Goal: Task Accomplishment & Management: Use online tool/utility

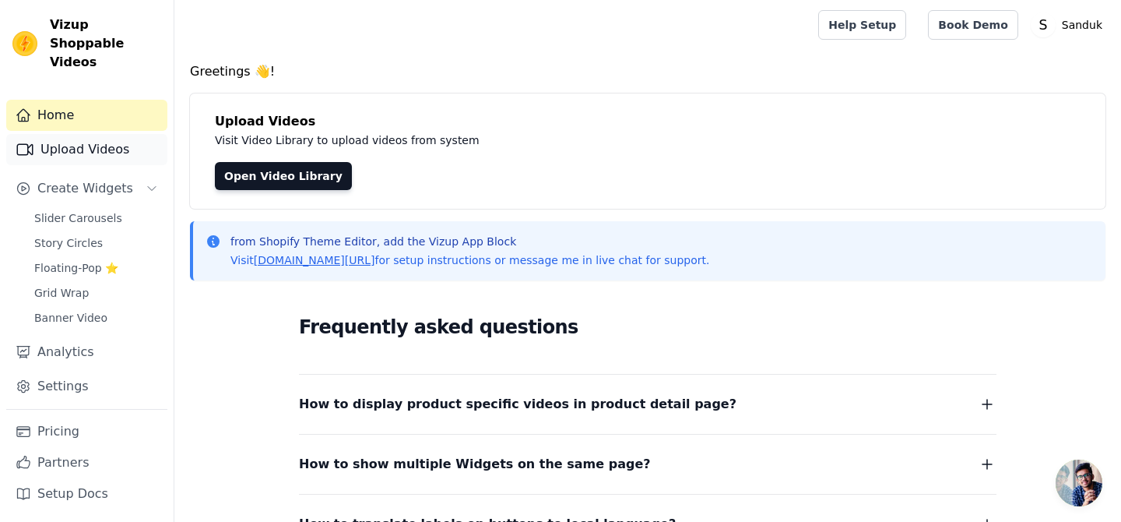
click at [117, 135] on link "Upload Videos" at bounding box center [86, 149] width 161 height 31
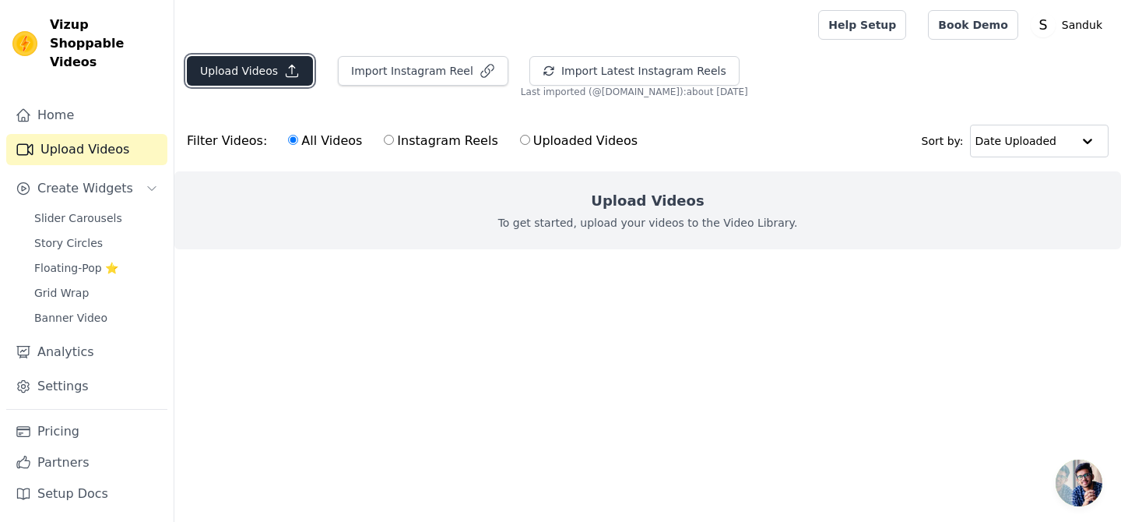
click at [300, 74] on button "Upload Videos" at bounding box center [250, 71] width 126 height 30
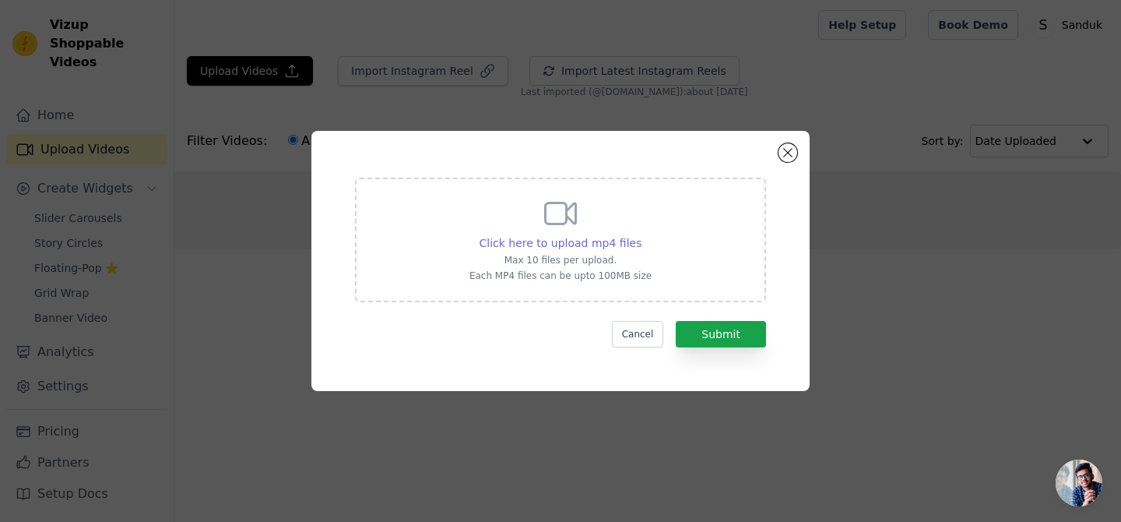
click at [615, 241] on span "Click here to upload mp4 files" at bounding box center [561, 243] width 163 height 12
click at [641, 235] on input "Click here to upload mp4 files Max 10 files per upload. Each MP4 files can be u…" at bounding box center [641, 234] width 1 height 1
type input "C:\fakepath\sdk adv 2.MP4"
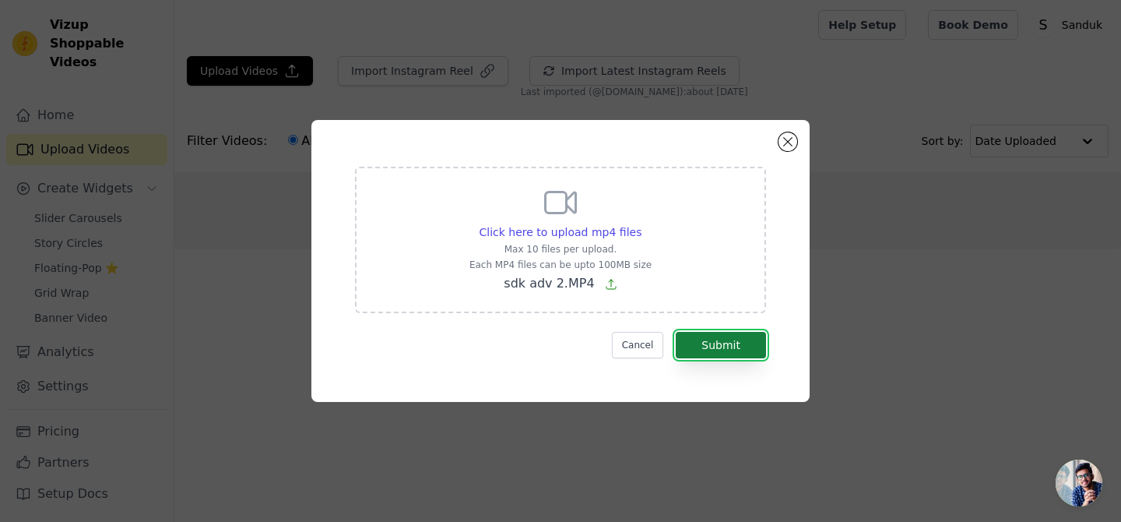
click at [726, 348] on button "Submit" at bounding box center [721, 345] width 90 height 26
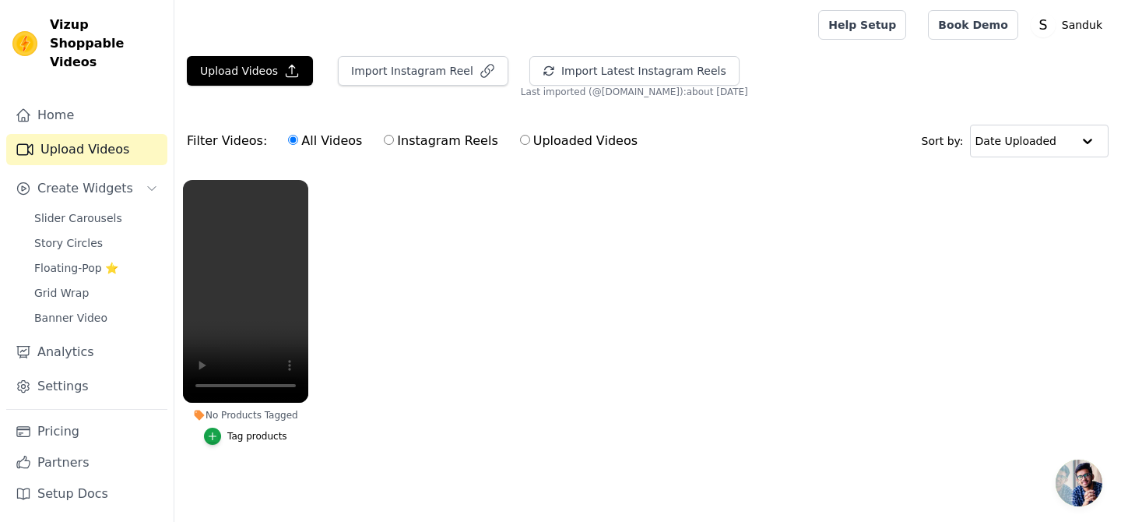
click at [374, 317] on ul "No Products Tagged Tag products" at bounding box center [647, 327] width 947 height 313
click at [272, 70] on button "Upload Videos" at bounding box center [250, 71] width 126 height 30
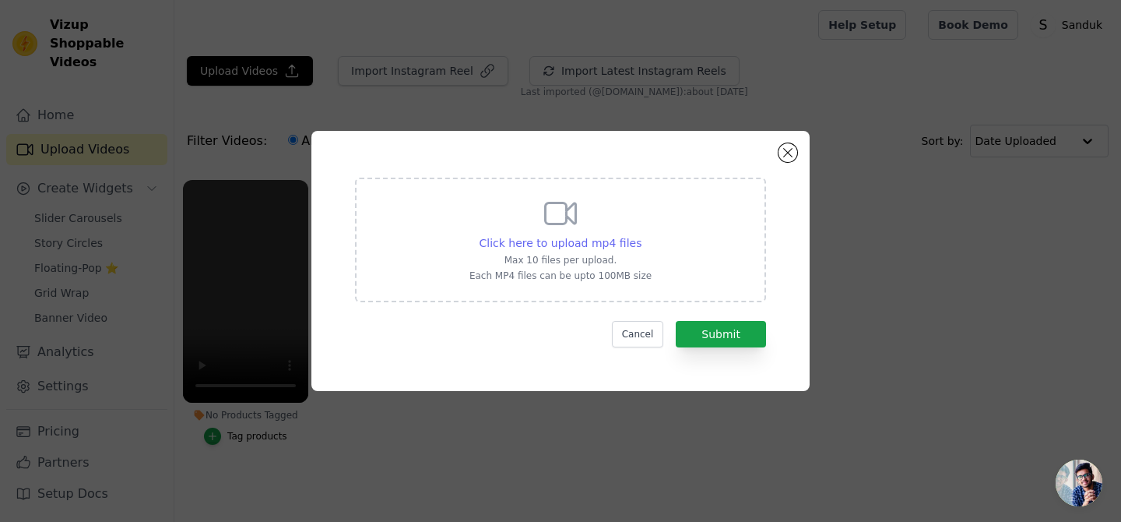
click at [548, 239] on span "Click here to upload mp4 files" at bounding box center [561, 243] width 163 height 12
click at [641, 235] on input "Click here to upload mp4 files Max 10 files per upload. Each MP4 files can be u…" at bounding box center [641, 234] width 1 height 1
type input "C:\fakepath\sdk adv 2.MP4"
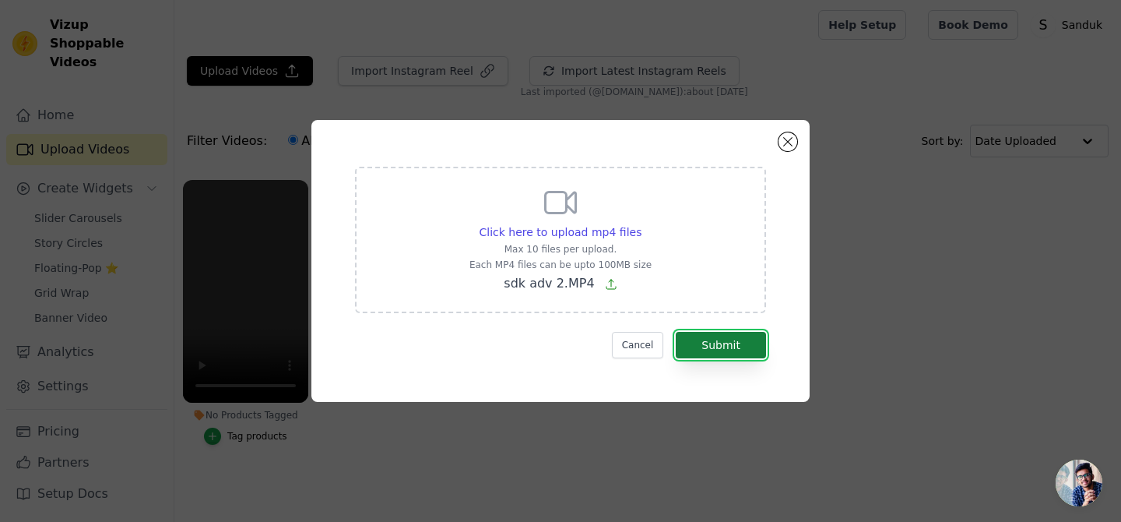
click at [705, 346] on button "Submit" at bounding box center [721, 345] width 90 height 26
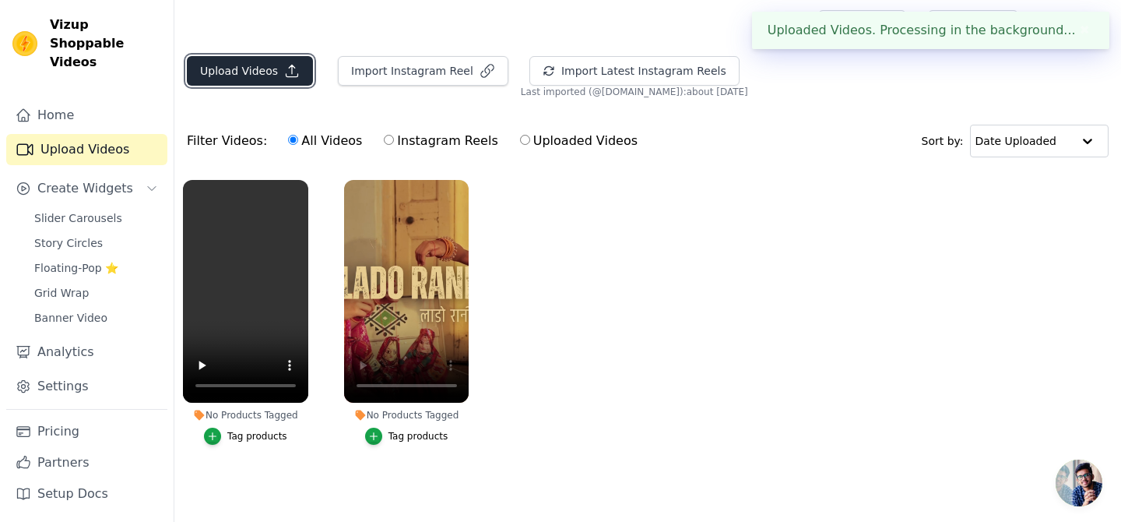
click at [267, 79] on button "Upload Videos" at bounding box center [250, 71] width 126 height 30
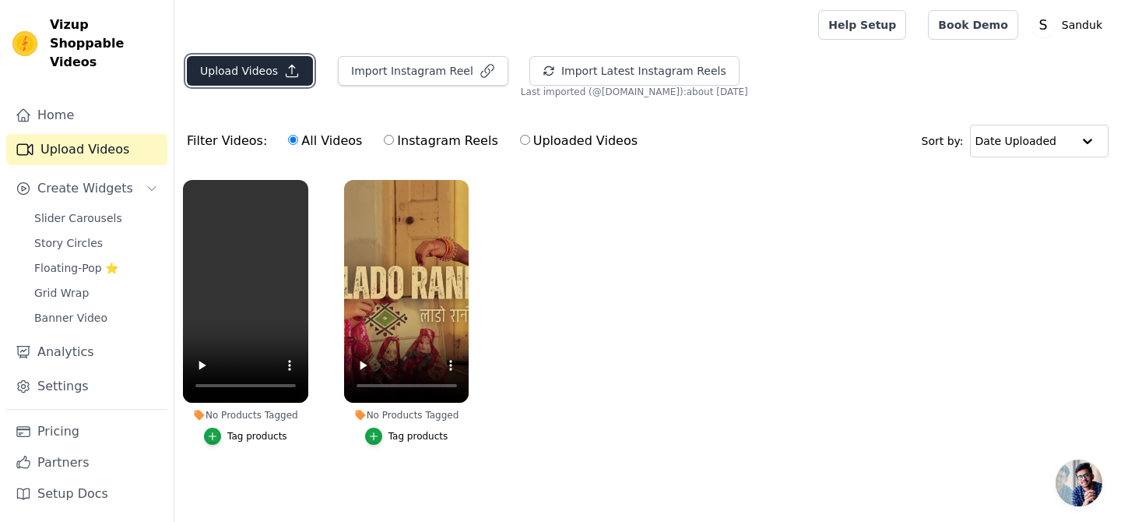
click at [295, 81] on button "Upload Videos" at bounding box center [250, 71] width 126 height 30
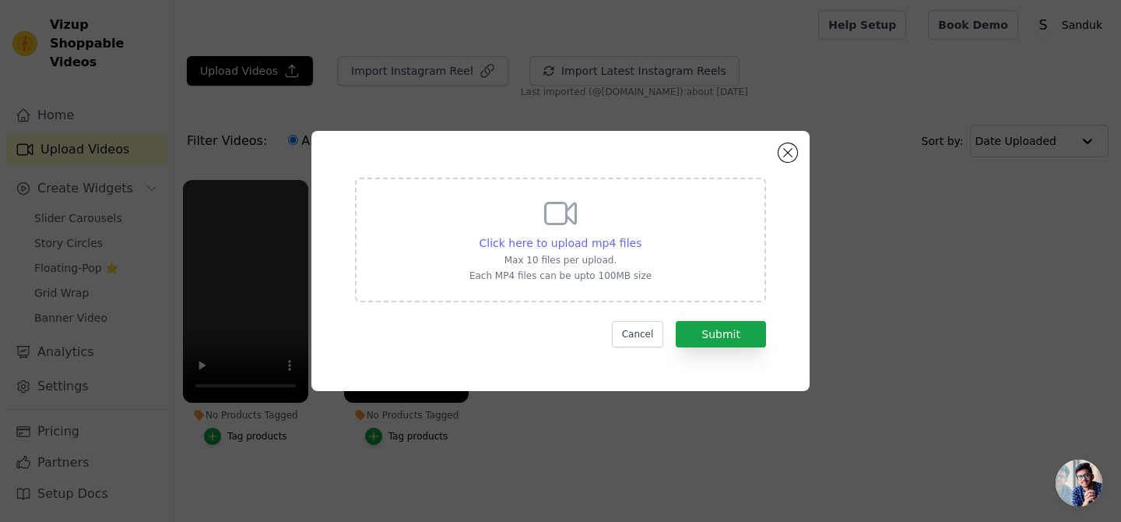
click at [558, 239] on span "Click here to upload mp4 files" at bounding box center [561, 243] width 163 height 12
click at [641, 235] on input "Click here to upload mp4 files Max 10 files per upload. Each MP4 files can be u…" at bounding box center [641, 234] width 1 height 1
type input "C:\fakepath\sdk av 3.MP4"
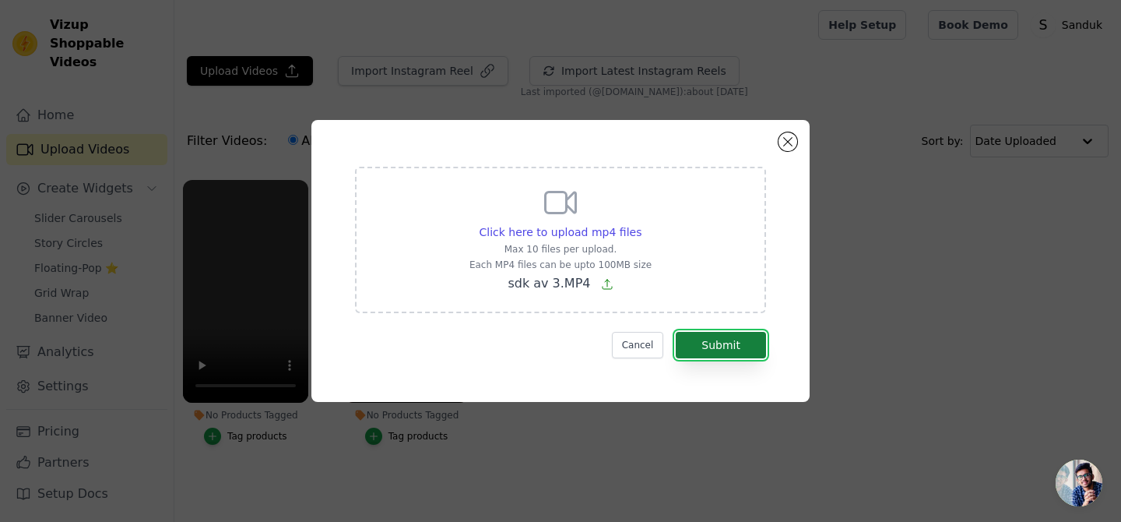
click at [716, 336] on button "Submit" at bounding box center [721, 345] width 90 height 26
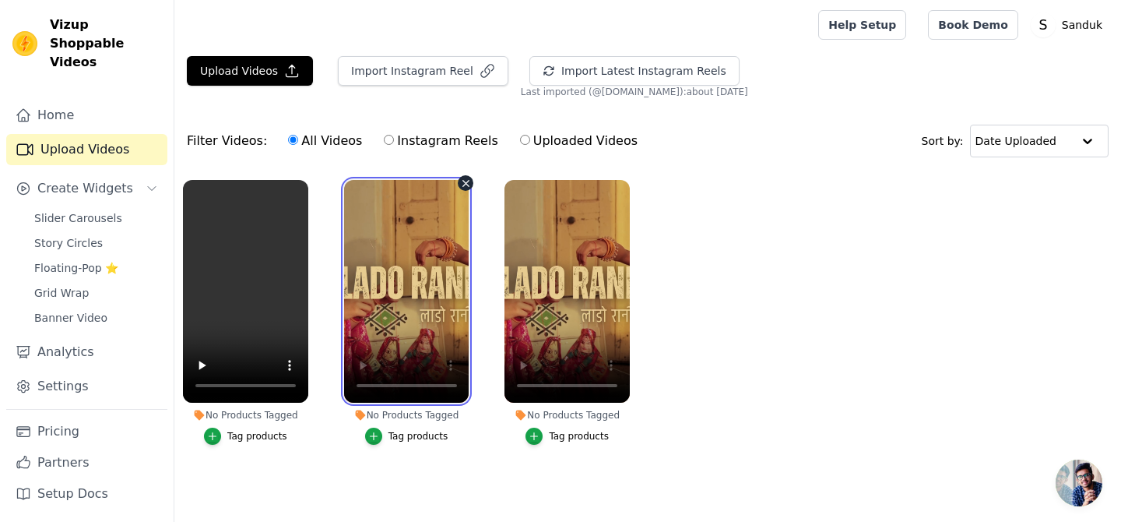
click at [409, 313] on video at bounding box center [406, 291] width 125 height 223
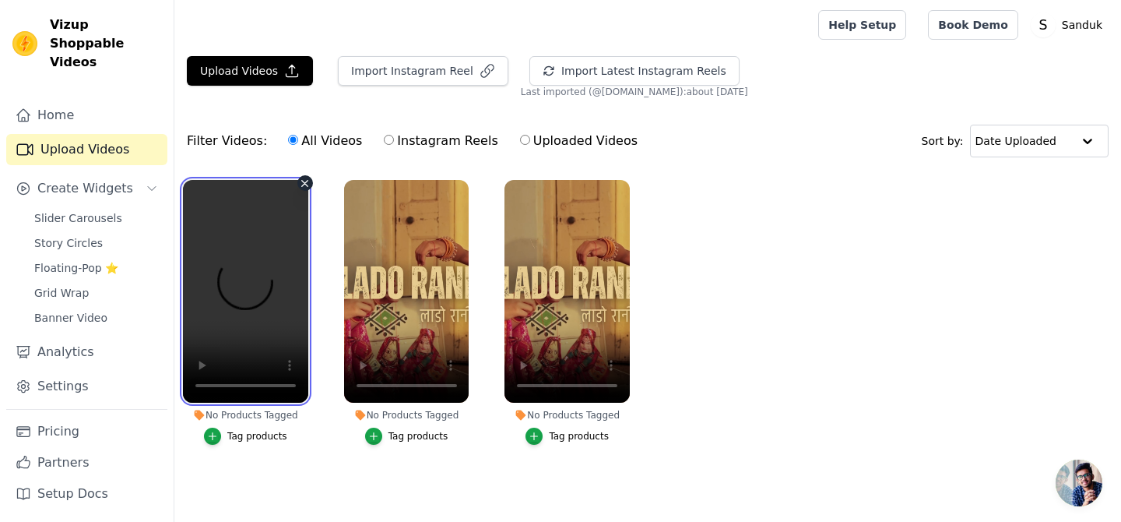
click at [239, 337] on video at bounding box center [245, 291] width 125 height 223
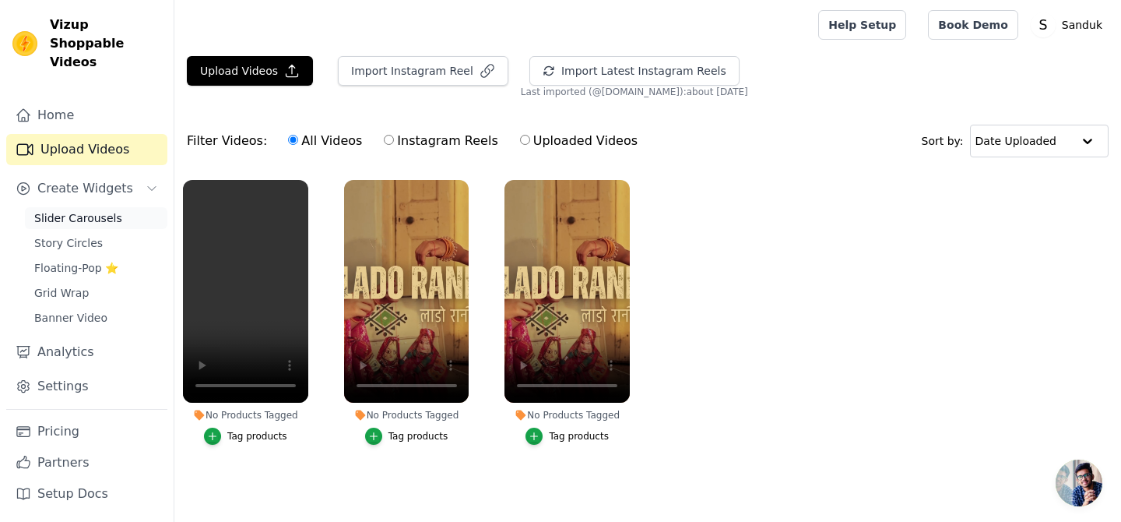
click at [76, 210] on span "Slider Carousels" at bounding box center [78, 218] width 88 height 16
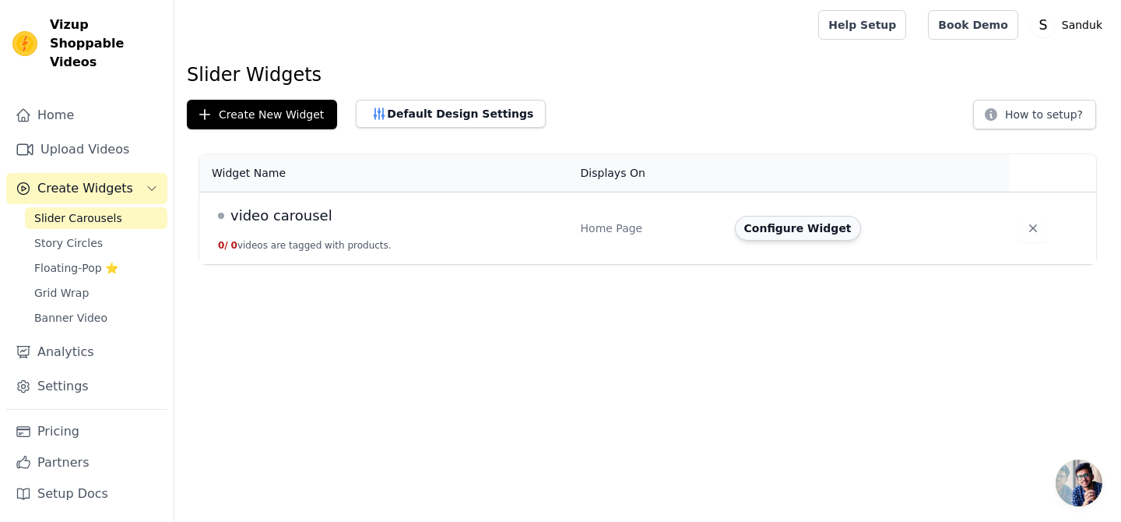
click at [772, 230] on button "Configure Widget" at bounding box center [798, 228] width 126 height 25
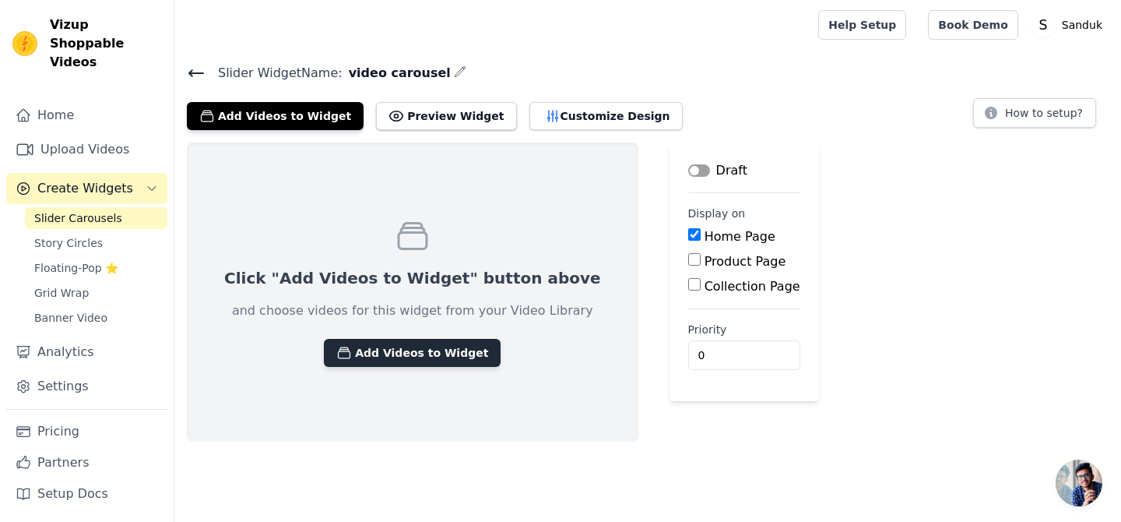
click at [405, 352] on button "Add Videos to Widget" at bounding box center [412, 353] width 177 height 28
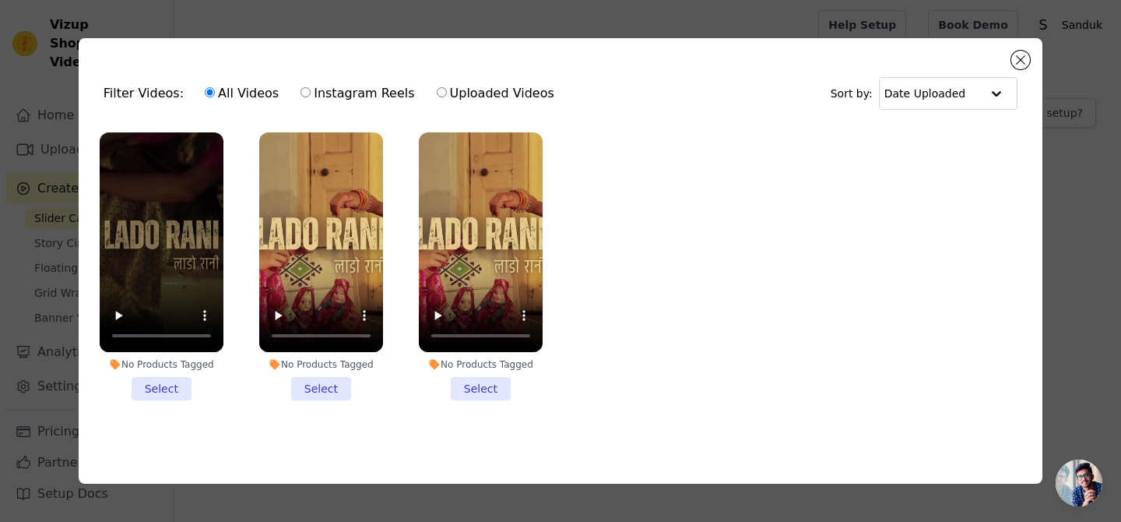
click at [166, 395] on li "No Products Tagged Select" at bounding box center [162, 266] width 124 height 269
click at [0, 0] on input "No Products Tagged Select" at bounding box center [0, 0] width 0 height 0
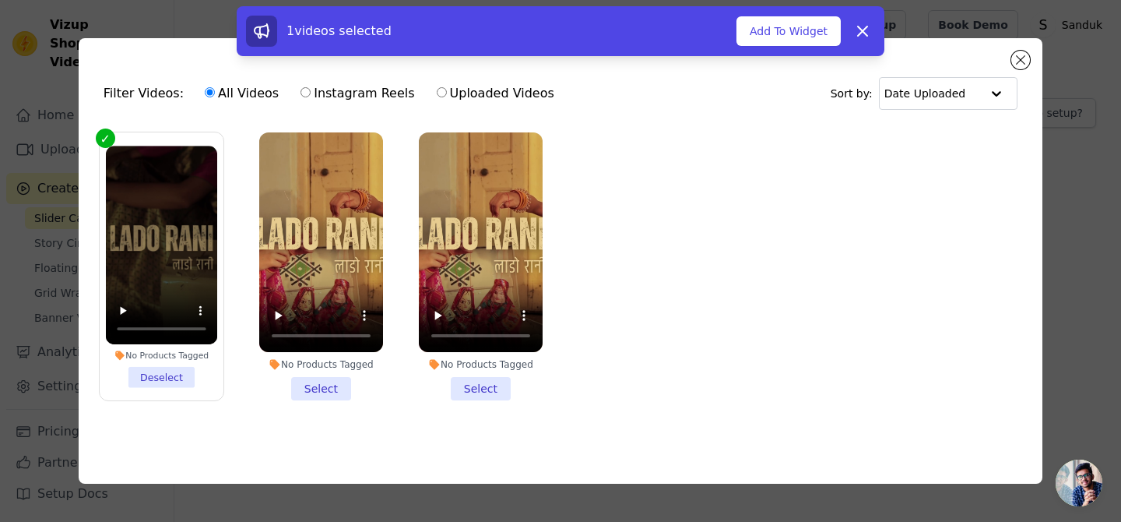
click at [304, 389] on li "No Products Tagged Select" at bounding box center [321, 266] width 124 height 269
click at [0, 0] on input "No Products Tagged Select" at bounding box center [0, 0] width 0 height 0
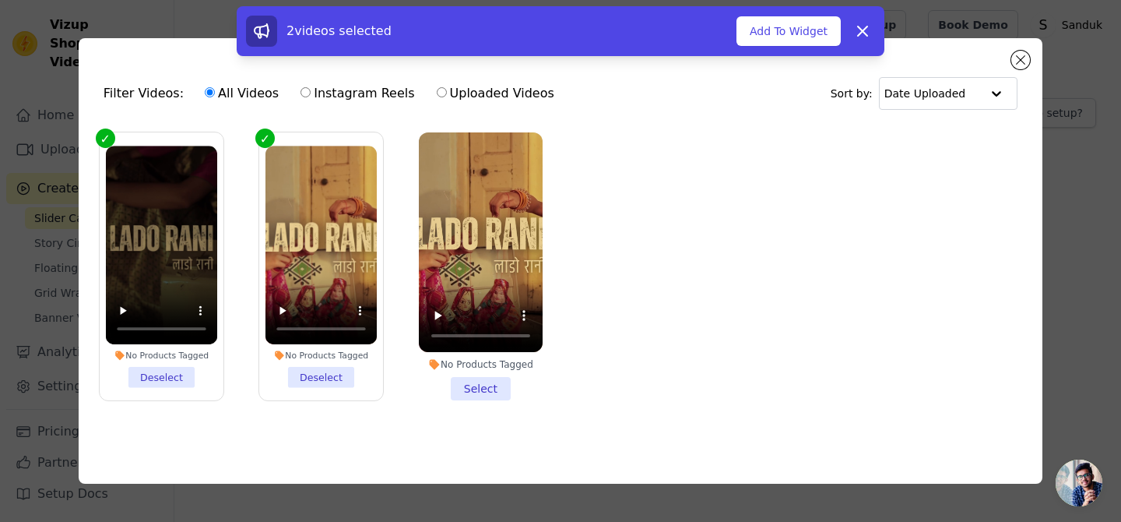
click at [473, 382] on li "No Products Tagged Select" at bounding box center [481, 266] width 124 height 269
click at [0, 0] on input "No Products Tagged Select" at bounding box center [0, 0] width 0 height 0
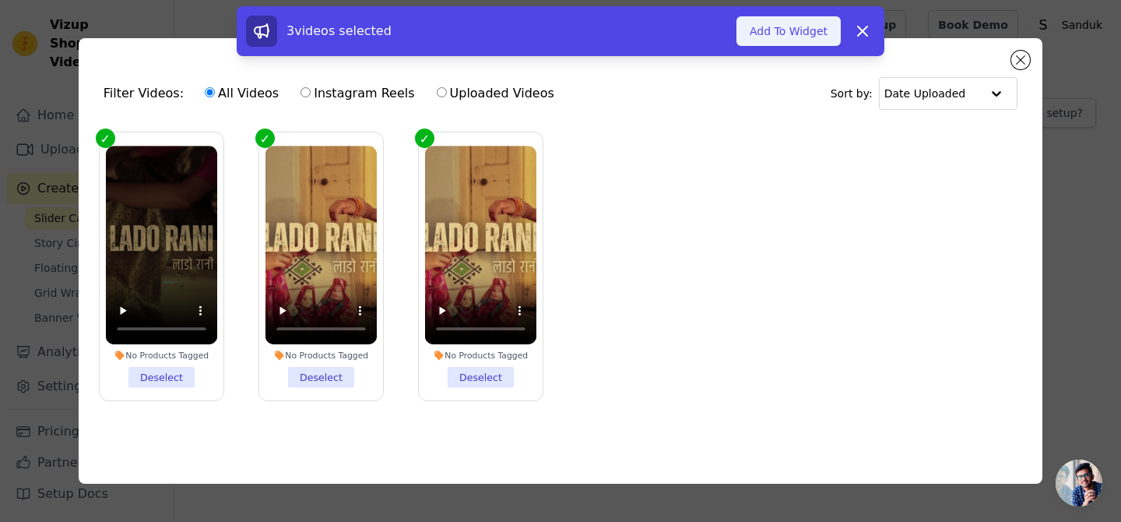
click at [768, 35] on button "Add To Widget" at bounding box center [789, 31] width 104 height 30
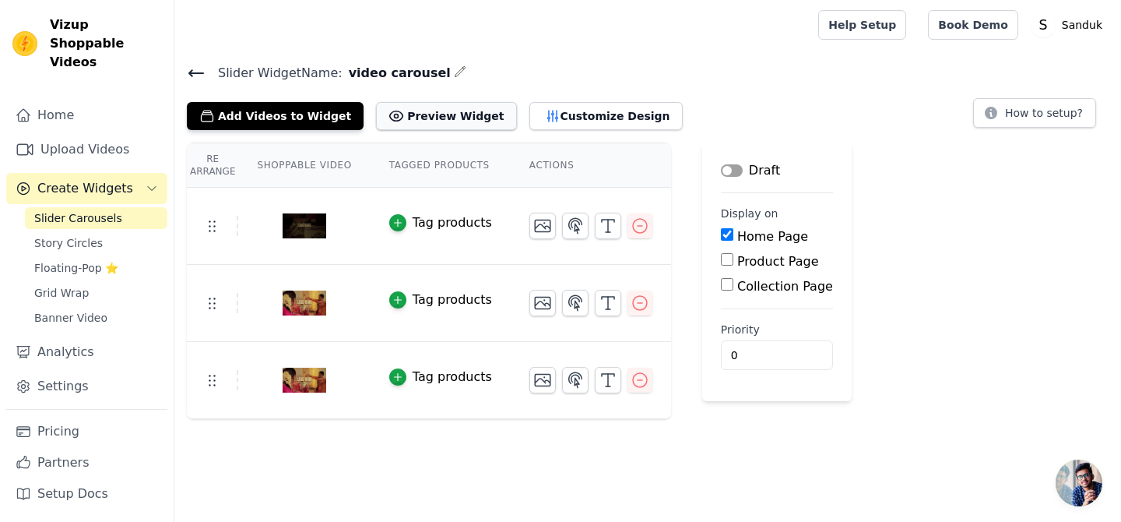
click at [464, 128] on button "Preview Widget" at bounding box center [446, 116] width 140 height 28
click at [541, 111] on button "Customize Design" at bounding box center [605, 116] width 153 height 28
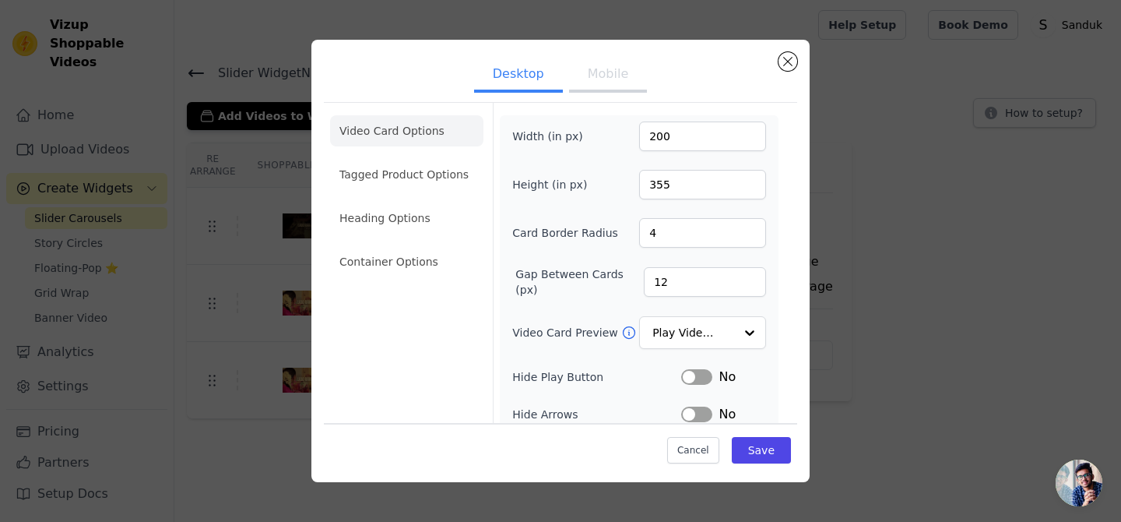
click at [607, 93] on ul "Desktop Mobile" at bounding box center [560, 75] width 473 height 47
click at [598, 79] on button "Mobile" at bounding box center [608, 75] width 78 height 34
click at [533, 80] on button "Desktop" at bounding box center [518, 75] width 89 height 34
click at [786, 62] on button "Close modal" at bounding box center [788, 61] width 19 height 19
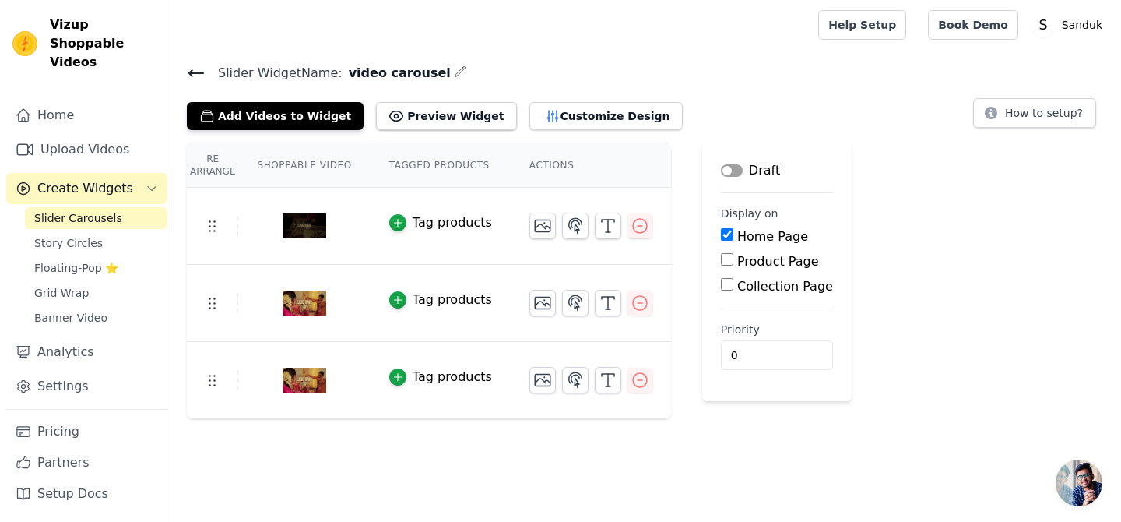
click at [981, 271] on div "Re Arrange Shoppable Video Tagged Products Actions Tag products Tag products Ta…" at bounding box center [647, 280] width 947 height 276
click at [614, 131] on div "Slider Widget Name: video carousel Add Videos to Widget Preview Widget Customiz…" at bounding box center [647, 240] width 947 height 357
click at [605, 118] on button "Customize Design" at bounding box center [605, 116] width 153 height 28
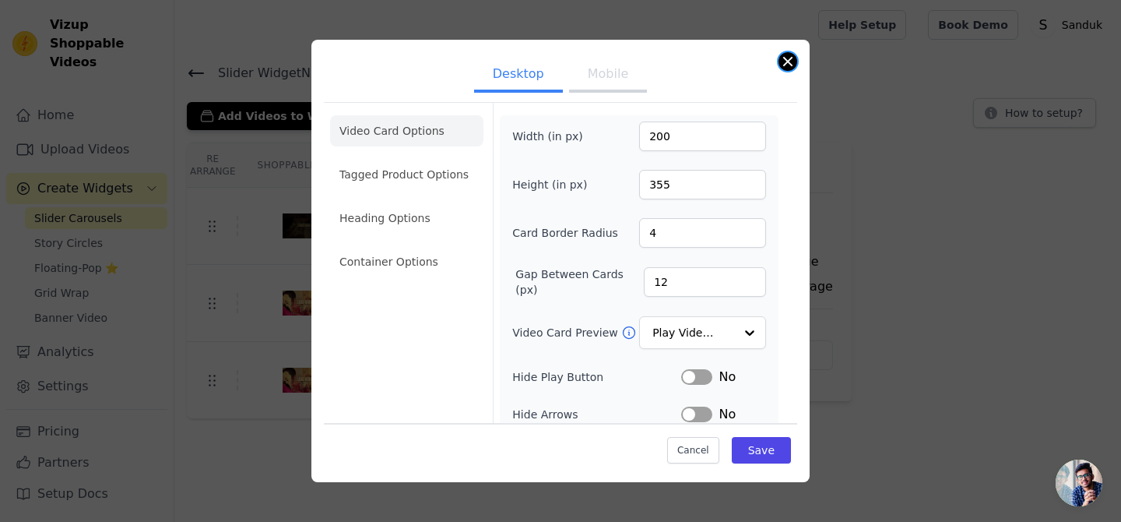
click at [795, 62] on button "Close modal" at bounding box center [788, 61] width 19 height 19
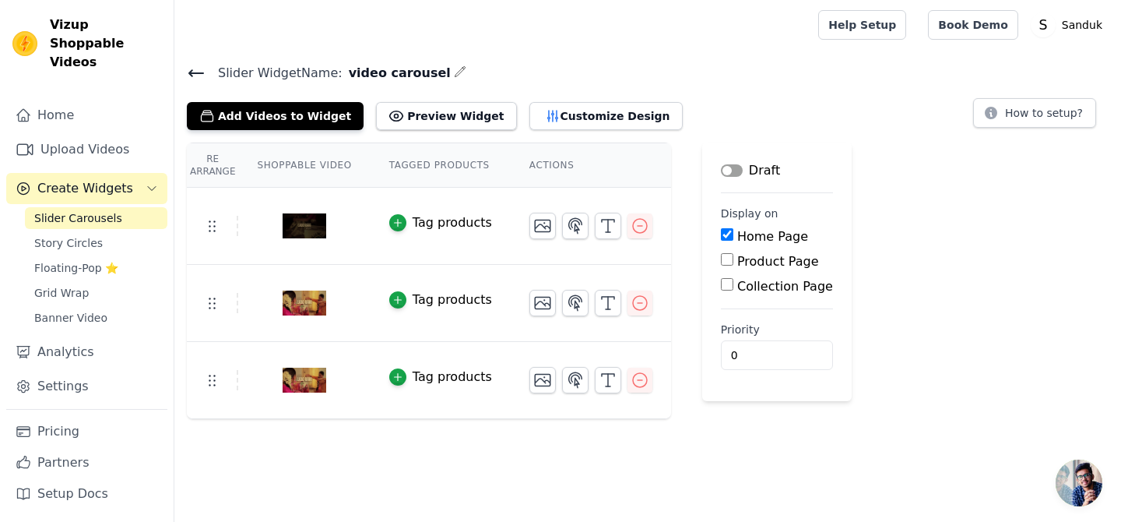
click at [199, 79] on icon at bounding box center [196, 73] width 19 height 19
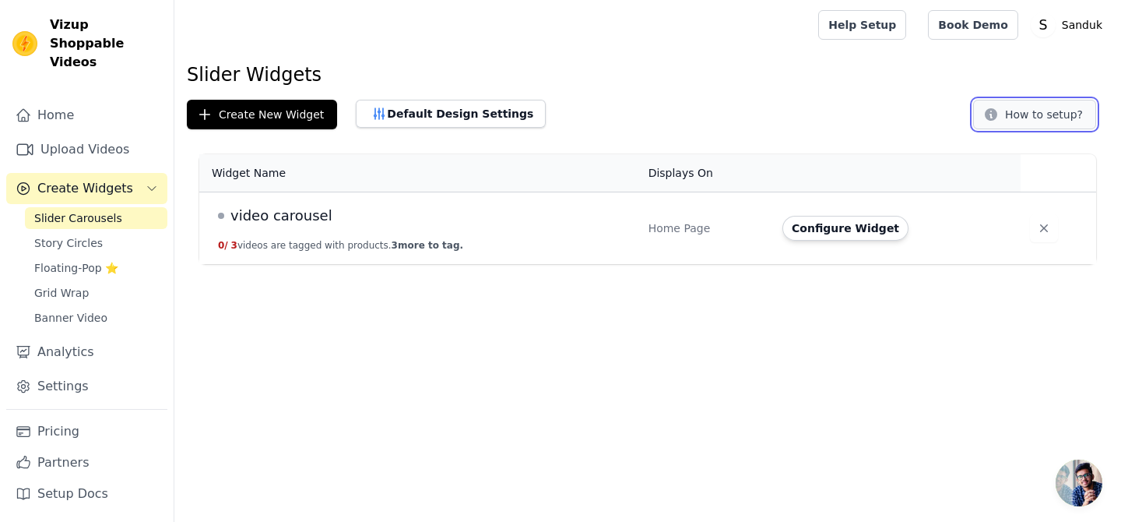
click at [1041, 111] on button "How to setup?" at bounding box center [1034, 115] width 123 height 30
click at [813, 228] on button "Configure Widget" at bounding box center [845, 228] width 126 height 25
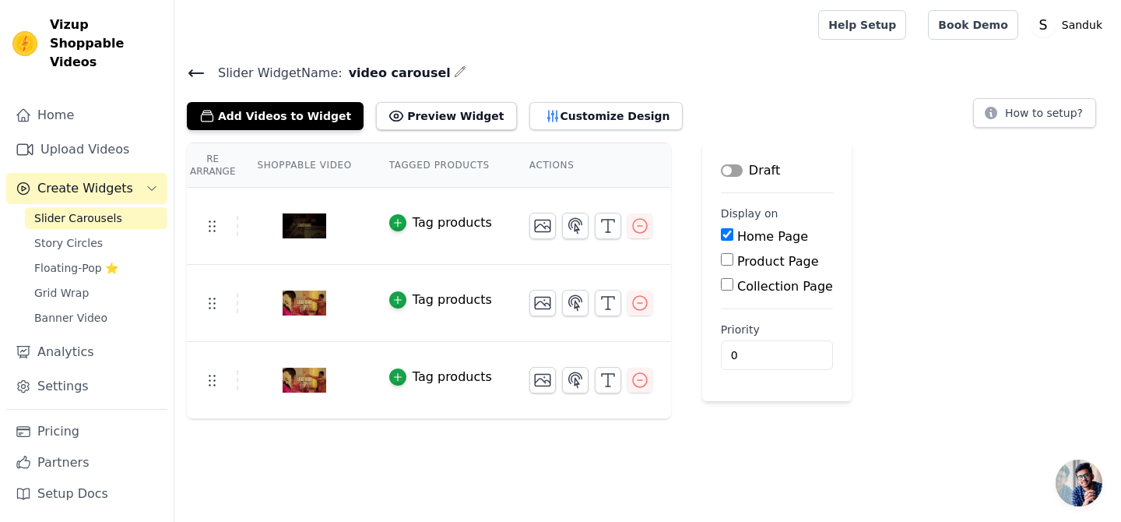
click at [723, 175] on button "Label" at bounding box center [732, 170] width 22 height 12
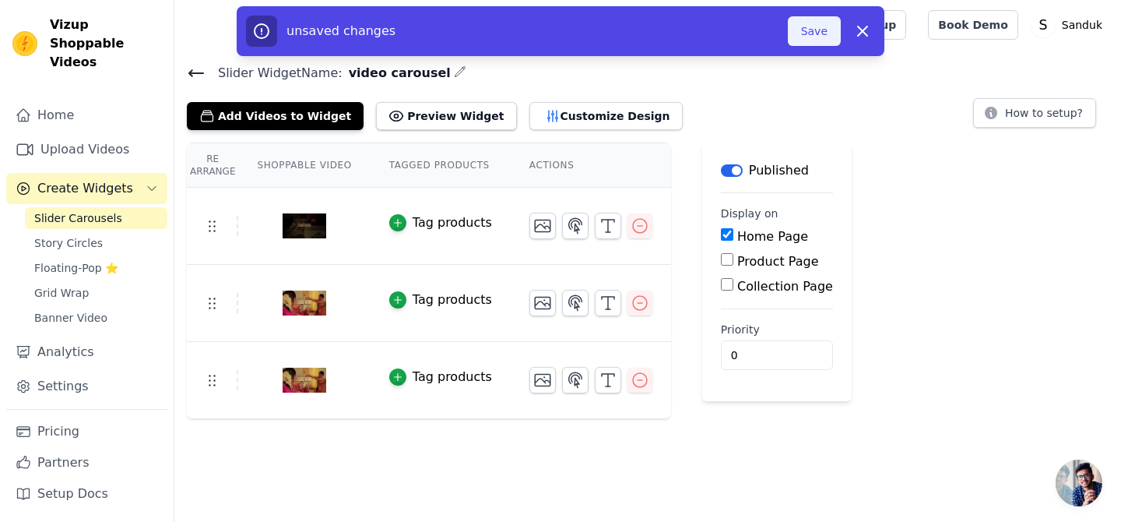
click at [806, 28] on button "Save" at bounding box center [814, 31] width 53 height 30
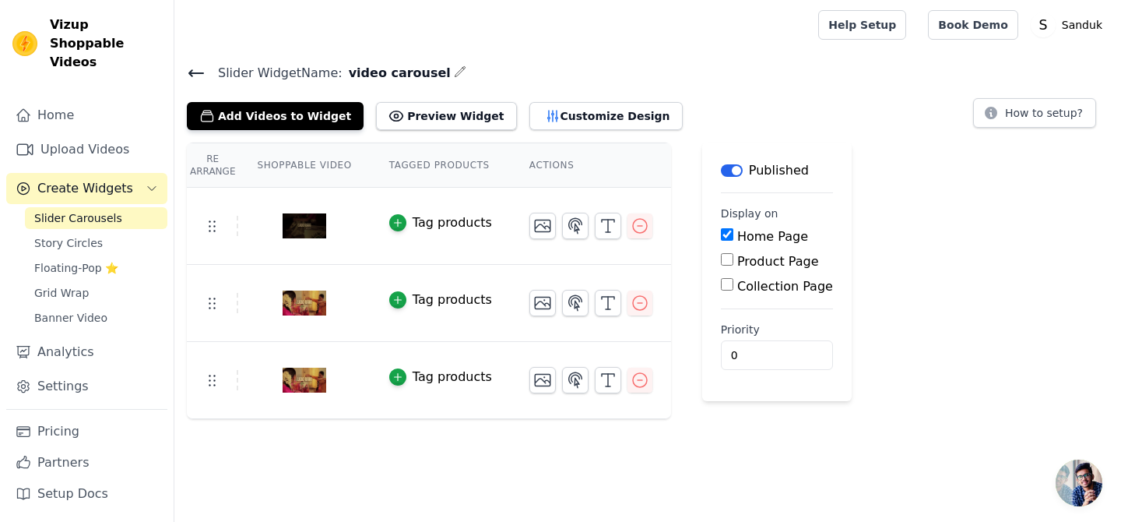
click at [190, 67] on icon at bounding box center [196, 73] width 19 height 19
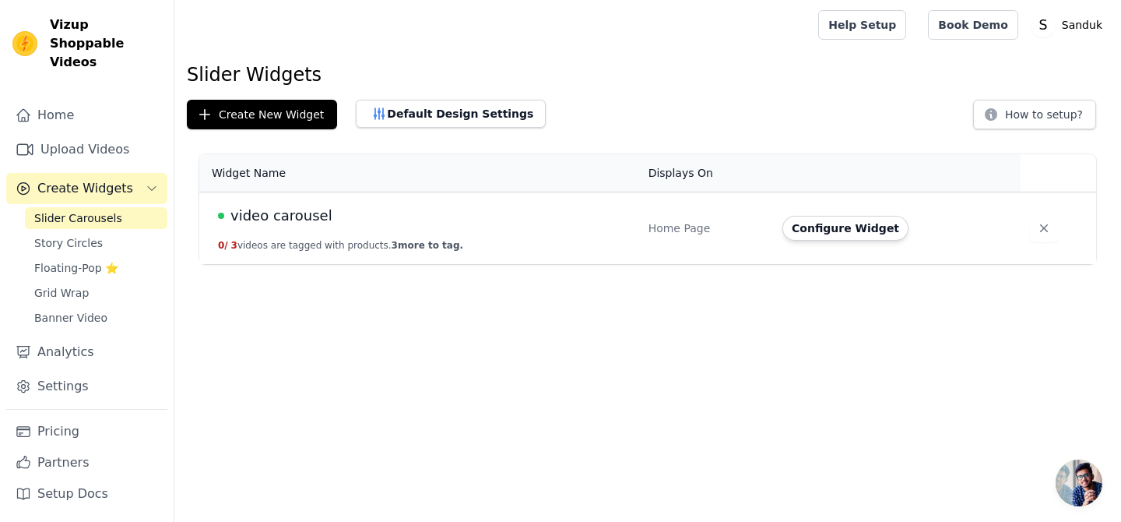
click at [106, 210] on span "Slider Carousels" at bounding box center [78, 218] width 88 height 16
click at [258, 219] on span "video carousel" at bounding box center [281, 216] width 102 height 22
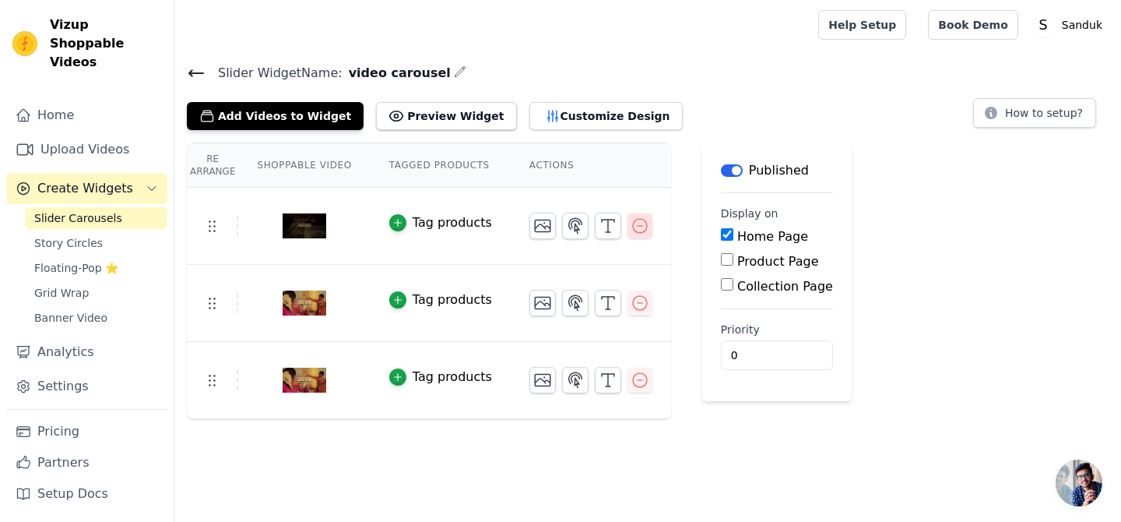
click at [638, 223] on icon "button" at bounding box center [640, 225] width 19 height 19
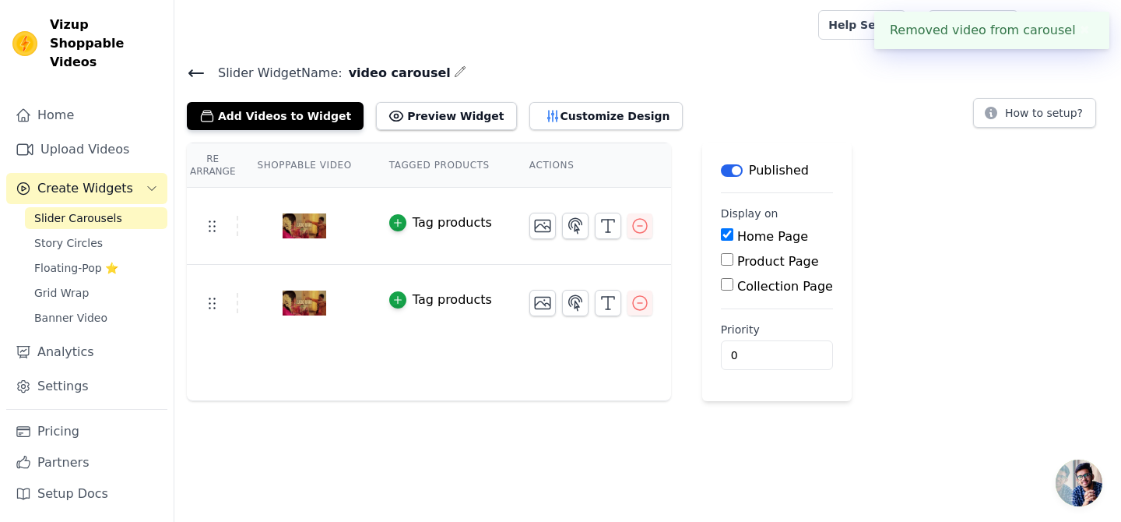
click at [638, 223] on icon "button" at bounding box center [640, 225] width 19 height 19
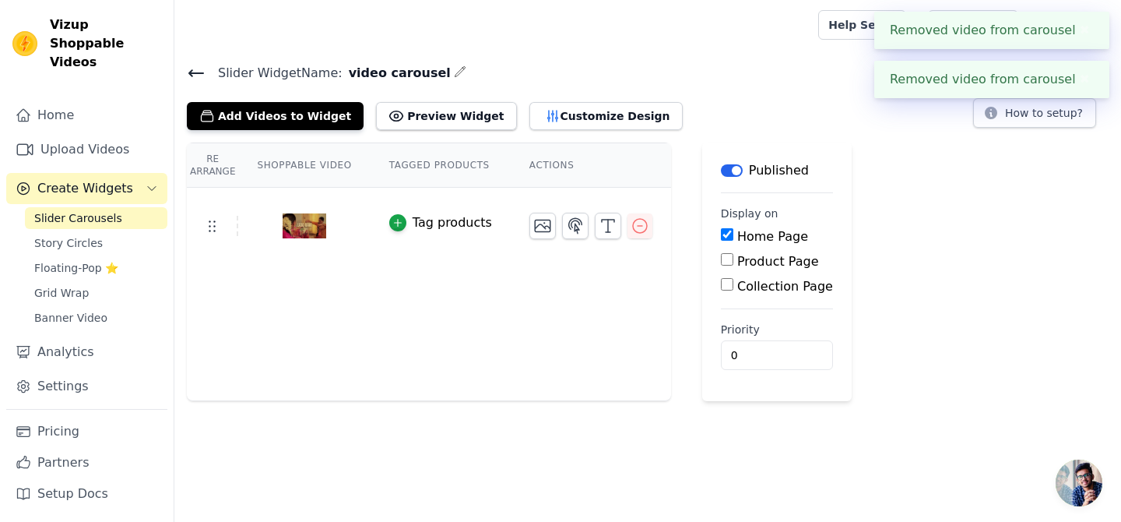
click at [638, 223] on icon "button" at bounding box center [640, 225] width 19 height 19
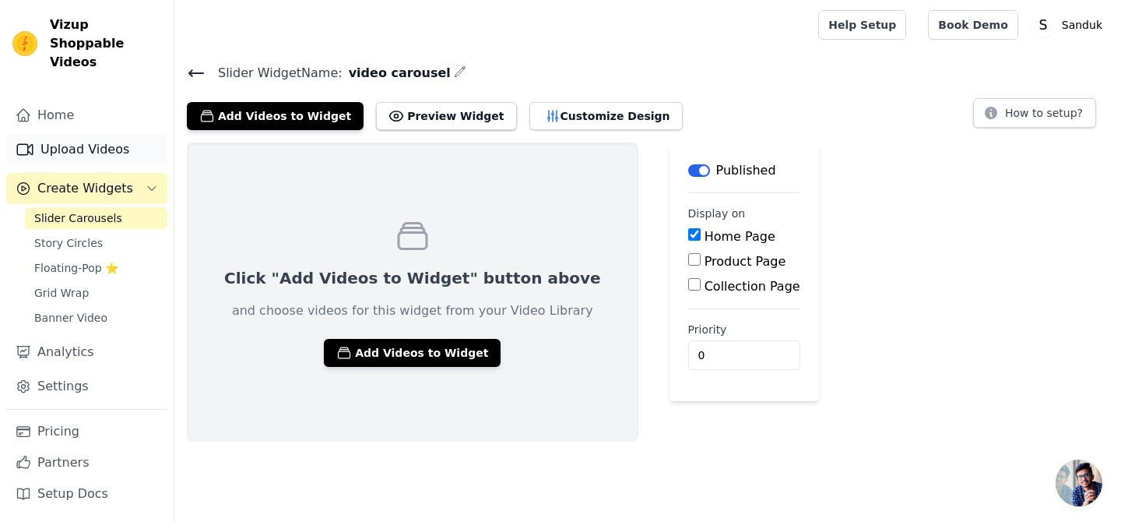
click at [74, 137] on link "Upload Videos" at bounding box center [86, 149] width 161 height 31
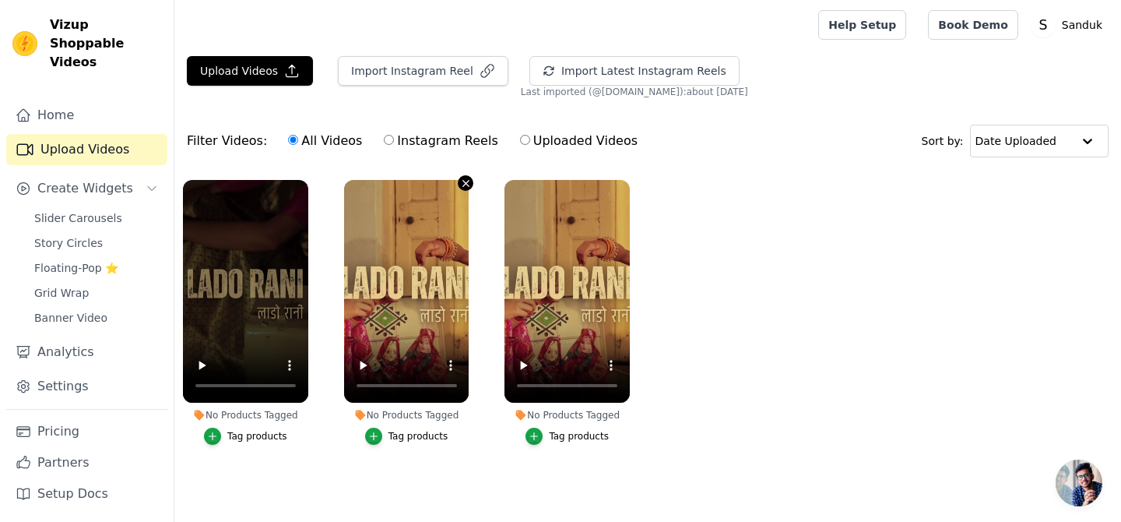
click at [467, 182] on icon "button" at bounding box center [466, 184] width 12 height 12
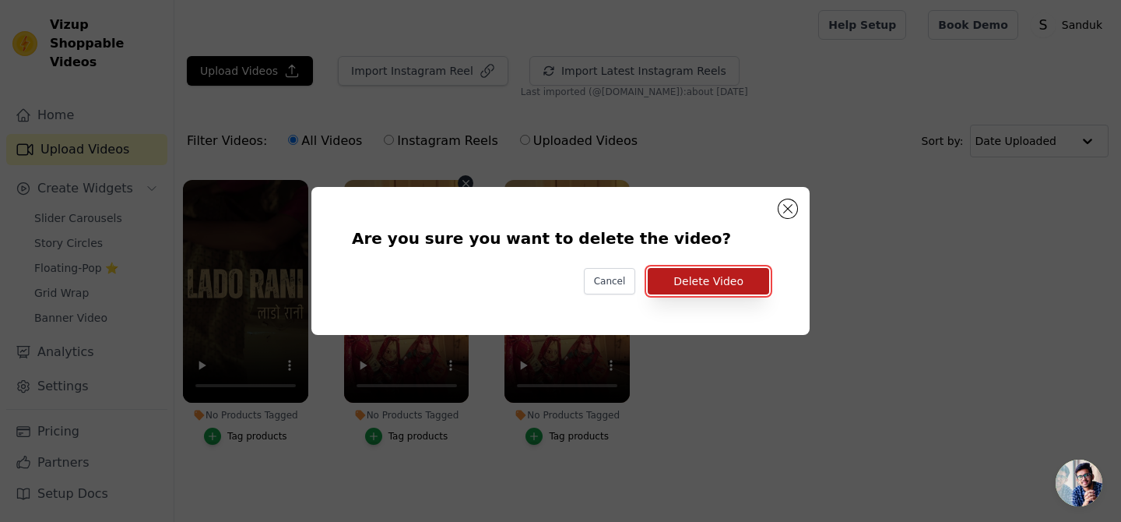
click at [677, 276] on button "Delete Video" at bounding box center [708, 281] width 121 height 26
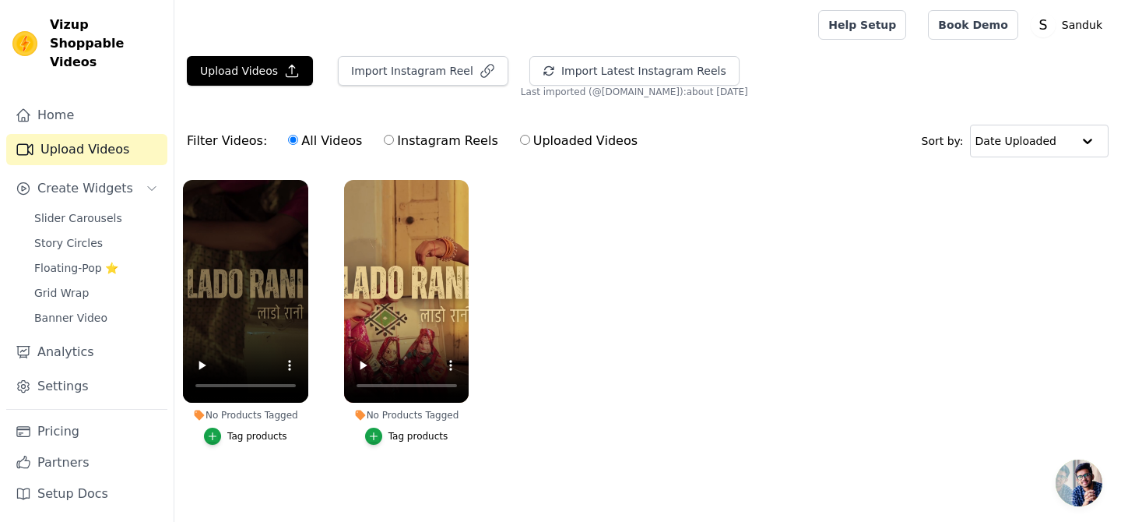
click at [450, 146] on label "Instagram Reels" at bounding box center [440, 141] width 115 height 20
click at [394, 145] on input "Instagram Reels" at bounding box center [389, 140] width 10 height 10
radio input "true"
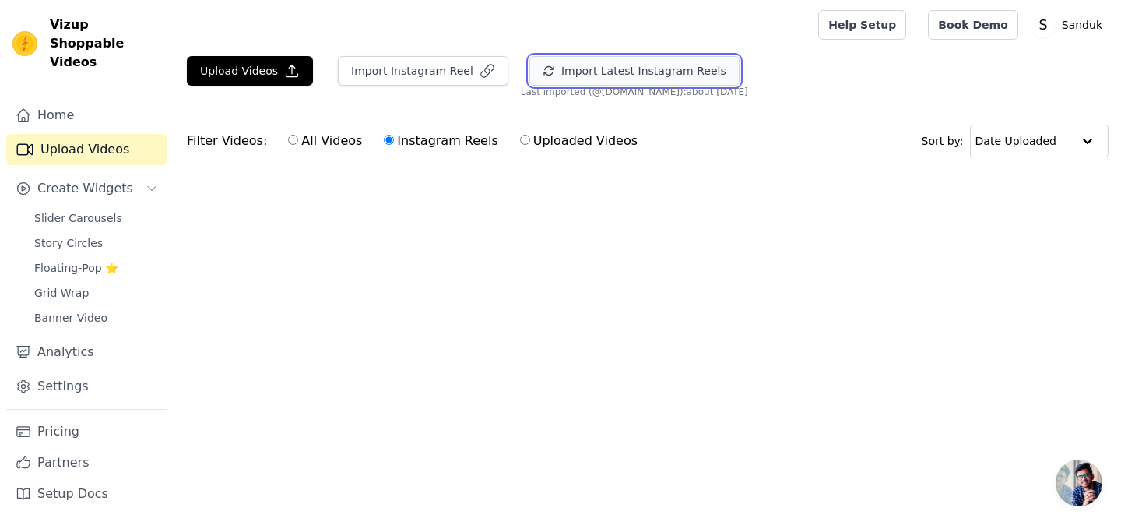
click at [610, 82] on button "Import Latest Instagram Reels" at bounding box center [634, 71] width 210 height 30
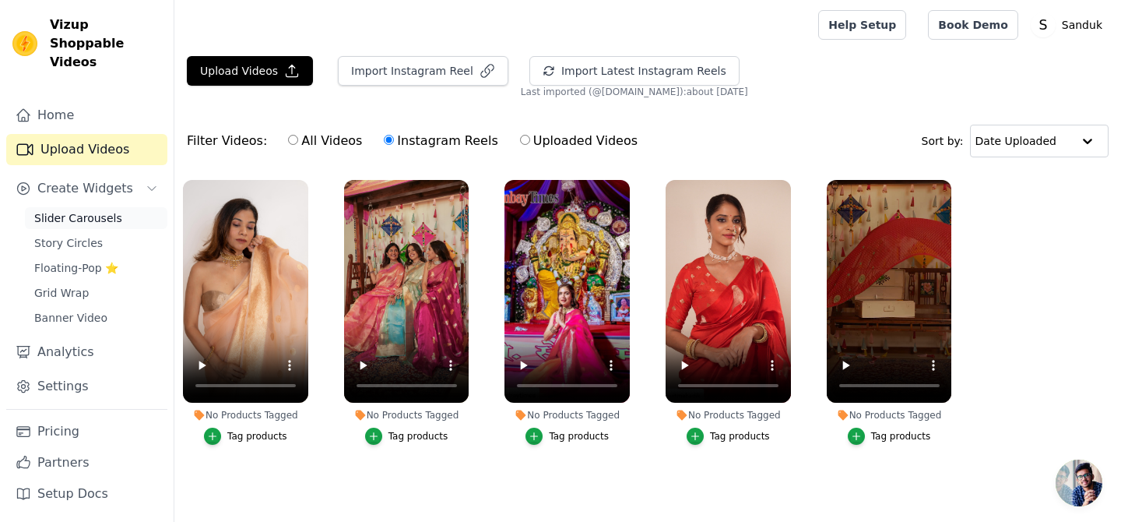
click at [97, 210] on span "Slider Carousels" at bounding box center [78, 218] width 88 height 16
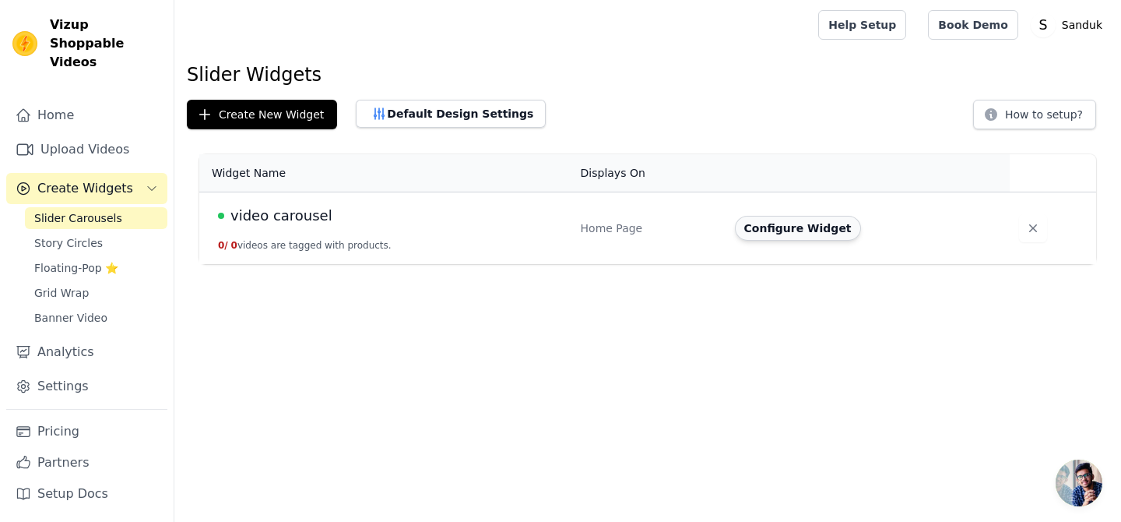
click at [759, 230] on button "Configure Widget" at bounding box center [798, 228] width 126 height 25
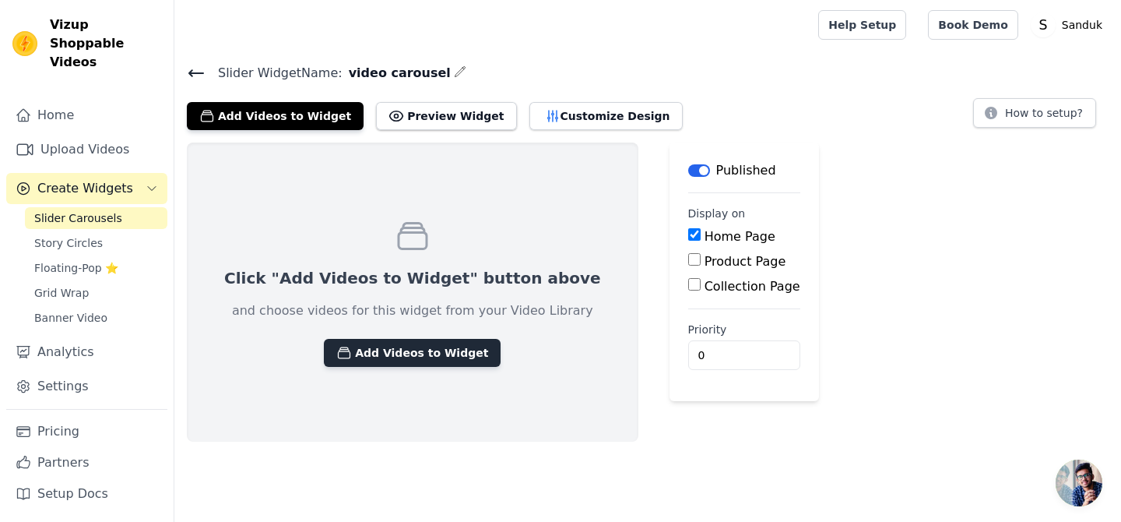
click at [427, 342] on button "Add Videos to Widget" at bounding box center [412, 353] width 177 height 28
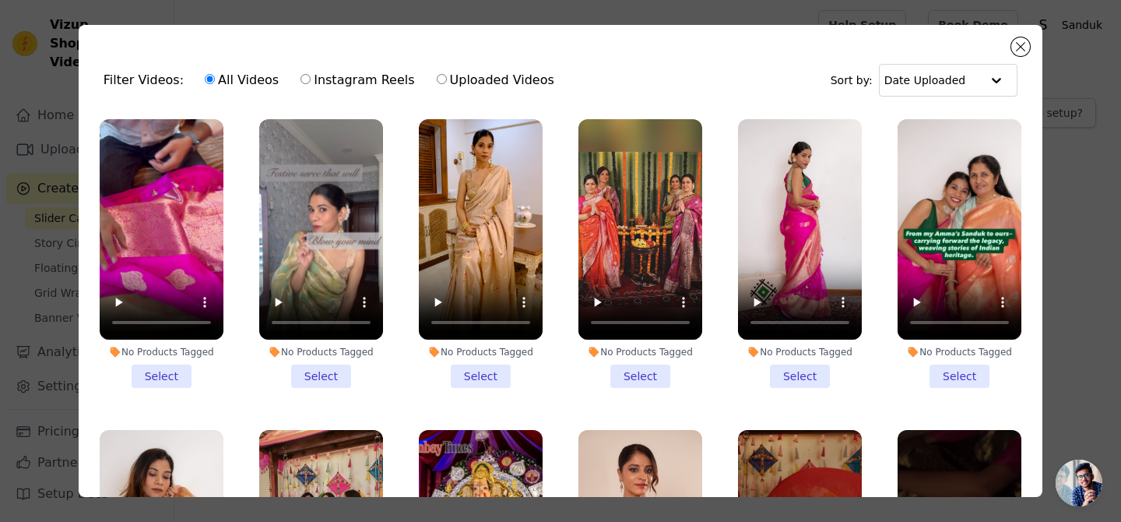
click at [350, 78] on label "Instagram Reels" at bounding box center [357, 80] width 115 height 20
click at [311, 78] on input "Instagram Reels" at bounding box center [306, 79] width 10 height 10
radio input "true"
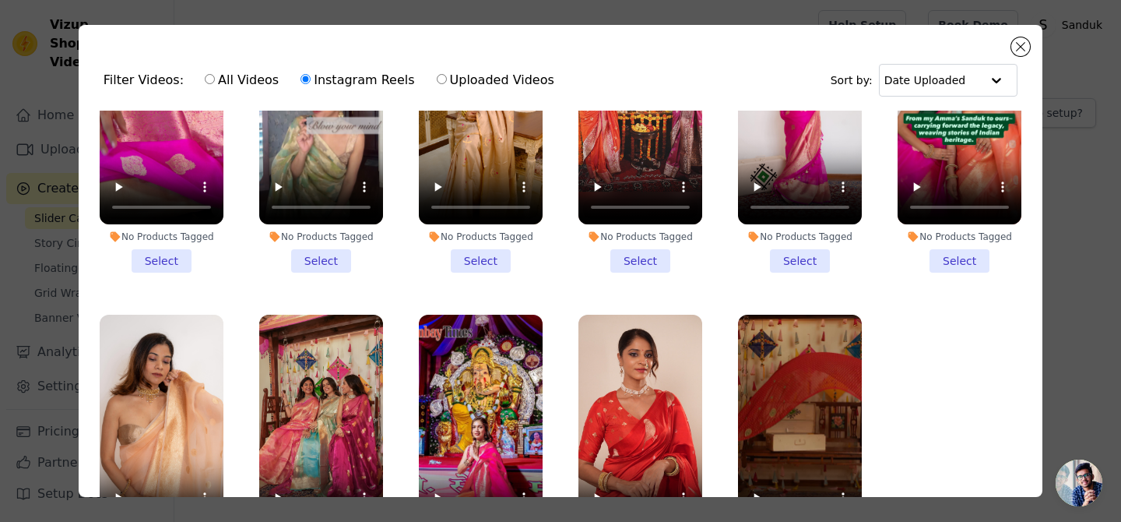
scroll to position [149, 0]
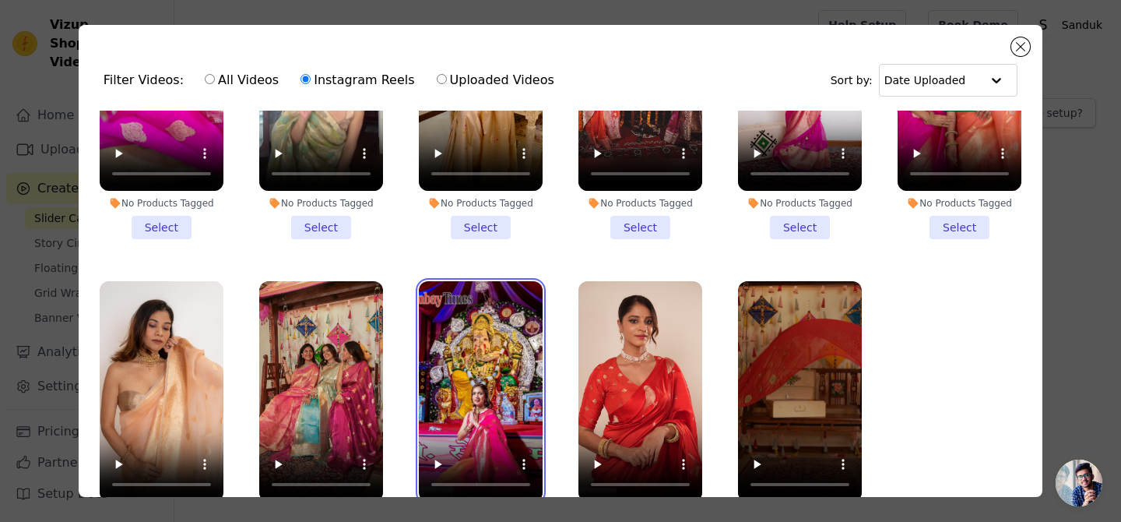
click at [462, 390] on video at bounding box center [481, 391] width 124 height 220
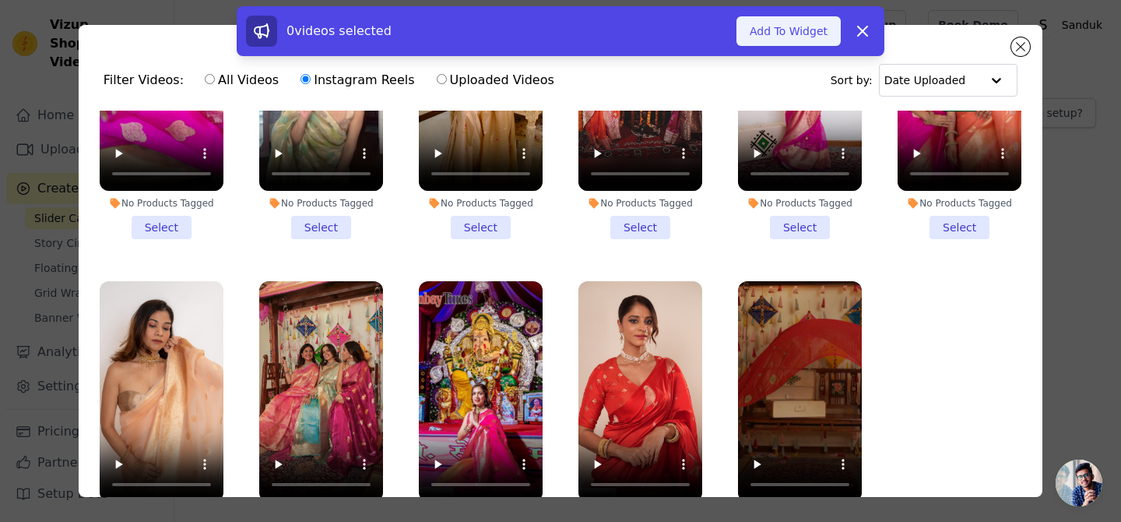
click at [768, 38] on button "Add To Widget" at bounding box center [789, 31] width 104 height 30
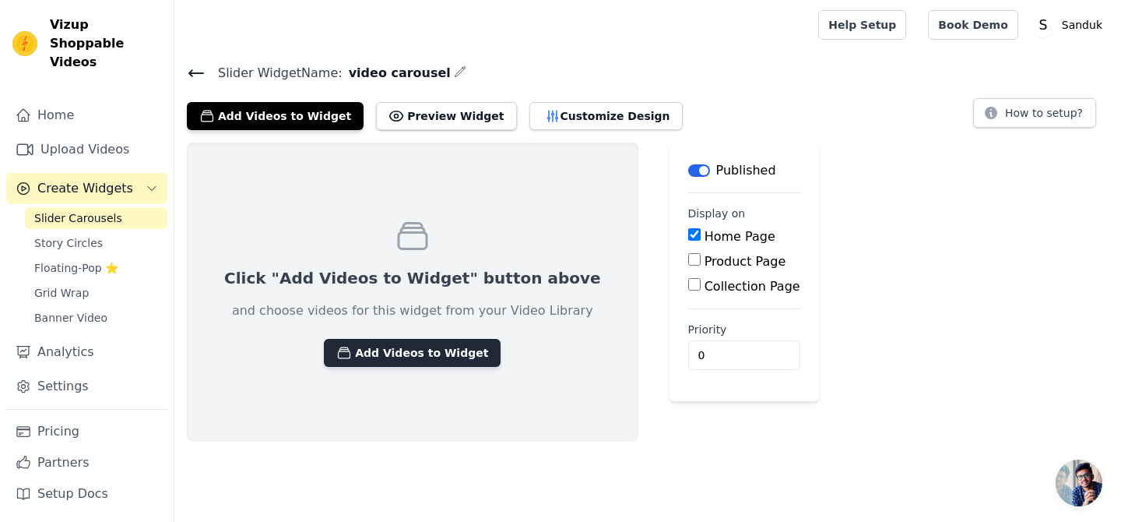
click at [429, 346] on button "Add Videos to Widget" at bounding box center [412, 353] width 177 height 28
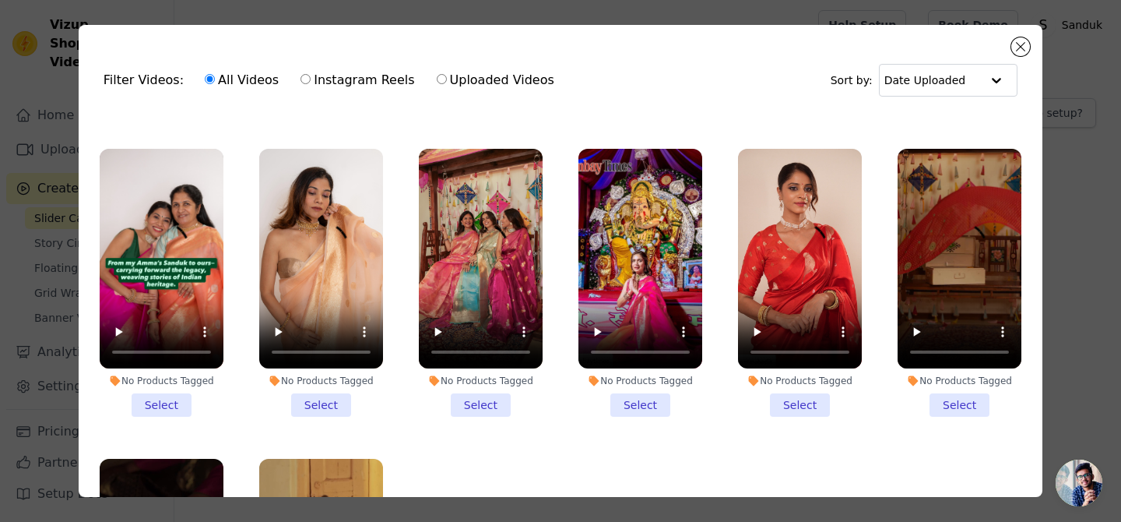
scroll to position [586, 0]
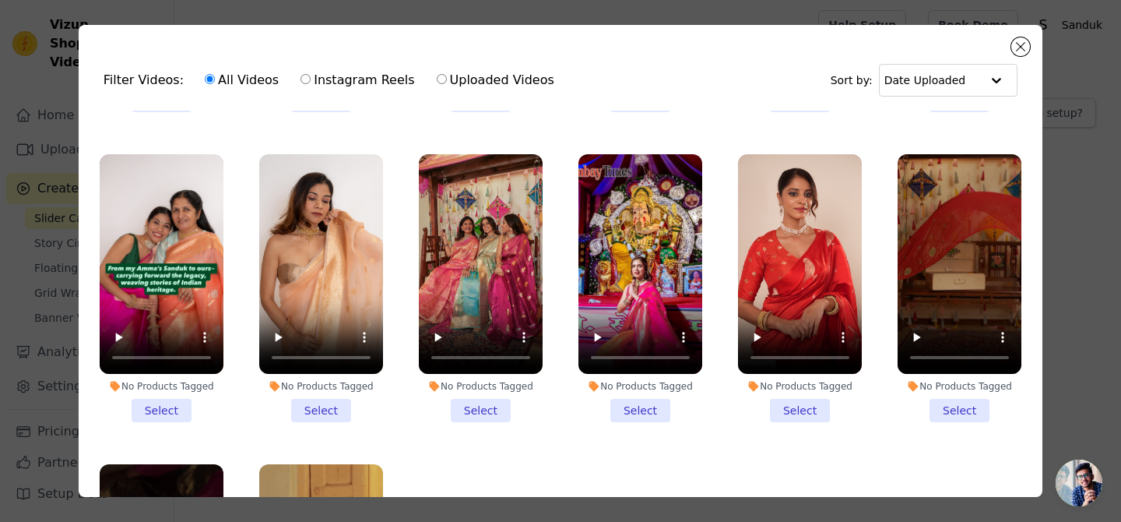
click at [635, 406] on li "No Products Tagged Select" at bounding box center [640, 288] width 124 height 269
click at [0, 0] on input "No Products Tagged Select" at bounding box center [0, 0] width 0 height 0
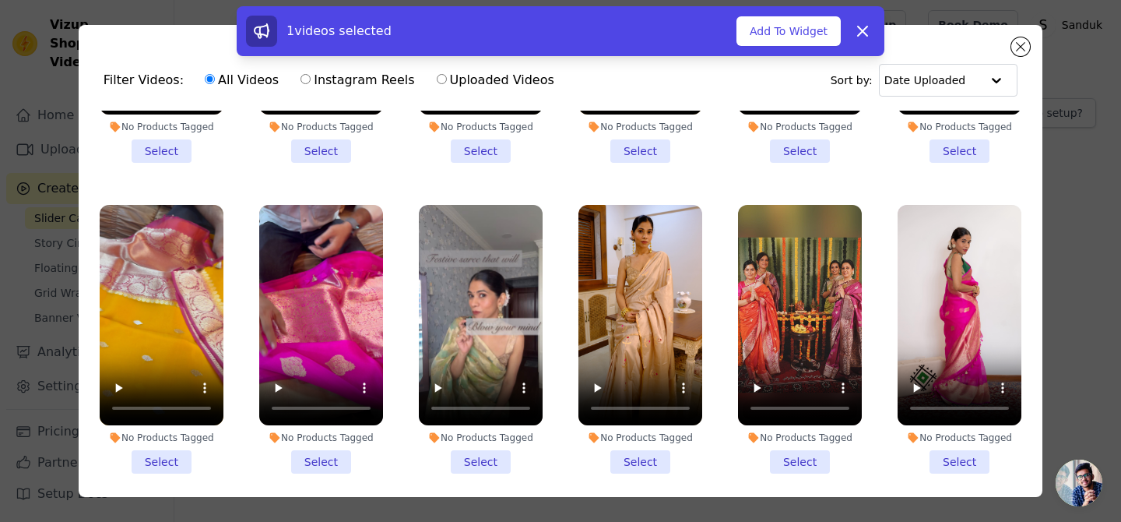
scroll to position [0, 0]
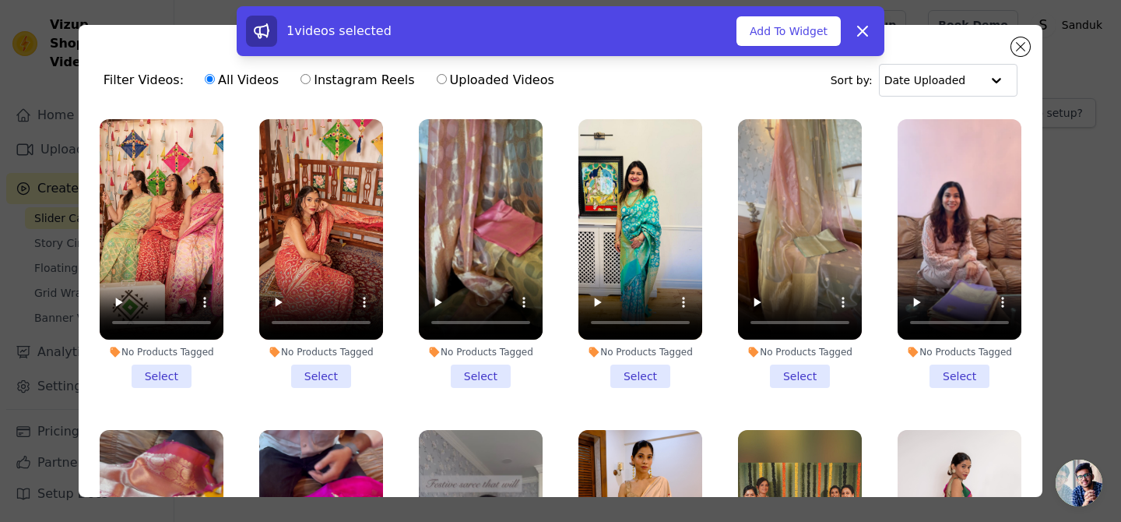
click at [385, 88] on label "Instagram Reels" at bounding box center [357, 80] width 115 height 20
click at [311, 84] on input "Instagram Reels" at bounding box center [306, 79] width 10 height 10
radio input "true"
click at [932, 86] on input "text" at bounding box center [932, 80] width 97 height 31
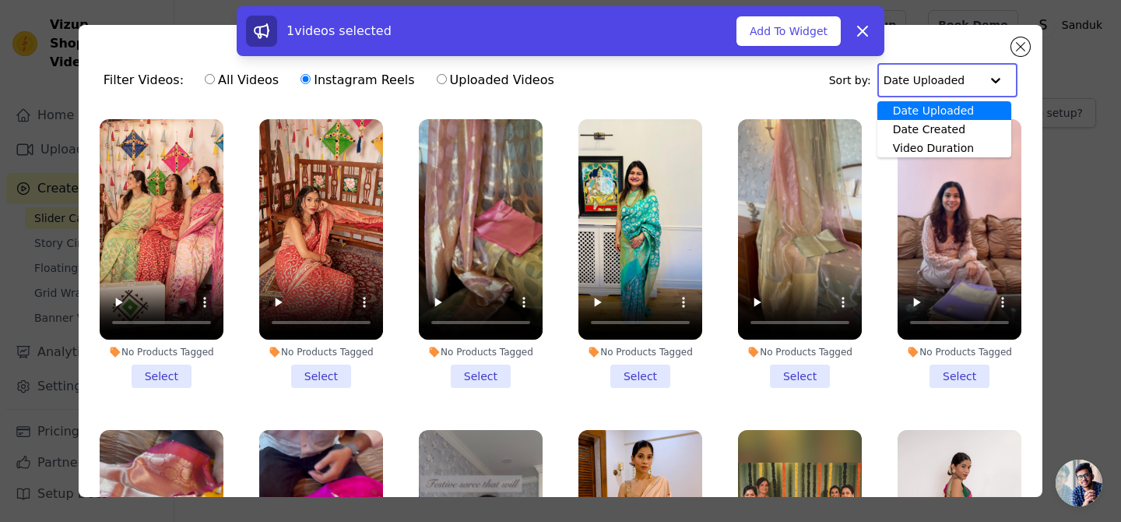
click at [932, 86] on input "text" at bounding box center [932, 80] width 97 height 31
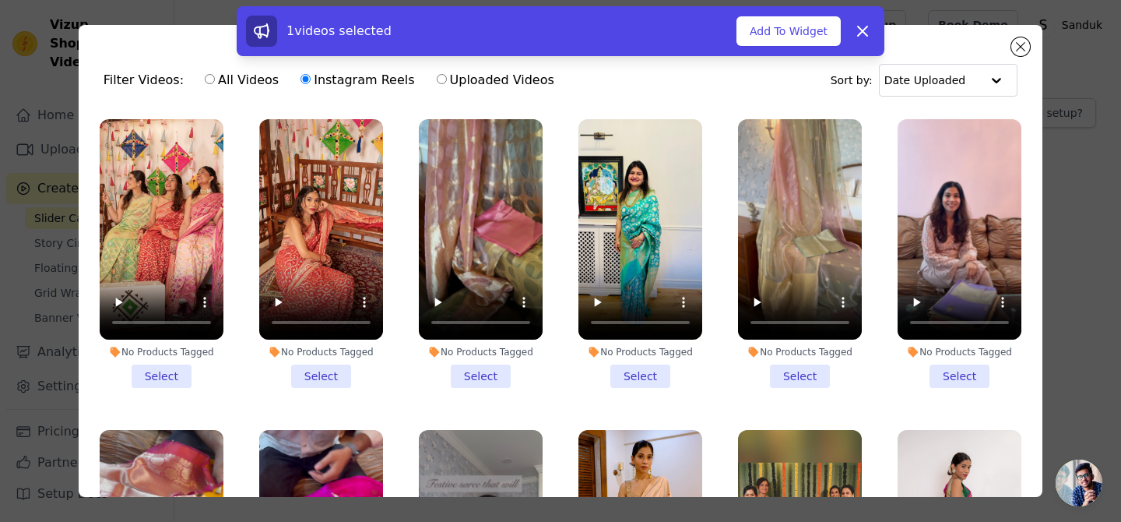
click at [1016, 47] on div "1 videos selected Add To Widget Dismiss" at bounding box center [560, 34] width 1121 height 56
click at [860, 31] on icon at bounding box center [862, 31] width 19 height 19
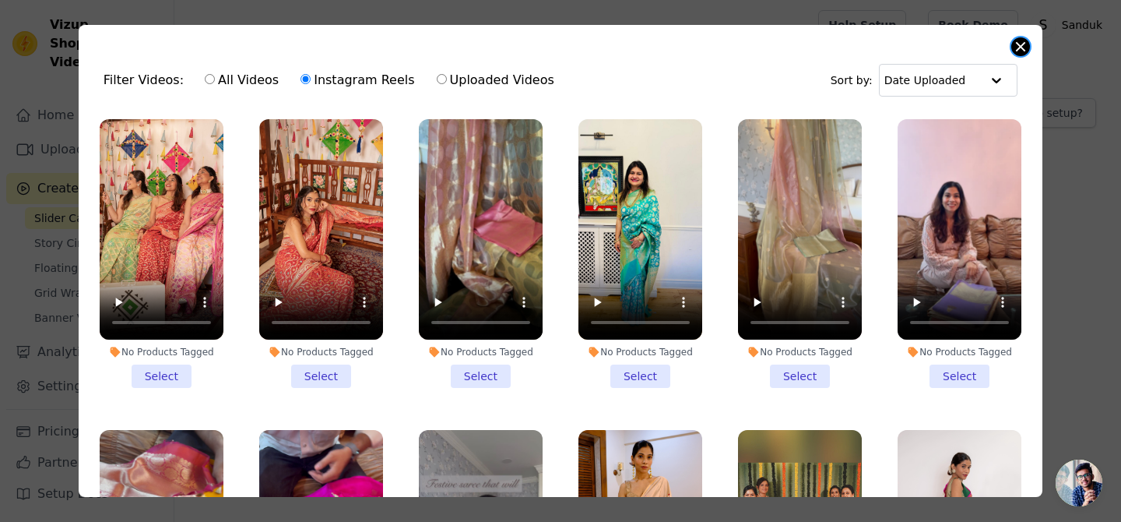
click at [1019, 40] on button "Close modal" at bounding box center [1020, 46] width 19 height 19
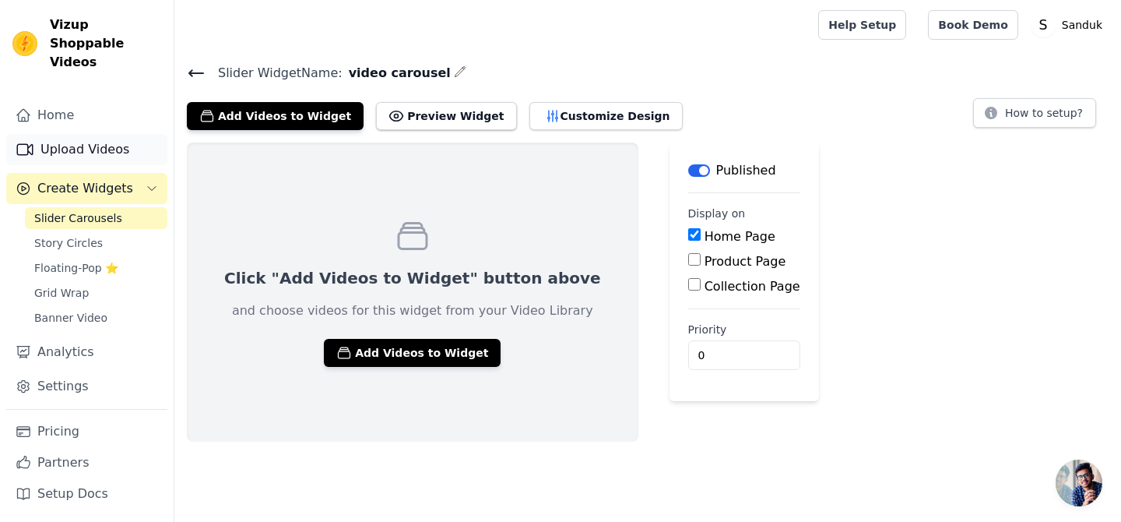
click at [88, 134] on link "Upload Videos" at bounding box center [86, 149] width 161 height 31
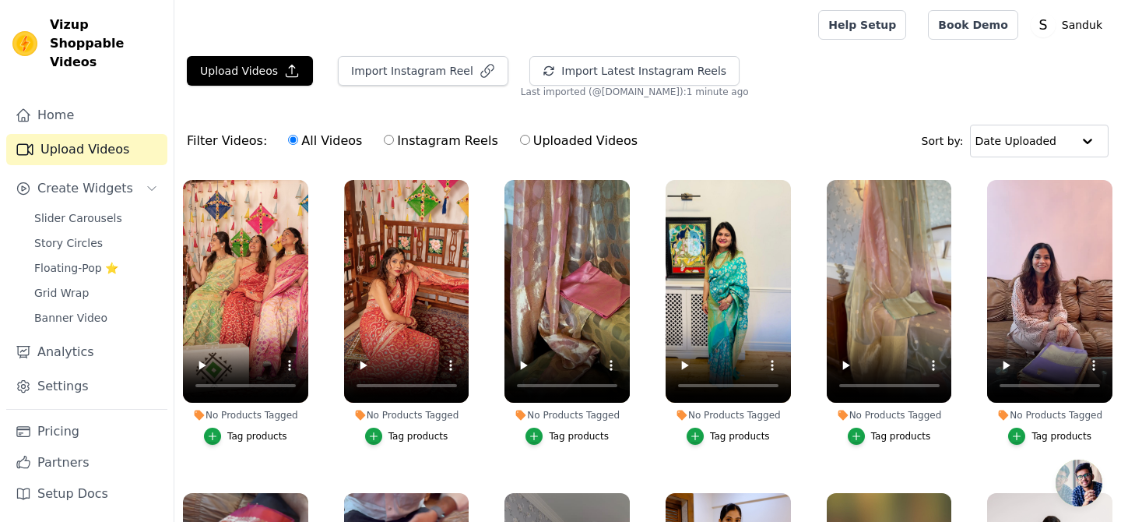
click at [464, 145] on label "Instagram Reels" at bounding box center [440, 141] width 115 height 20
click at [394, 145] on input "Instagram Reels" at bounding box center [389, 140] width 10 height 10
radio input "true"
click at [398, 75] on button "Import Instagram Reel" at bounding box center [423, 71] width 171 height 30
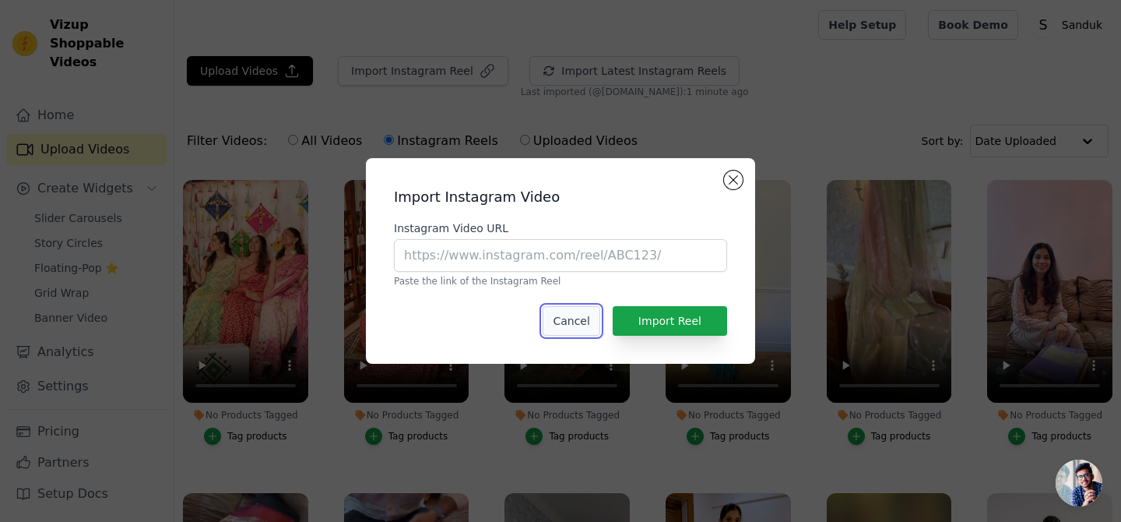
click at [582, 320] on button "Cancel" at bounding box center [571, 321] width 57 height 30
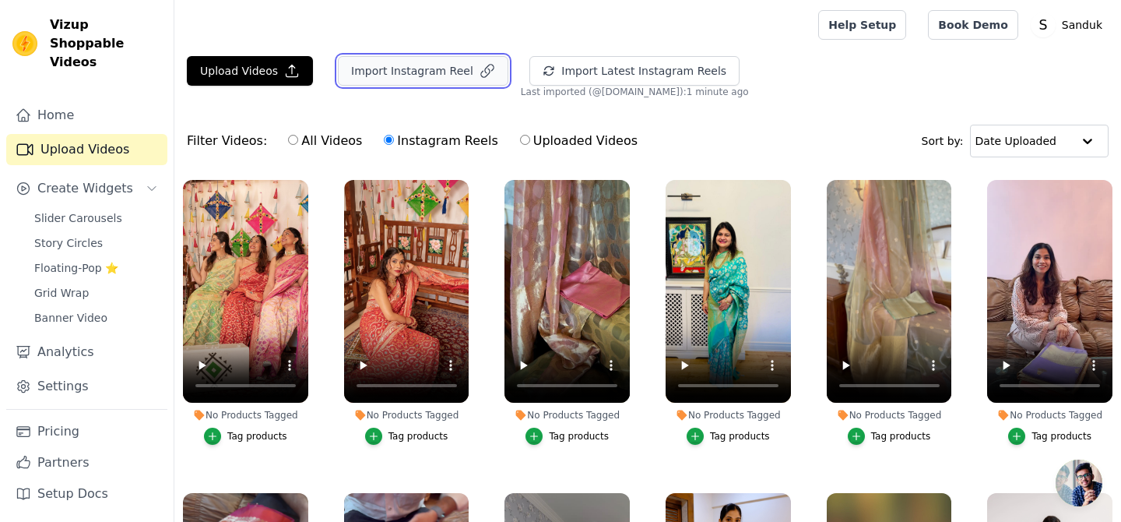
click at [439, 78] on button "Import Instagram Reel" at bounding box center [423, 71] width 171 height 30
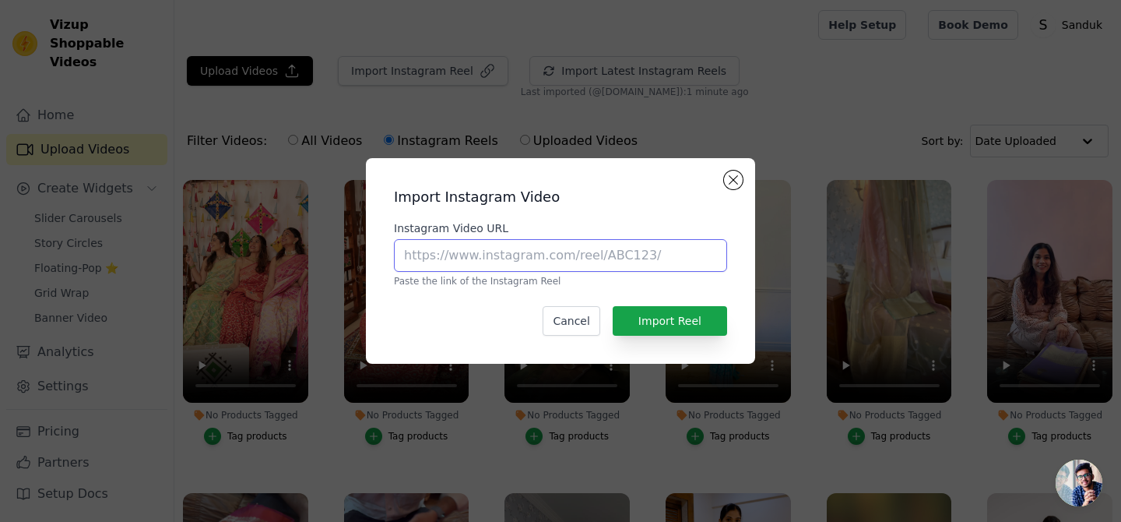
click at [511, 254] on input "Instagram Video URL" at bounding box center [560, 255] width 333 height 33
paste input "https://www.instagram.com/reel/C4LHzIDoG4n/?igsh=dmYyaXJiZjZ0eG1o"
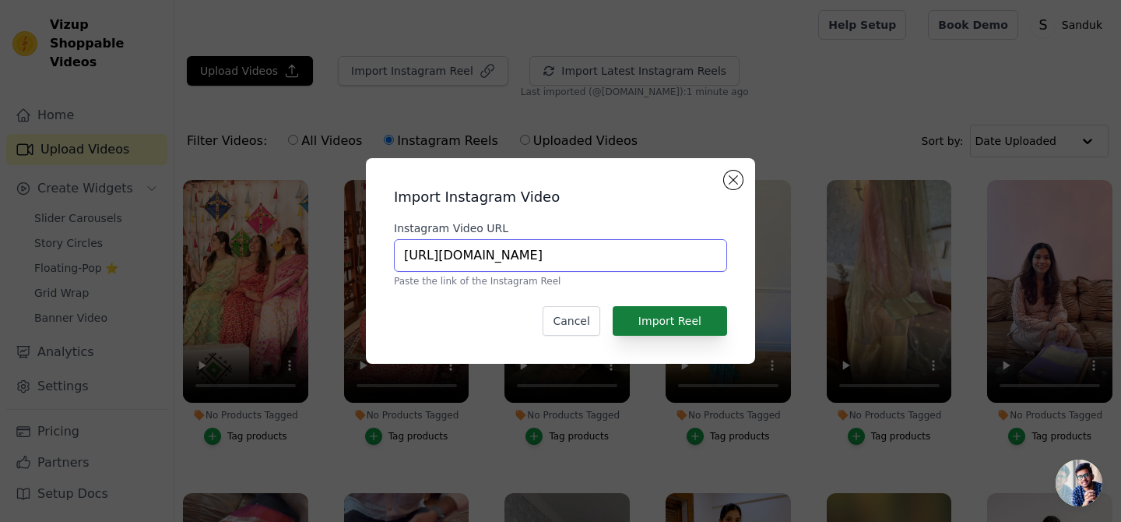
type input "https://www.instagram.com/reel/C4LHzIDoG4n/?igsh=dmYyaXJiZjZ0eG1o"
click at [650, 320] on button "Import Reel" at bounding box center [670, 321] width 114 height 30
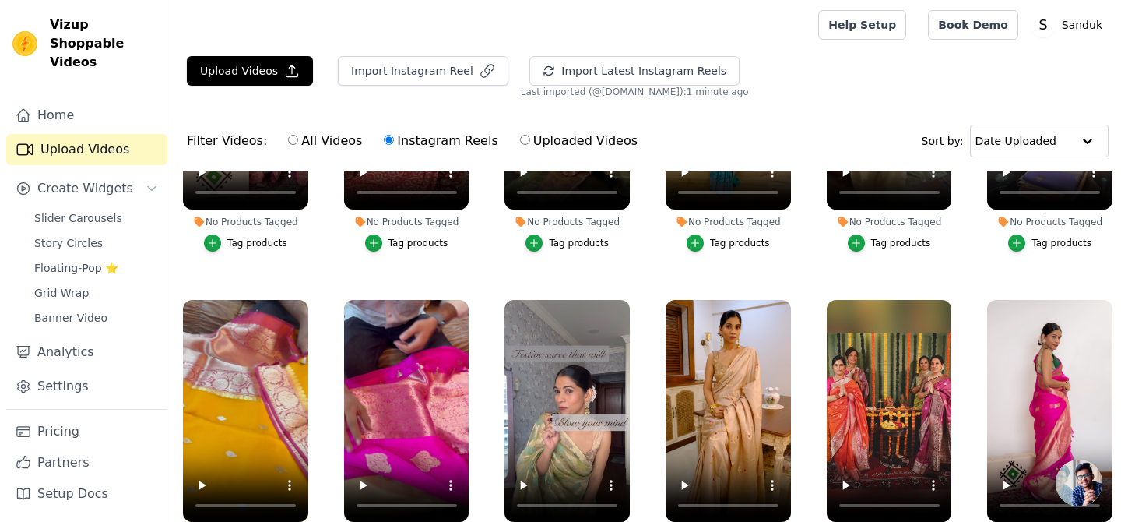
scroll to position [0, 0]
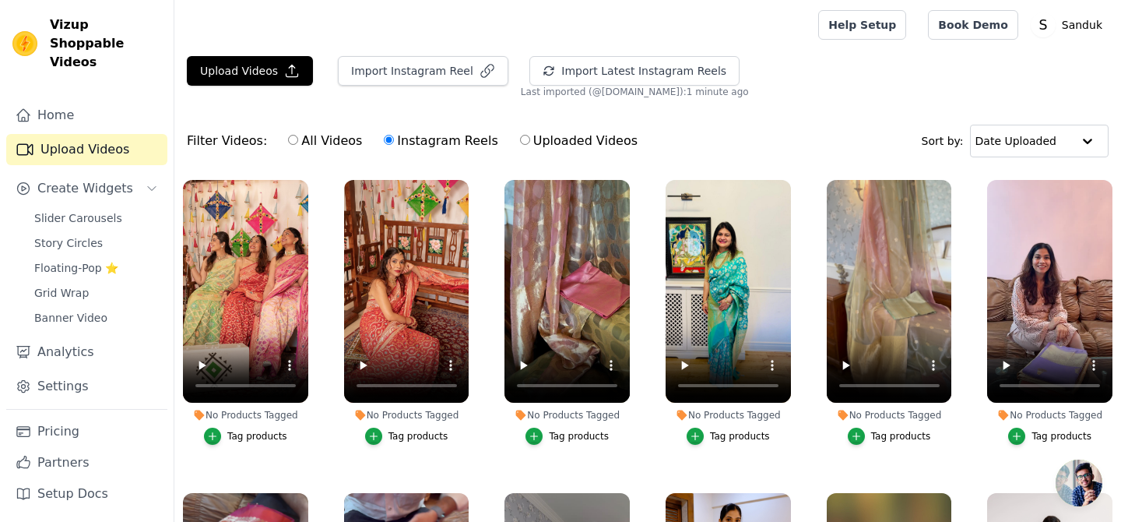
click at [329, 144] on label "All Videos" at bounding box center [325, 141] width 76 height 20
click at [298, 144] on input "All Videos" at bounding box center [293, 140] width 10 height 10
radio input "true"
click at [417, 73] on button "Import Instagram Reel" at bounding box center [423, 71] width 171 height 30
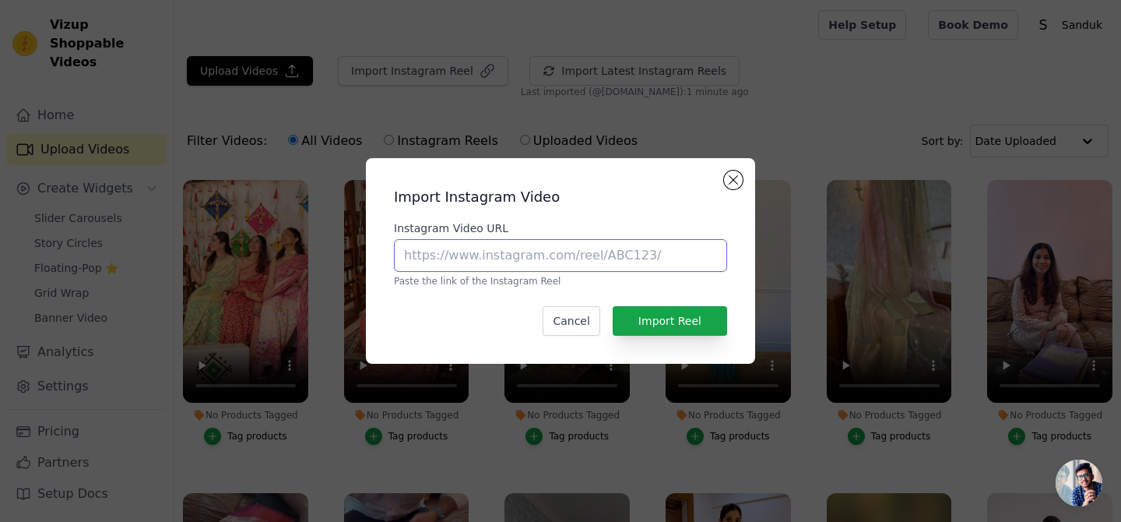
click at [483, 248] on input "Instagram Video URL" at bounding box center [560, 255] width 333 height 33
paste input "https://www.instagram.com/reel/DKPBrffy2BO/?igsh=MTRocDBjb3N0azhxNw=="
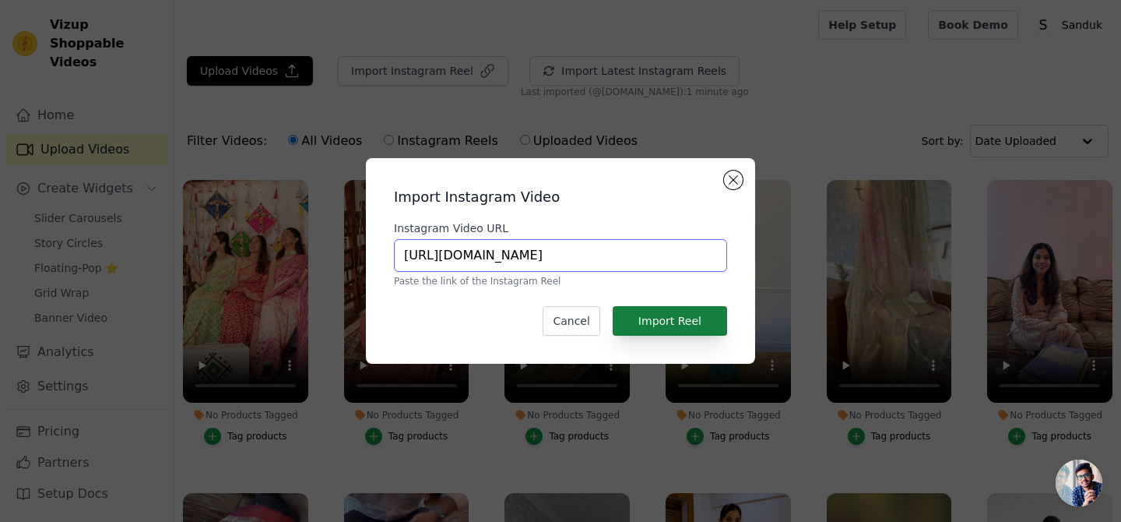
type input "https://www.instagram.com/reel/DKPBrffy2BO/?igsh=MTRocDBjb3N0azhxNw=="
click at [663, 327] on button "Import Reel" at bounding box center [670, 321] width 114 height 30
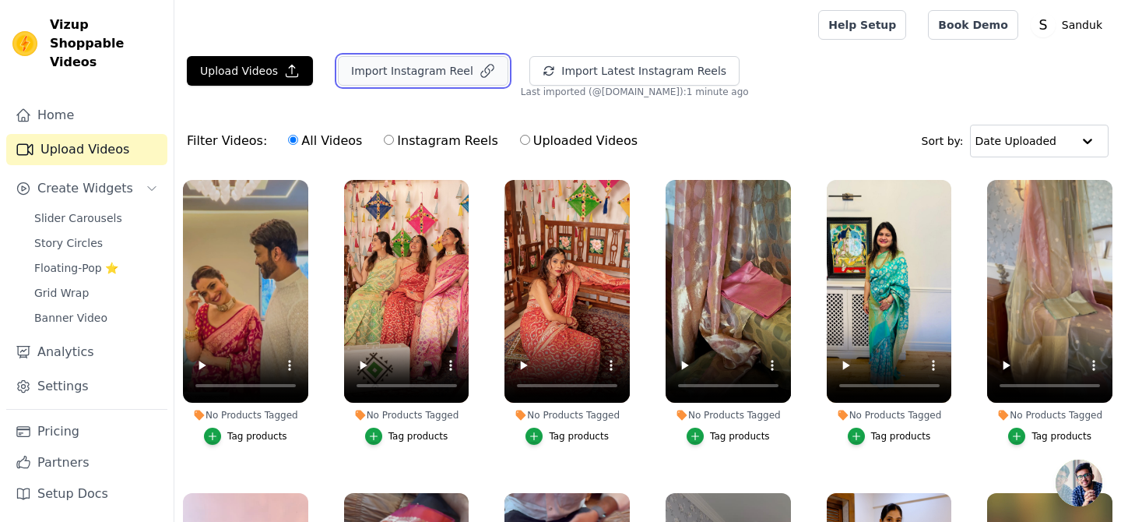
click at [438, 68] on button "Import Instagram Reel" at bounding box center [423, 71] width 171 height 30
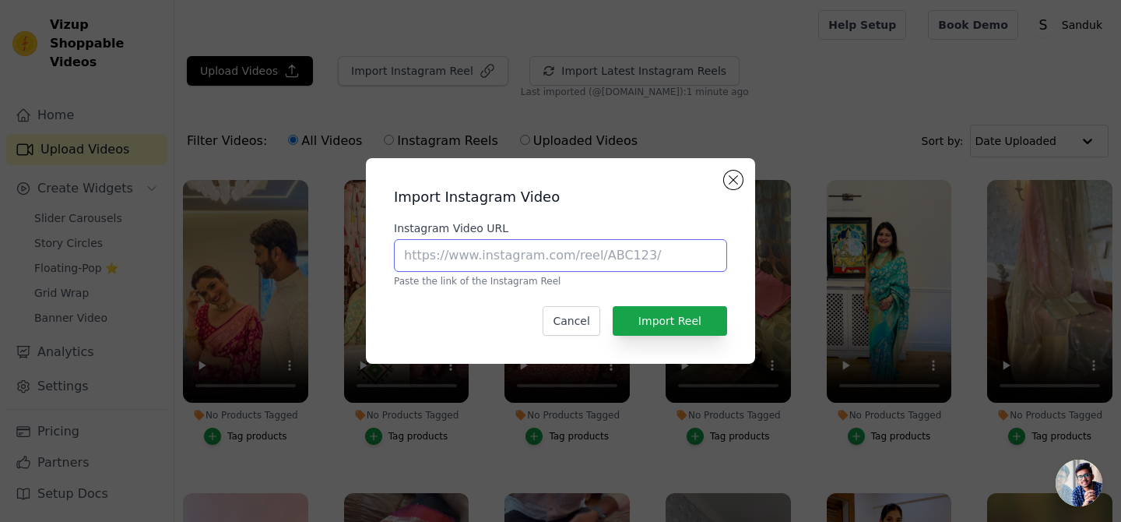
click at [501, 254] on input "Instagram Video URL" at bounding box center [560, 255] width 333 height 33
paste input "https://www.instagram.com/reel/DHkhL0xxXnU/?igsh=MTJsMXF6enNkMDZwOA=="
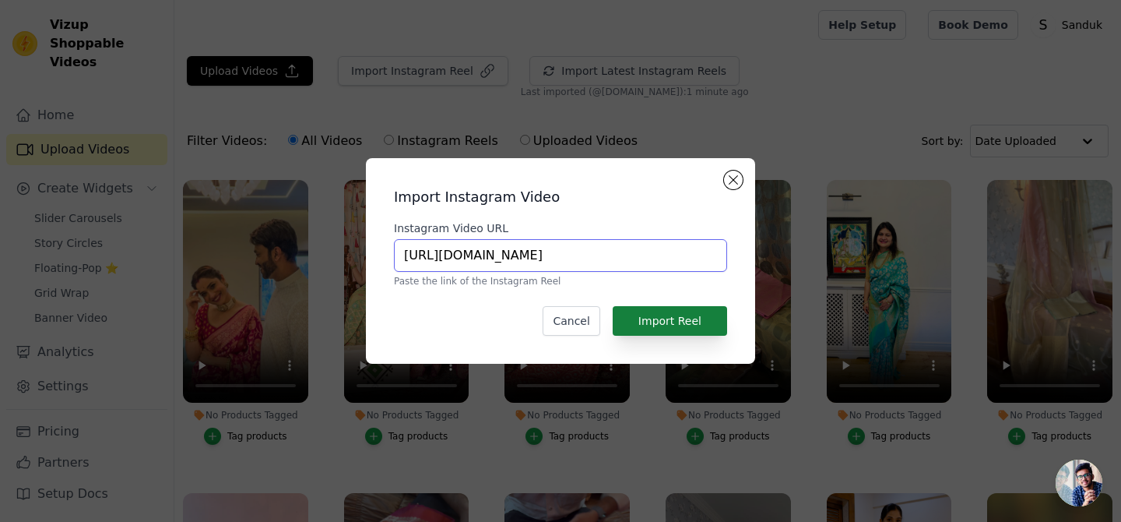
type input "https://www.instagram.com/reel/DHkhL0xxXnU/?igsh=MTJsMXF6enNkMDZwOA=="
click at [668, 325] on button "Import Reel" at bounding box center [670, 321] width 114 height 30
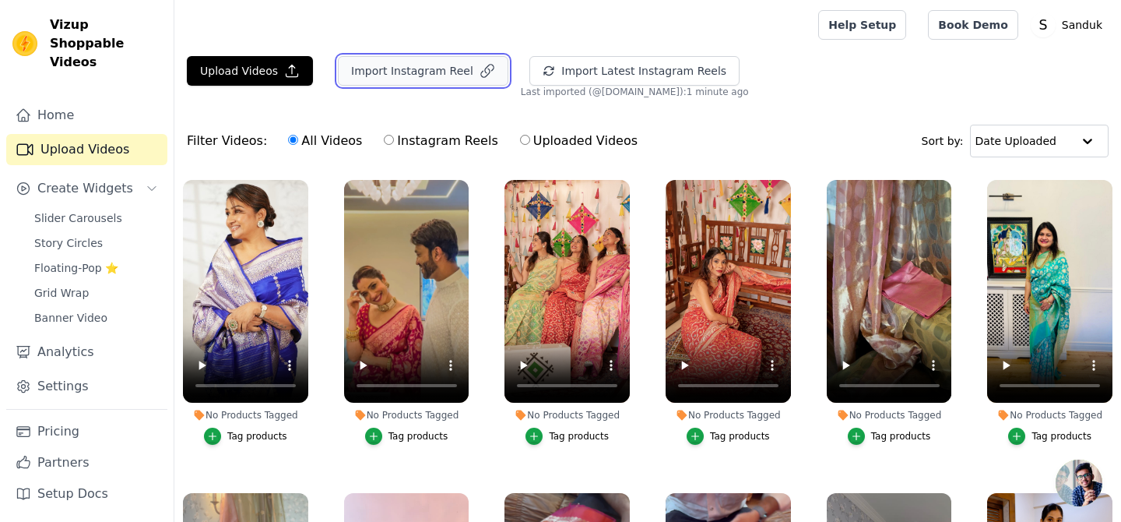
click at [389, 77] on button "Import Instagram Reel" at bounding box center [423, 71] width 171 height 30
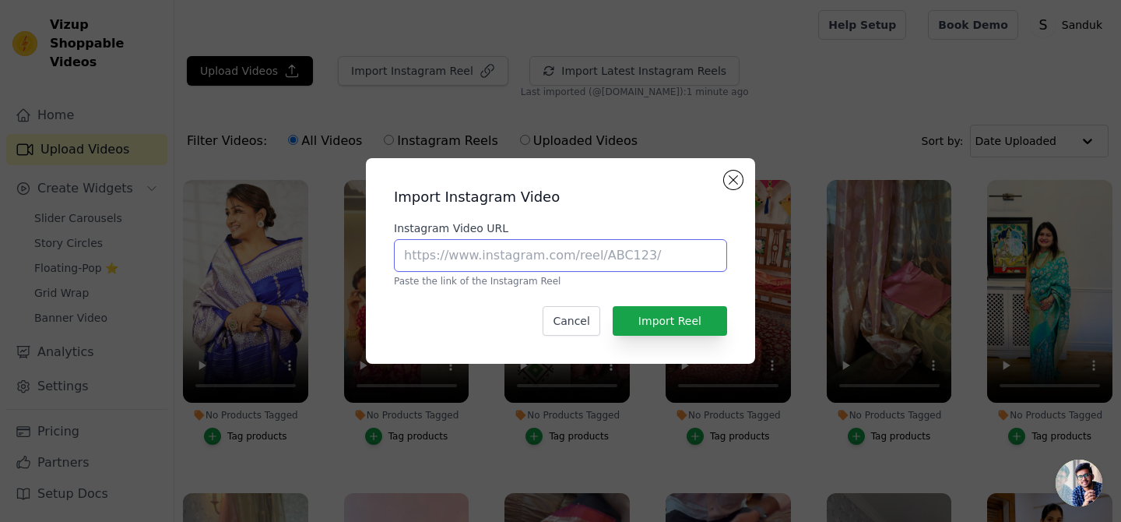
click at [480, 251] on input "Instagram Video URL" at bounding box center [560, 255] width 333 height 33
paste input "https://www.instagram.com/reel/DFvJl17IncF/?igsh=cjBvMjYyNHY5MXJr"
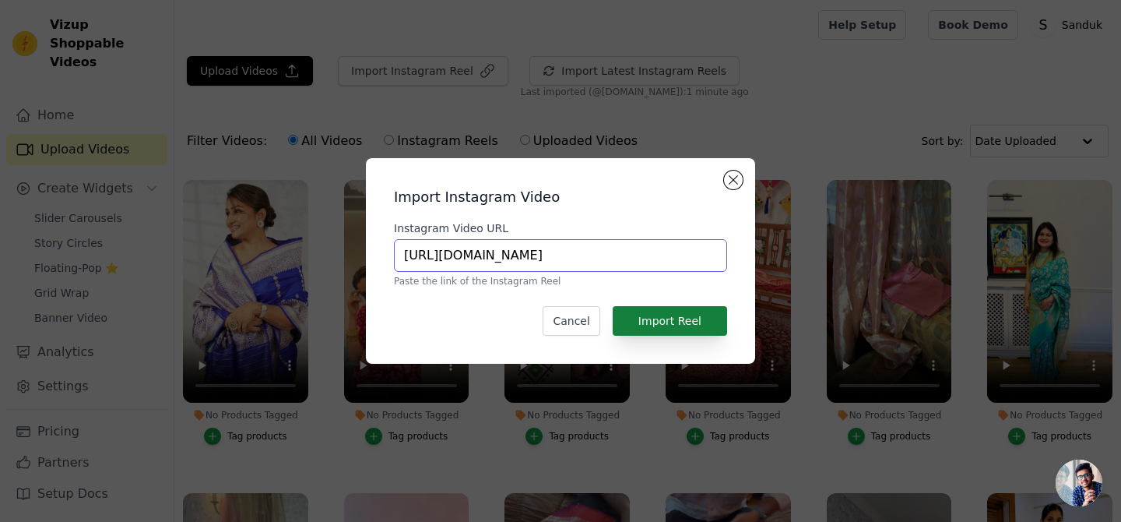
type input "https://www.instagram.com/reel/DFvJl17IncF/?igsh=cjBvMjYyNHY5MXJr"
click at [660, 323] on button "Import Reel" at bounding box center [670, 321] width 114 height 30
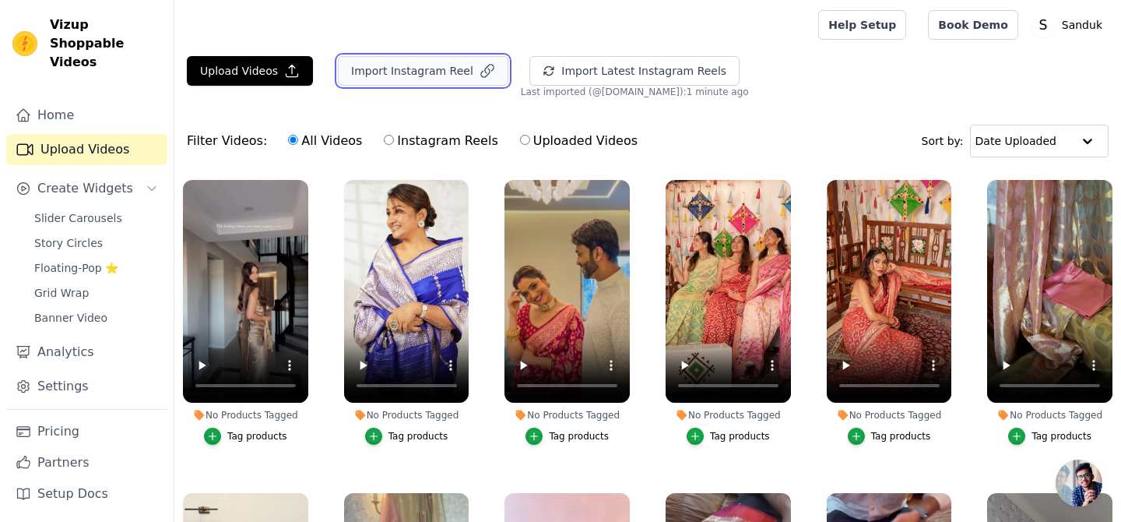
click at [438, 77] on button "Import Instagram Reel" at bounding box center [423, 71] width 171 height 30
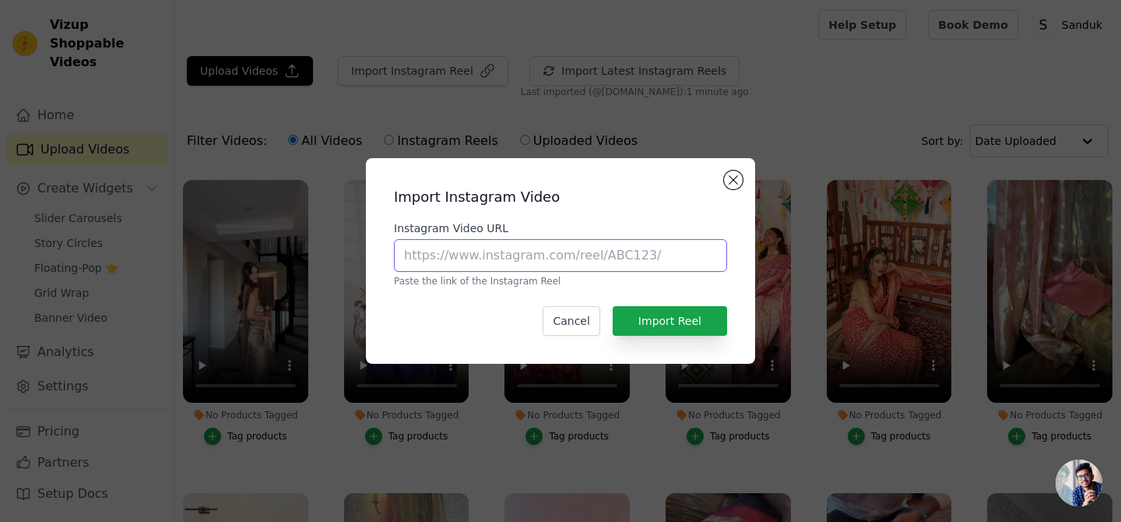
click at [485, 251] on input "Instagram Video URL" at bounding box center [560, 255] width 333 height 33
paste input "https://www.instagram.com/reel/DDylxMvoFPj/?igsh=MW1maDlsZm5iaXhtdw=="
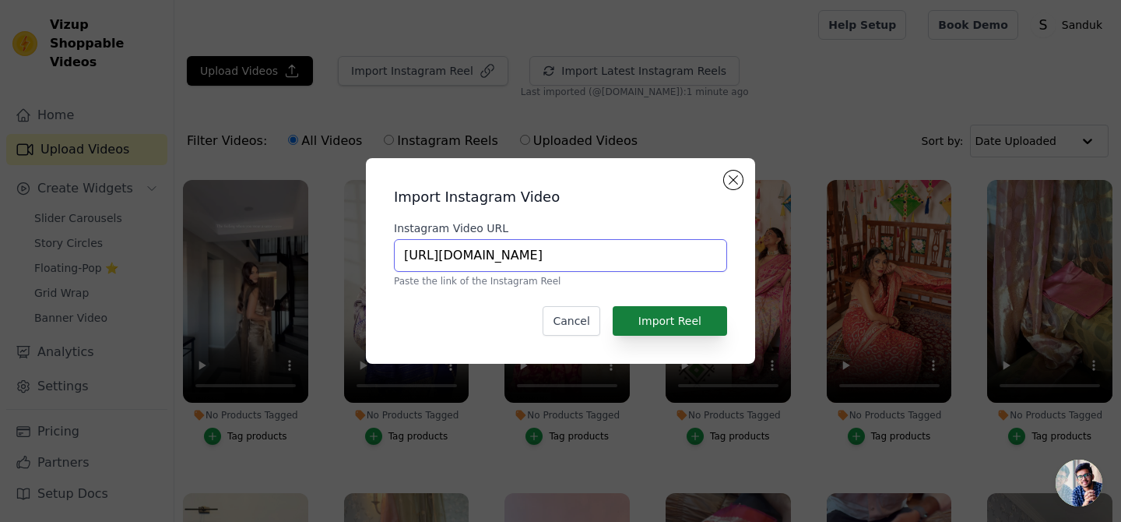
type input "https://www.instagram.com/reel/DDylxMvoFPj/?igsh=MW1maDlsZm5iaXhtdw=="
click at [661, 325] on button "Import Reel" at bounding box center [670, 321] width 114 height 30
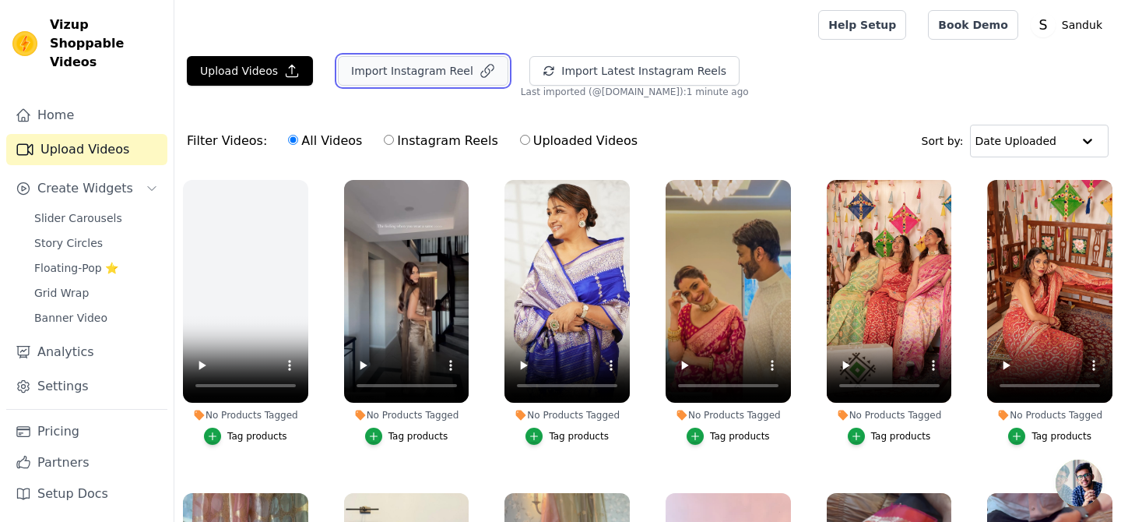
click at [480, 71] on icon "button" at bounding box center [488, 71] width 16 height 16
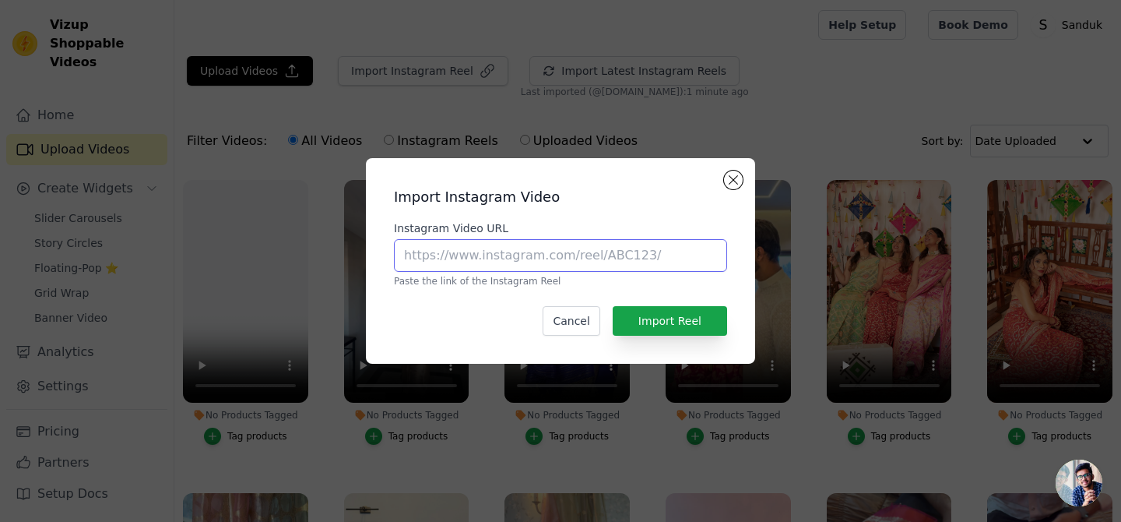
click at [485, 250] on input "Instagram Video URL" at bounding box center [560, 255] width 333 height 33
paste input "https://www.instagram.com/reel/DAQ72y1IAQ3/?igsh=YjkyaDk2YnI5dTJv"
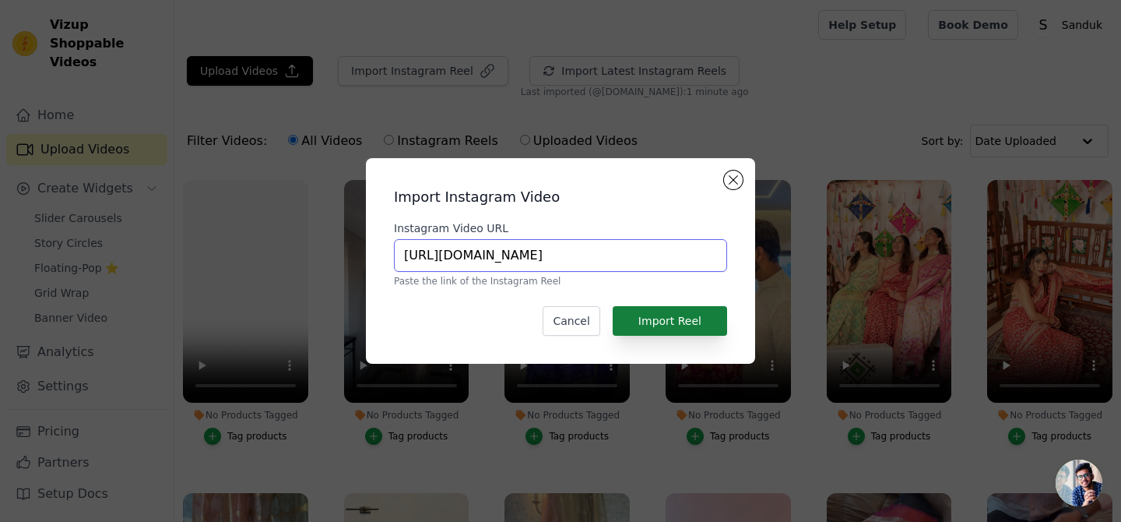
type input "https://www.instagram.com/reel/DAQ72y1IAQ3/?igsh=YjkyaDk2YnI5dTJv"
click at [679, 317] on button "Import Reel" at bounding box center [670, 321] width 114 height 30
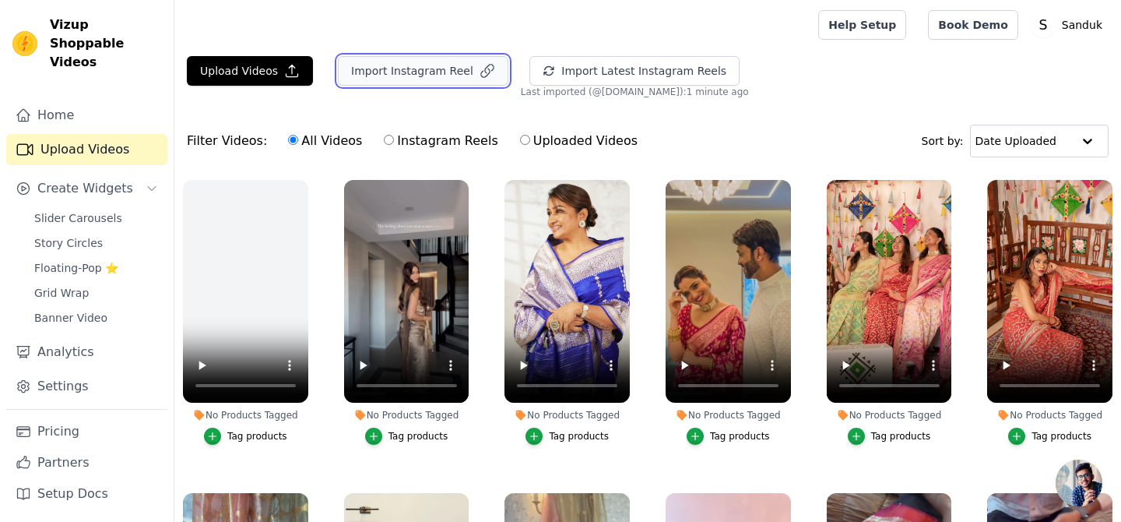
click at [447, 83] on button "Import Instagram Reel" at bounding box center [423, 71] width 171 height 30
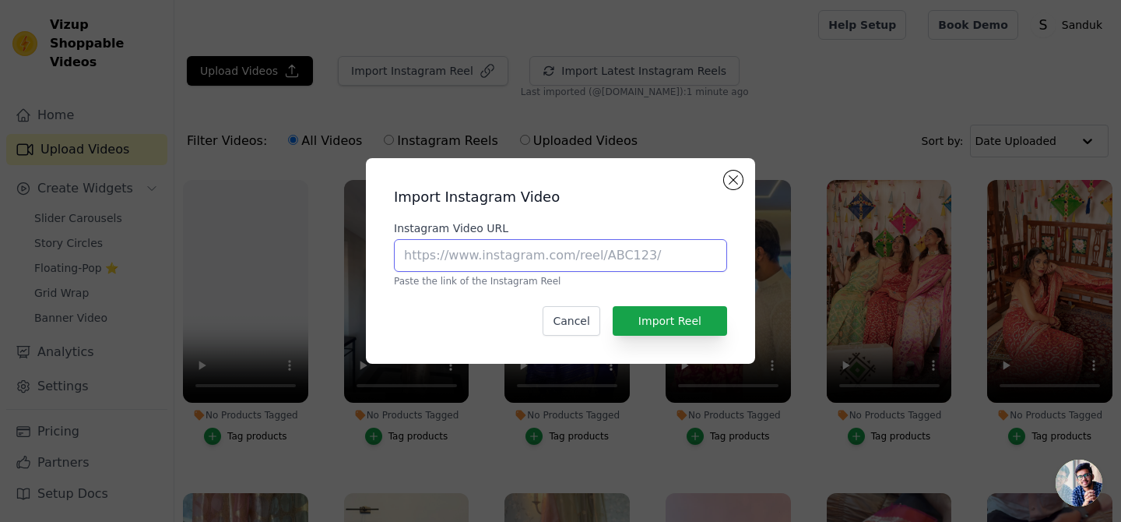
click at [514, 255] on input "Instagram Video URL" at bounding box center [560, 255] width 333 height 33
paste input "https://www.instagram.com/reel/CyfZkBqr3xg/?igsh=MTdkazN2YjJ3cHE2NA=="
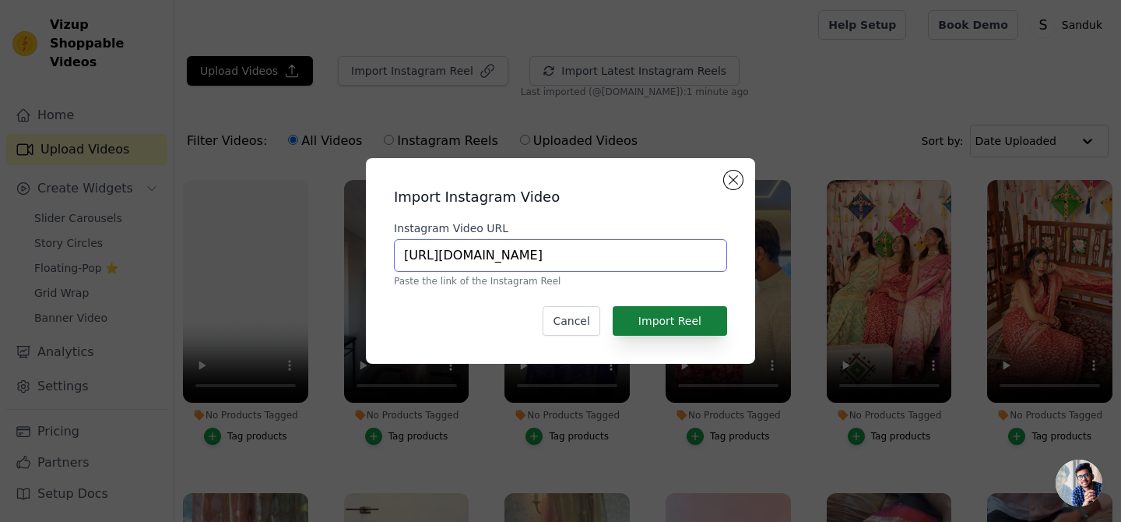
type input "https://www.instagram.com/reel/CyfZkBqr3xg/?igsh=MTdkazN2YjJ3cHE2NA=="
click at [669, 324] on button "Import Reel" at bounding box center [670, 321] width 114 height 30
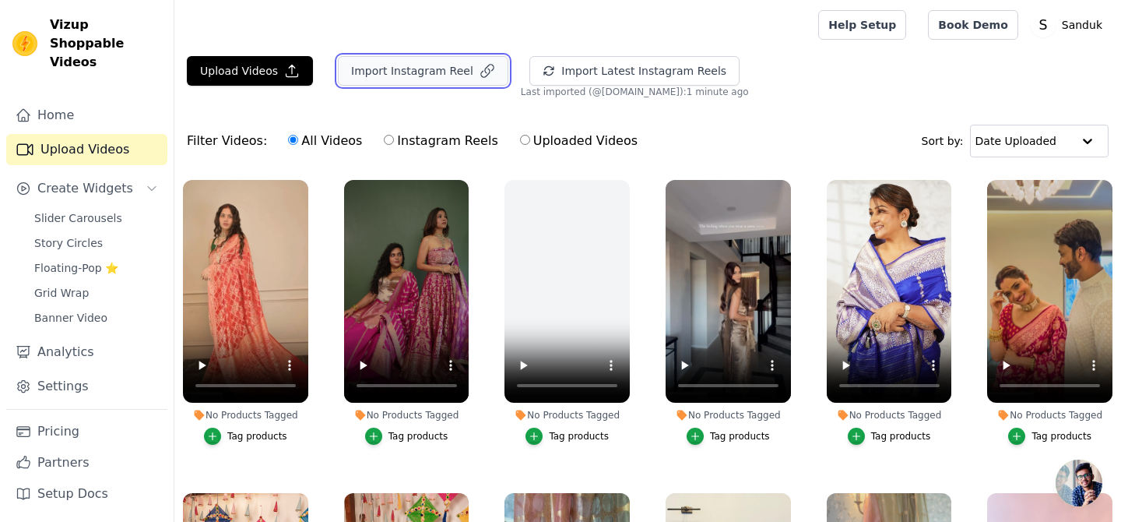
click at [431, 76] on button "Import Instagram Reel" at bounding box center [423, 71] width 171 height 30
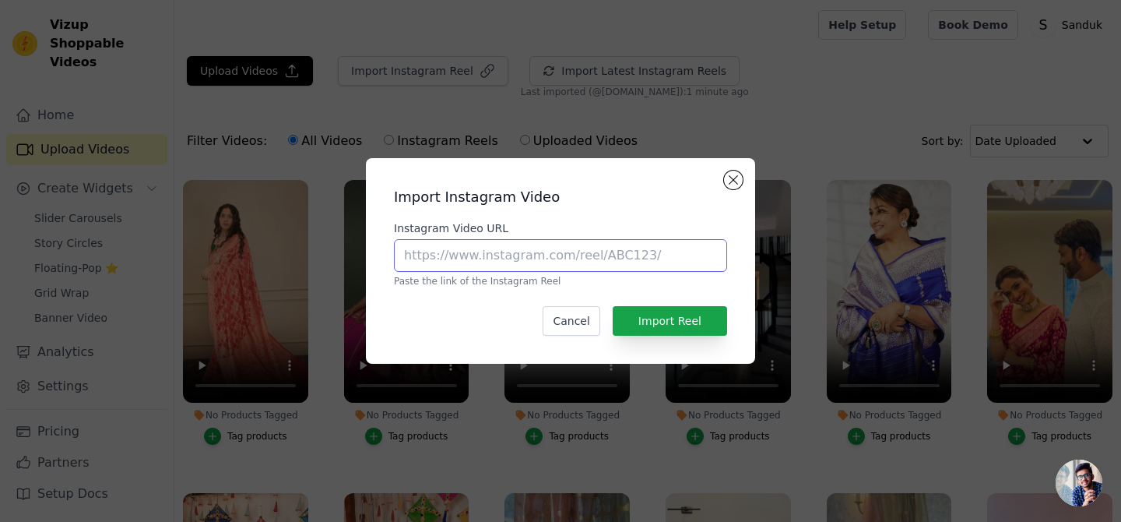
click at [445, 258] on input "Instagram Video URL" at bounding box center [560, 255] width 333 height 33
paste input "https://www.instagram.com/reel/CwfQPImo12Z/?igsh=MXQxc2s1NTA3enE5eQ=="
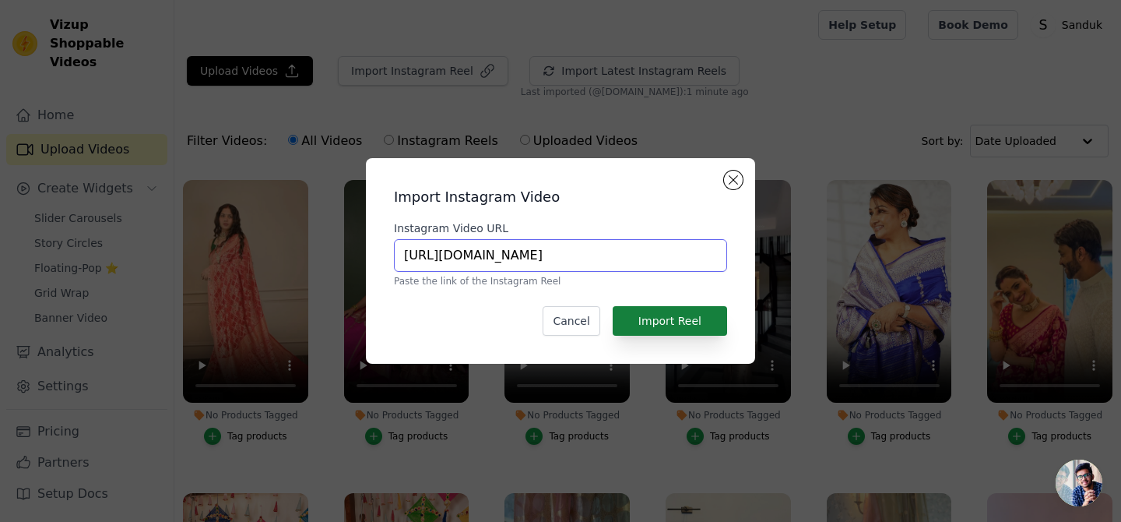
type input "https://www.instagram.com/reel/CwfQPImo12Z/?igsh=MXQxc2s1NTA3enE5eQ=="
click at [649, 317] on button "Import Reel" at bounding box center [670, 321] width 114 height 30
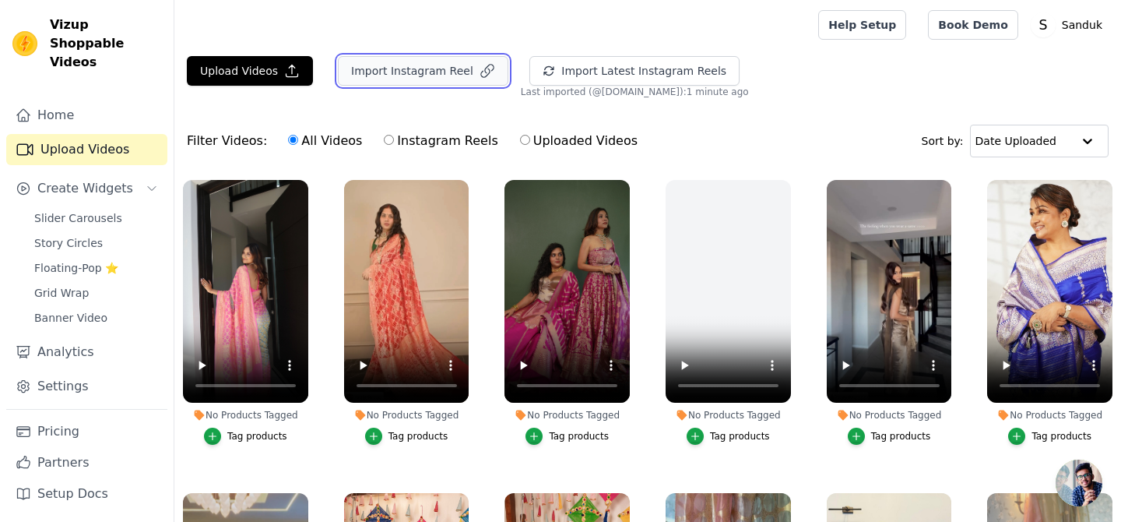
click at [395, 76] on button "Import Instagram Reel" at bounding box center [423, 71] width 171 height 30
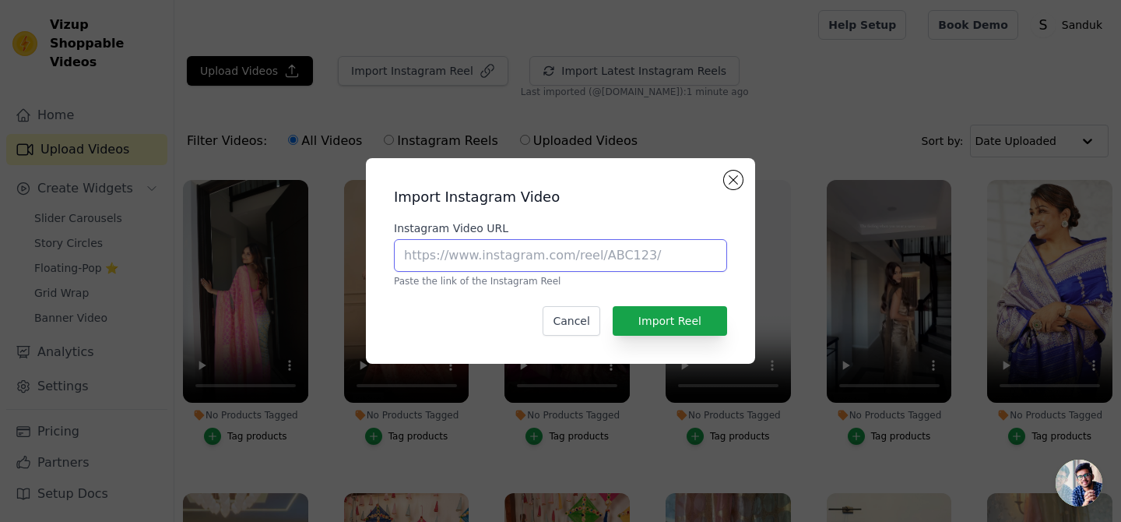
click at [450, 249] on input "Instagram Video URL" at bounding box center [560, 255] width 333 height 33
paste input "https://www.instagram.com/reel/C4LHzIDoG4n/?igsh=dmYyaXJiZjZ0eG1o"
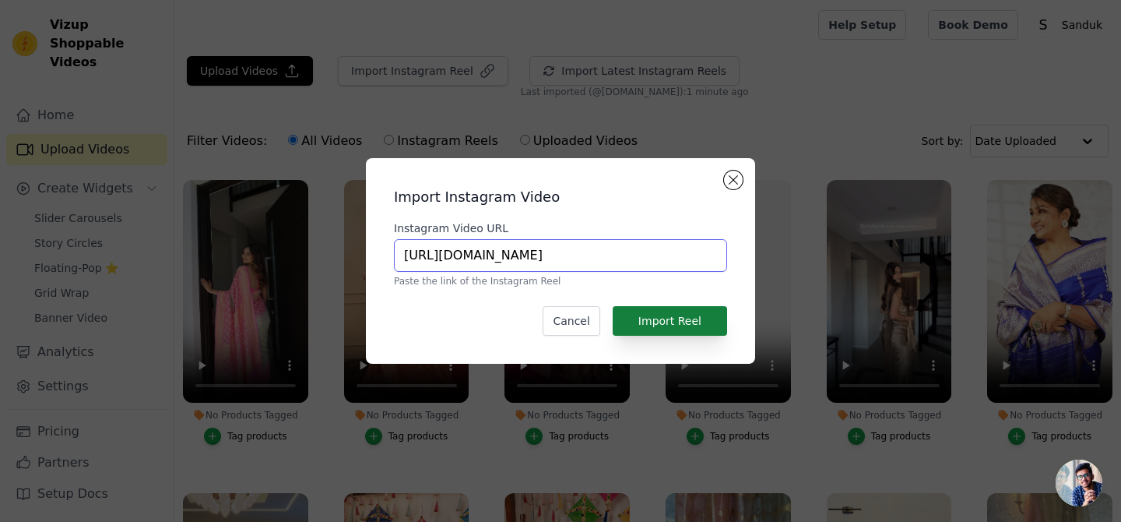
type input "https://www.instagram.com/reel/C4LHzIDoG4n/?igsh=dmYyaXJiZjZ0eG1o"
click at [652, 327] on button "Import Reel" at bounding box center [670, 321] width 114 height 30
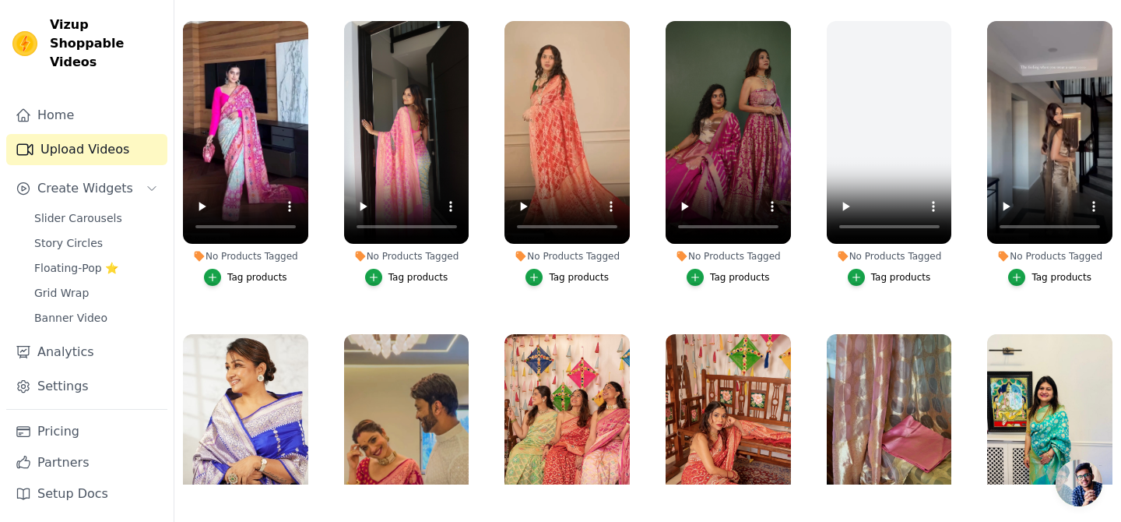
scroll to position [0, 0]
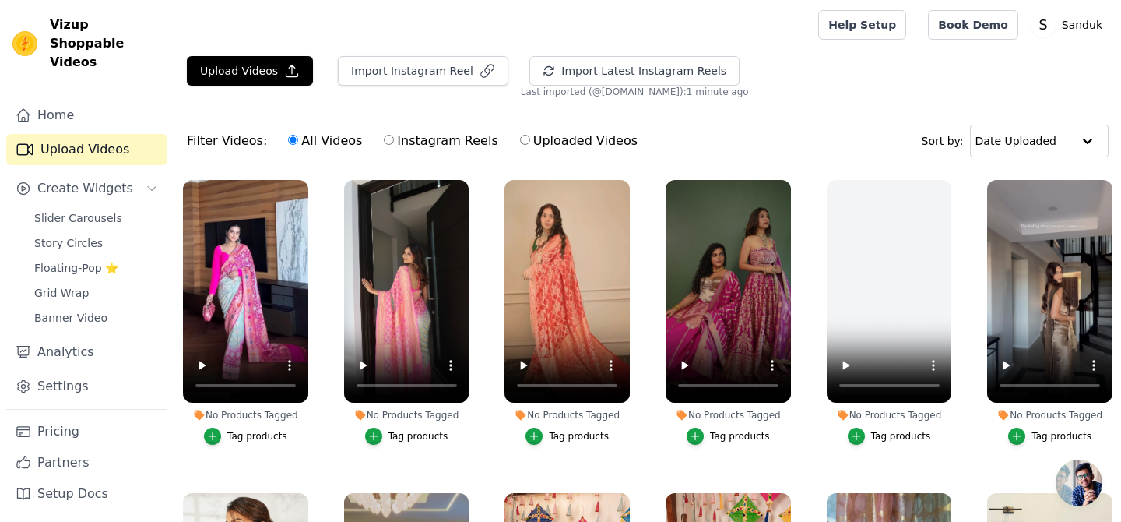
click at [463, 146] on label "Instagram Reels" at bounding box center [440, 141] width 115 height 20
click at [394, 145] on input "Instagram Reels" at bounding box center [389, 140] width 10 height 10
radio input "true"
click at [89, 210] on span "Slider Carousels" at bounding box center [78, 218] width 88 height 16
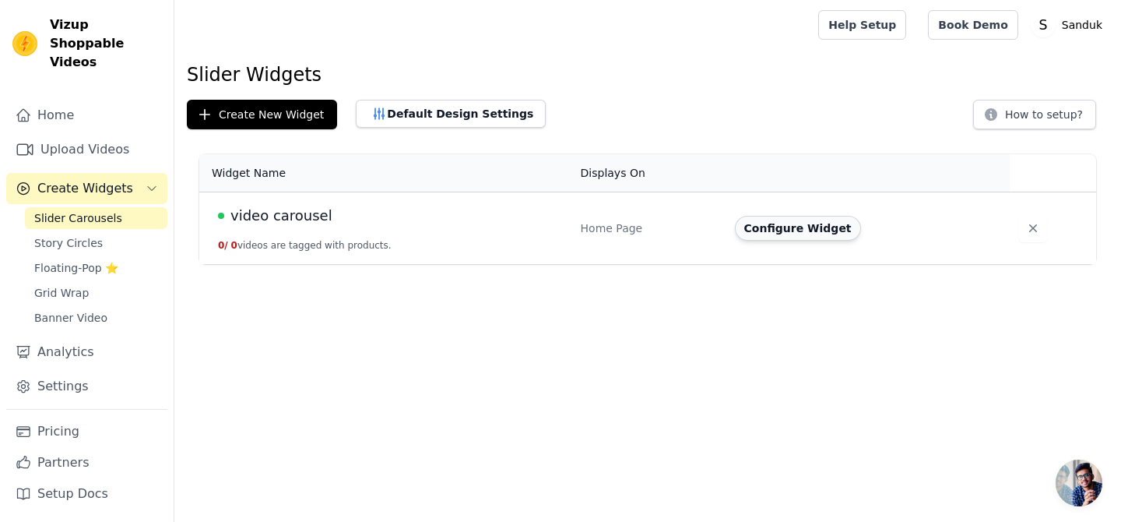
click at [779, 227] on button "Configure Widget" at bounding box center [798, 228] width 126 height 25
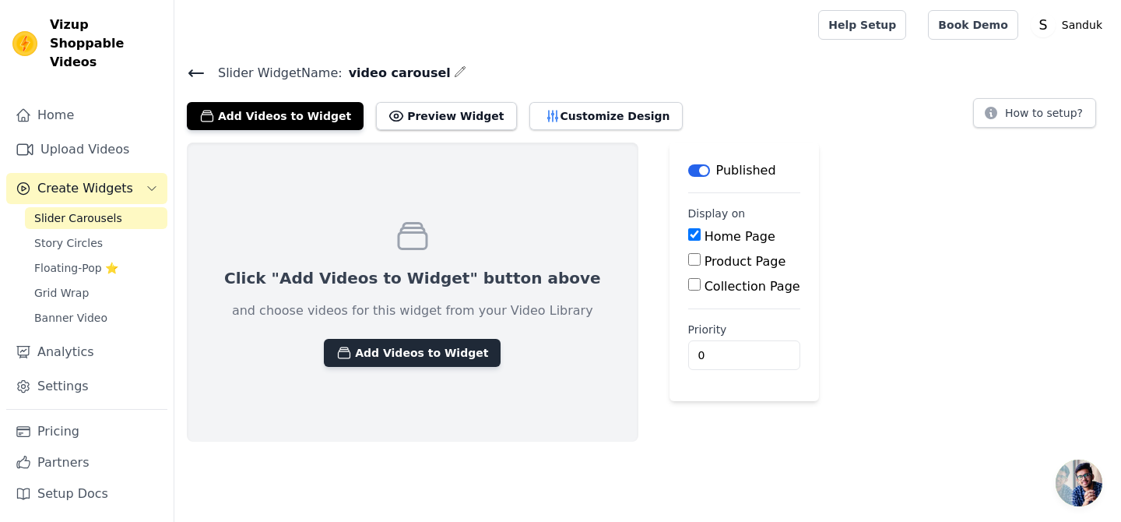
click at [405, 353] on button "Add Videos to Widget" at bounding box center [412, 353] width 177 height 28
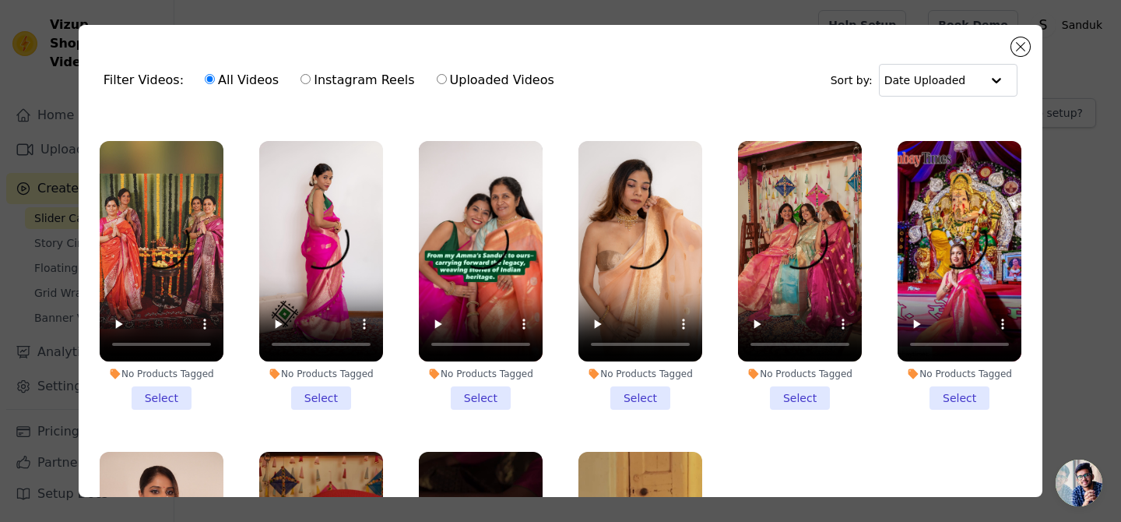
scroll to position [900, 0]
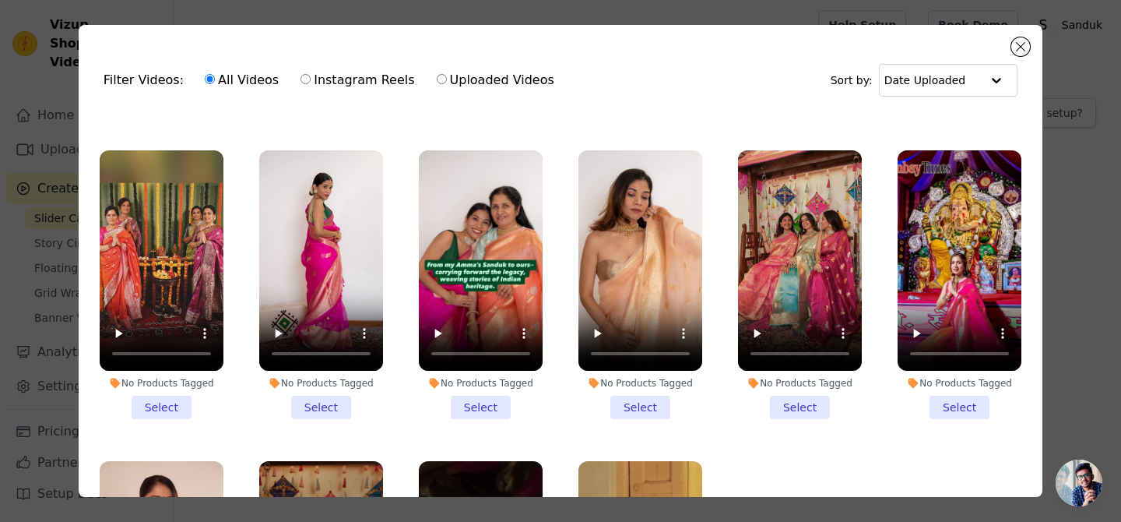
click at [947, 415] on li "No Products Tagged Select" at bounding box center [960, 284] width 124 height 269
click at [0, 0] on input "No Products Tagged Select" at bounding box center [0, 0] width 0 height 0
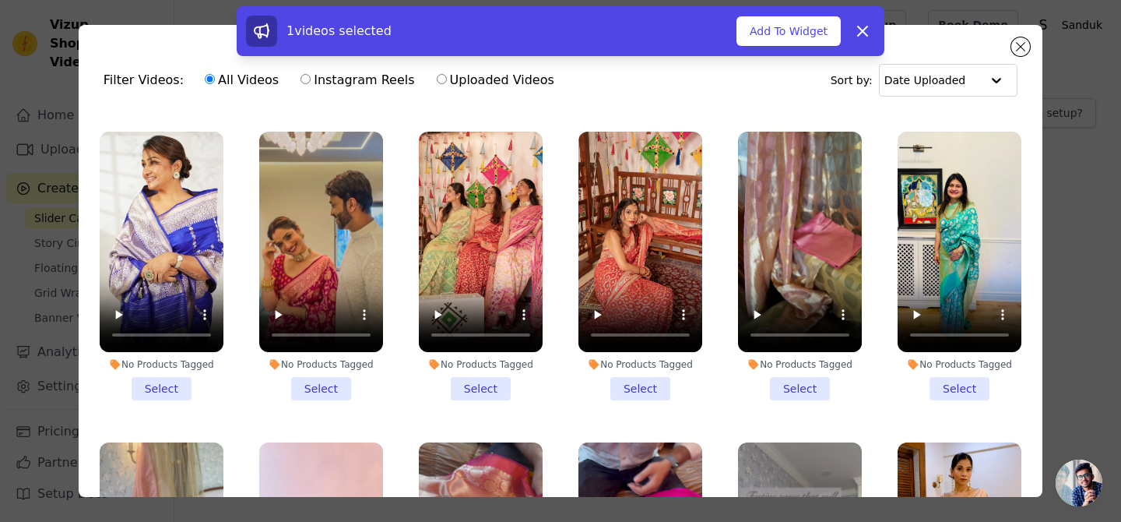
scroll to position [268, 0]
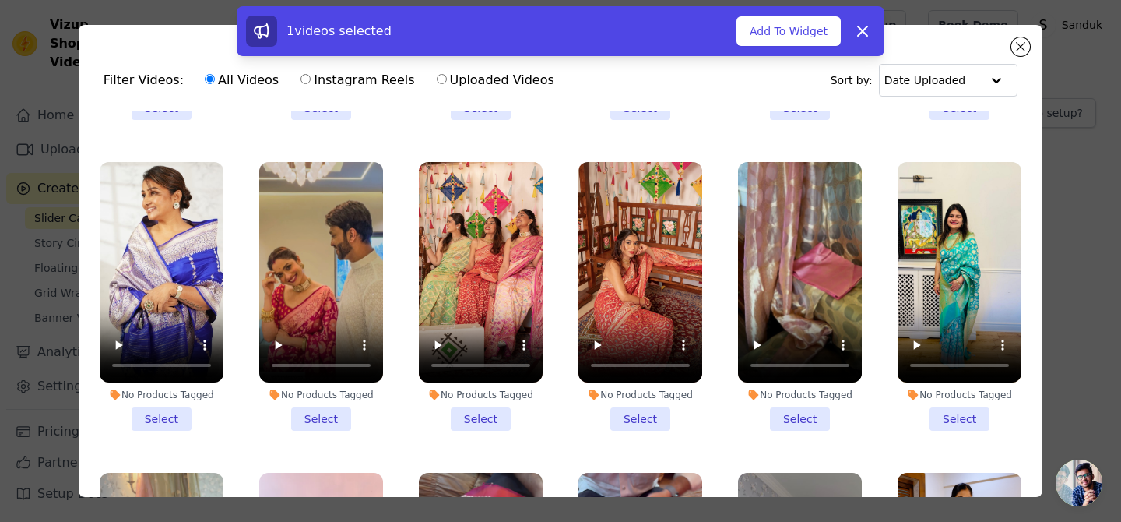
click at [336, 415] on li "No Products Tagged Select" at bounding box center [321, 296] width 124 height 269
click at [0, 0] on input "No Products Tagged Select" at bounding box center [0, 0] width 0 height 0
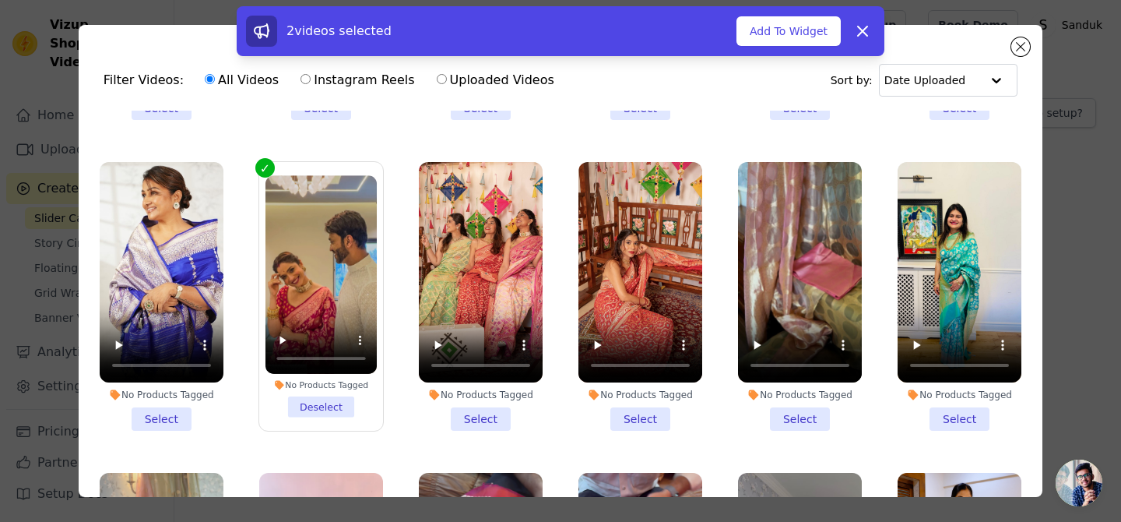
click at [165, 419] on li "No Products Tagged Select" at bounding box center [162, 296] width 124 height 269
click at [0, 0] on input "No Products Tagged Select" at bounding box center [0, 0] width 0 height 0
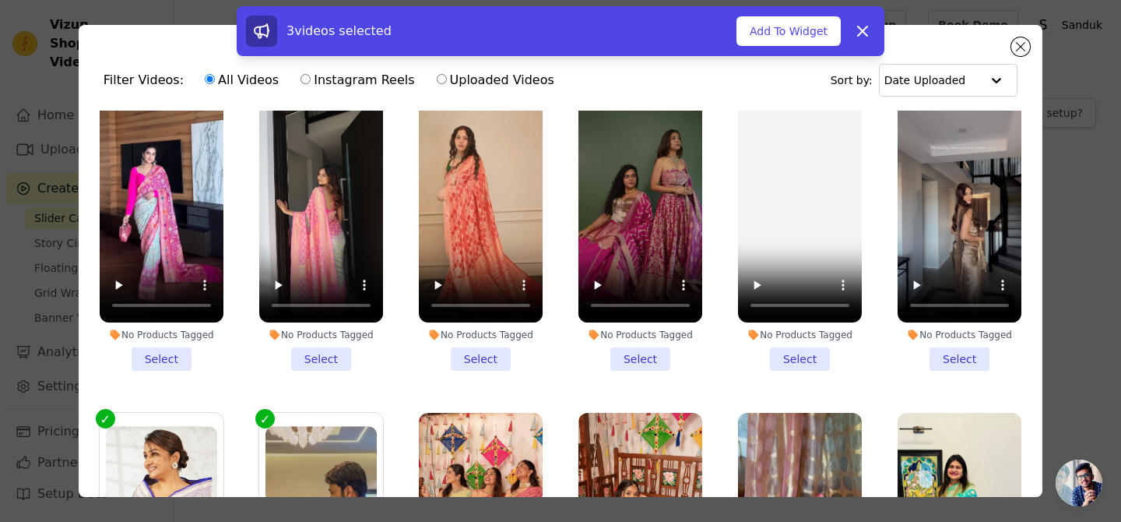
scroll to position [0, 0]
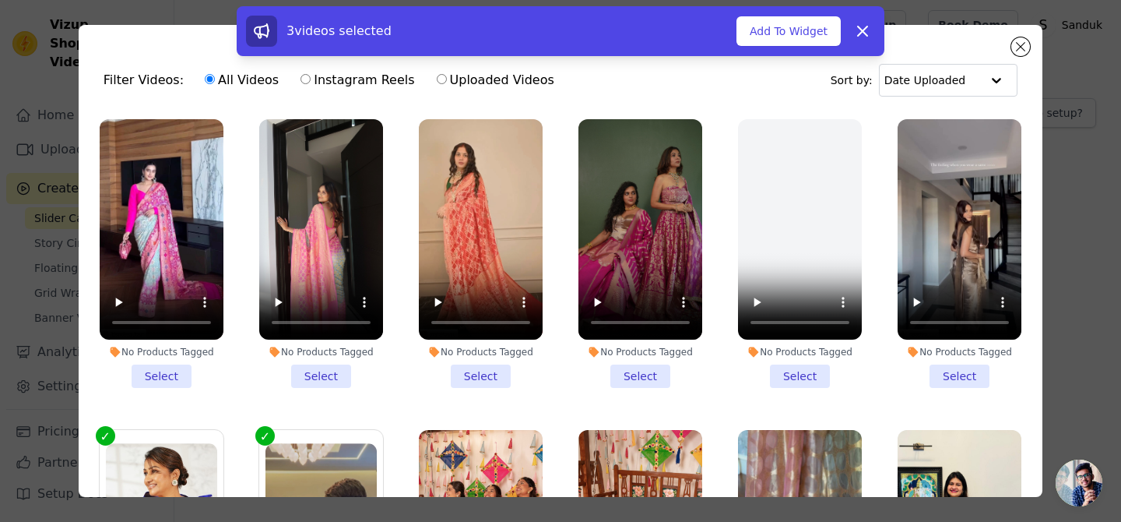
click at [977, 380] on li "No Products Tagged Select" at bounding box center [960, 253] width 124 height 269
click at [0, 0] on input "No Products Tagged Select" at bounding box center [0, 0] width 0 height 0
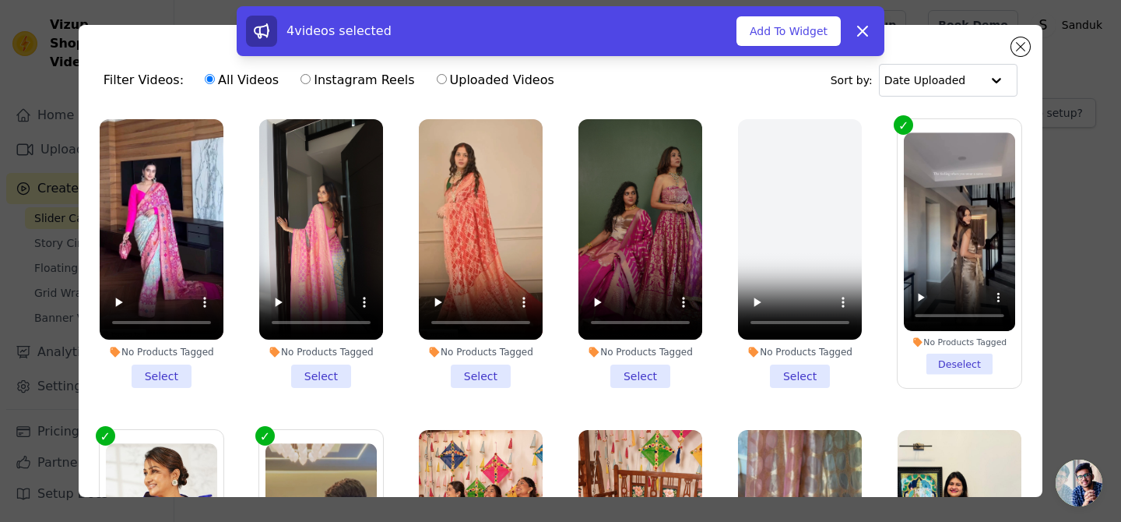
click at [654, 378] on li "No Products Tagged Select" at bounding box center [640, 253] width 124 height 269
click at [0, 0] on input "No Products Tagged Select" at bounding box center [0, 0] width 0 height 0
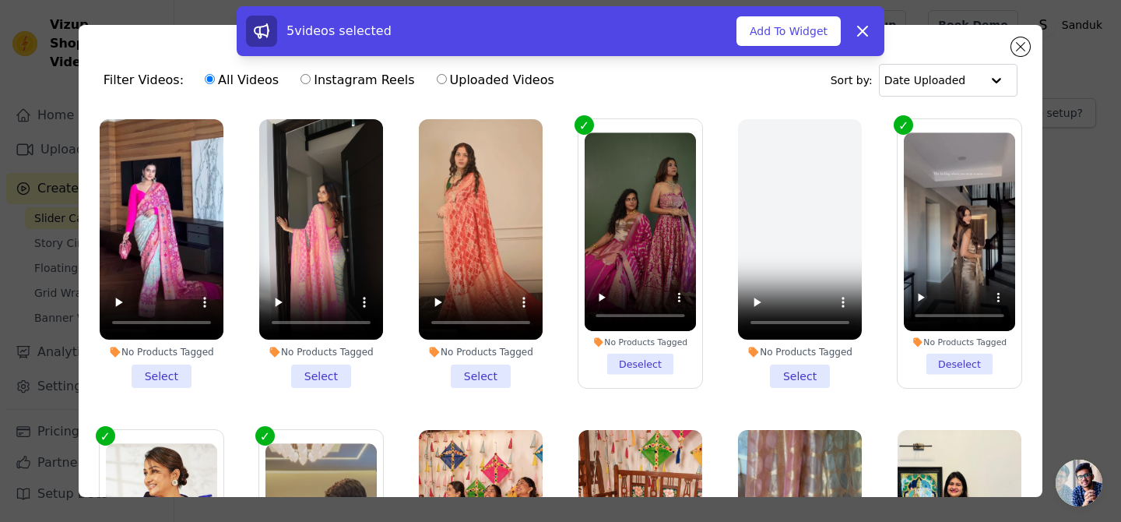
click at [472, 379] on li "No Products Tagged Select" at bounding box center [481, 253] width 124 height 269
click at [0, 0] on input "No Products Tagged Select" at bounding box center [0, 0] width 0 height 0
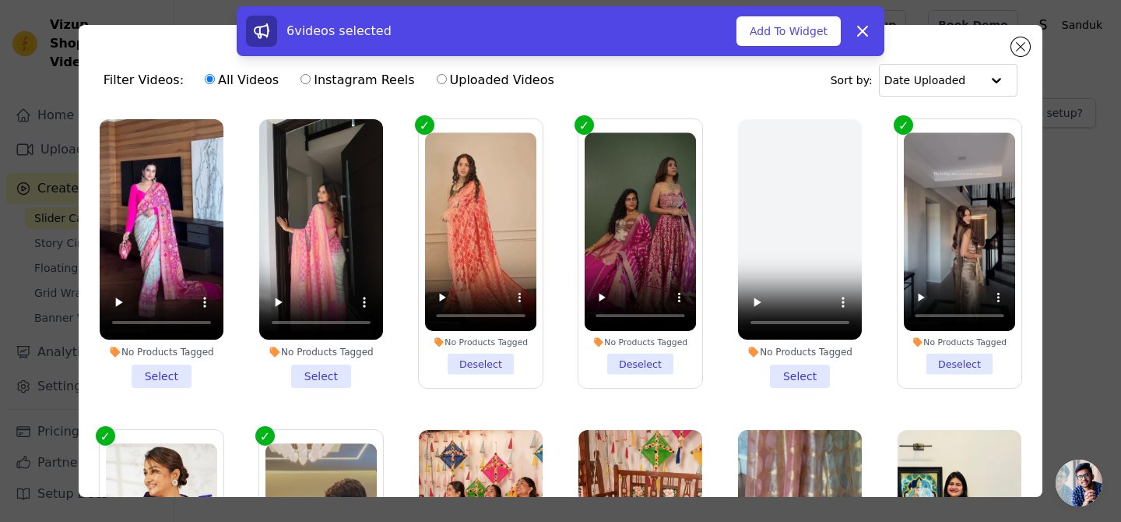
click at [177, 381] on li "No Products Tagged Select" at bounding box center [162, 253] width 124 height 269
click at [0, 0] on input "No Products Tagged Select" at bounding box center [0, 0] width 0 height 0
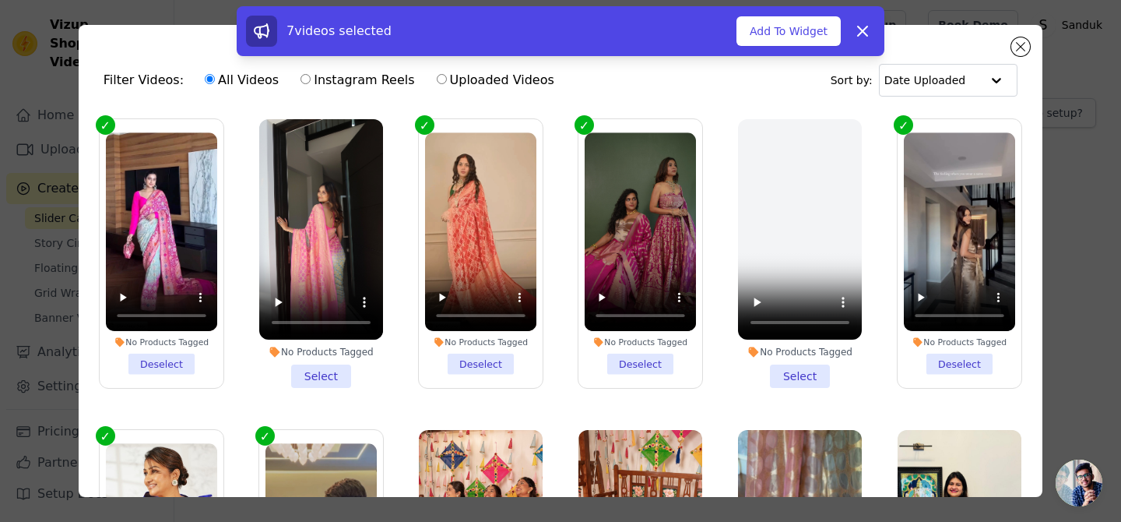
click at [301, 381] on li "No Products Tagged Select" at bounding box center [321, 253] width 124 height 269
click at [0, 0] on input "No Products Tagged Select" at bounding box center [0, 0] width 0 height 0
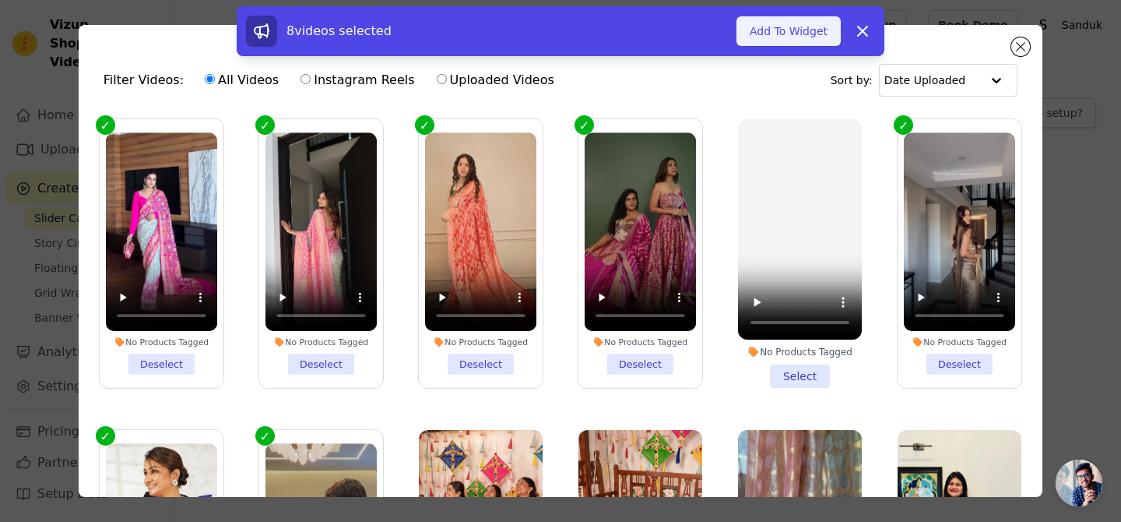
click at [768, 31] on button "Add To Widget" at bounding box center [789, 31] width 104 height 30
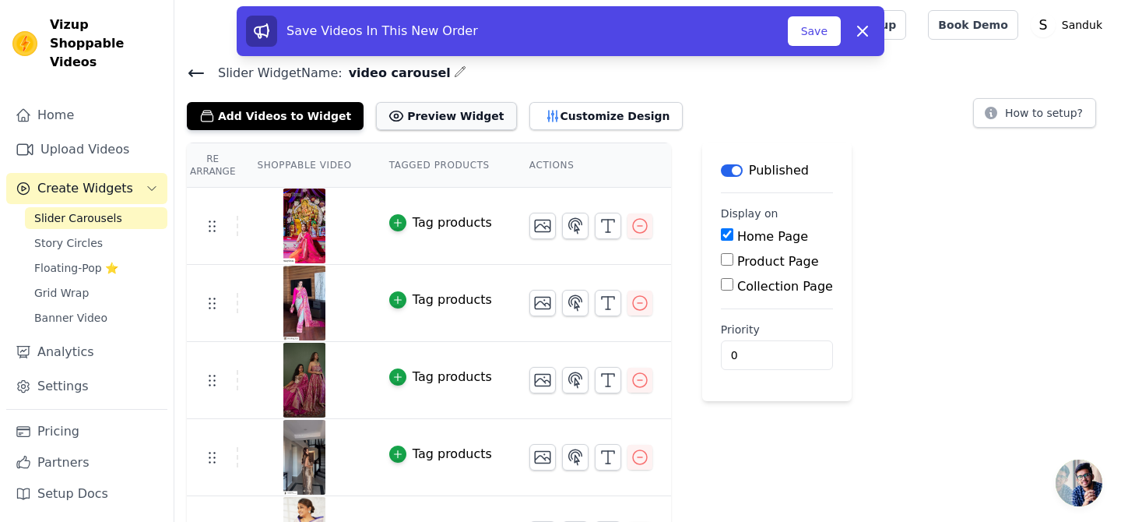
click at [441, 114] on button "Preview Widget" at bounding box center [446, 116] width 140 height 28
click at [567, 107] on button "Customize Design" at bounding box center [605, 116] width 153 height 28
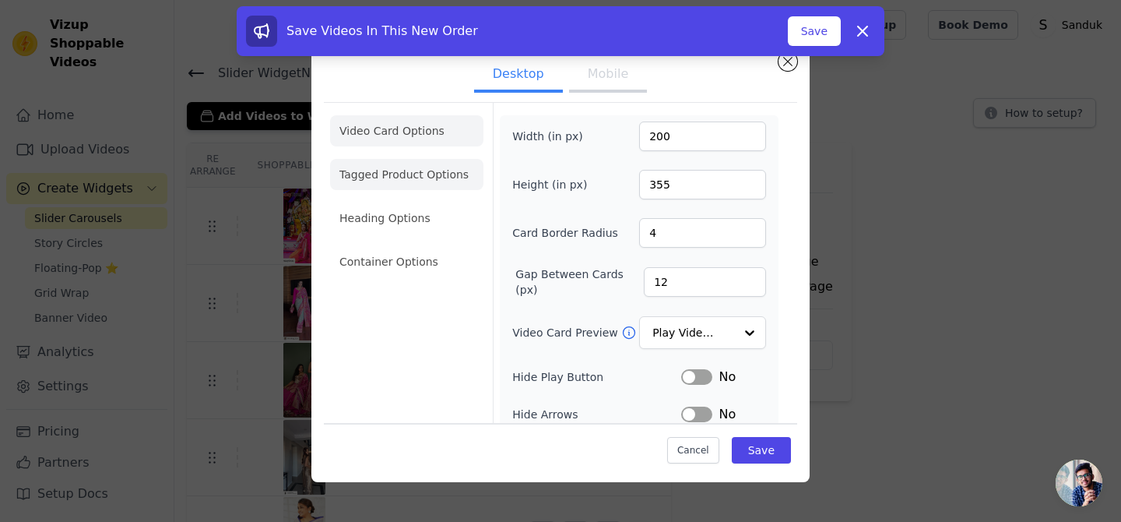
click at [407, 182] on li "Tagged Product Options" at bounding box center [406, 174] width 153 height 31
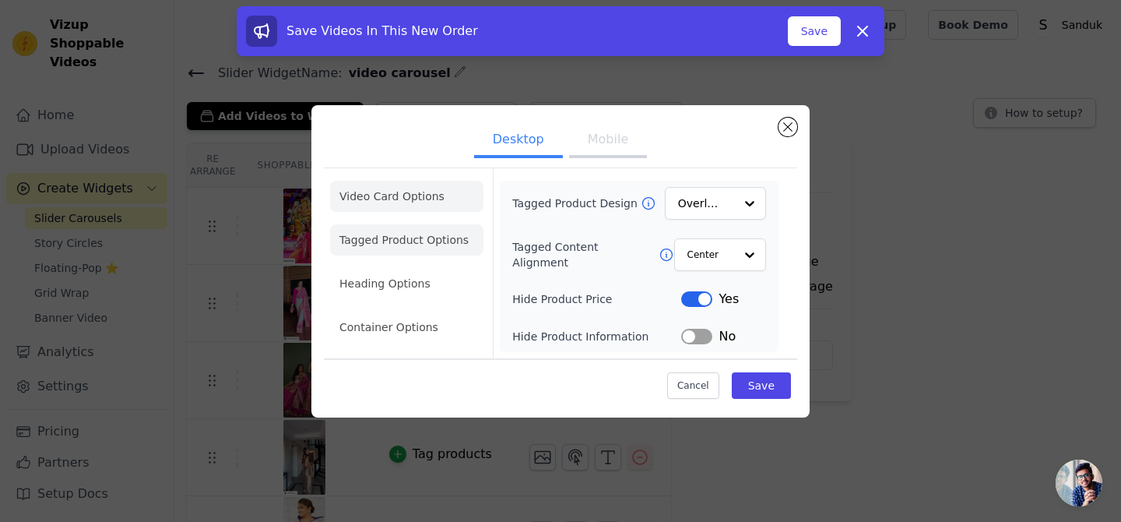
click at [378, 198] on li "Video Card Options" at bounding box center [406, 196] width 153 height 31
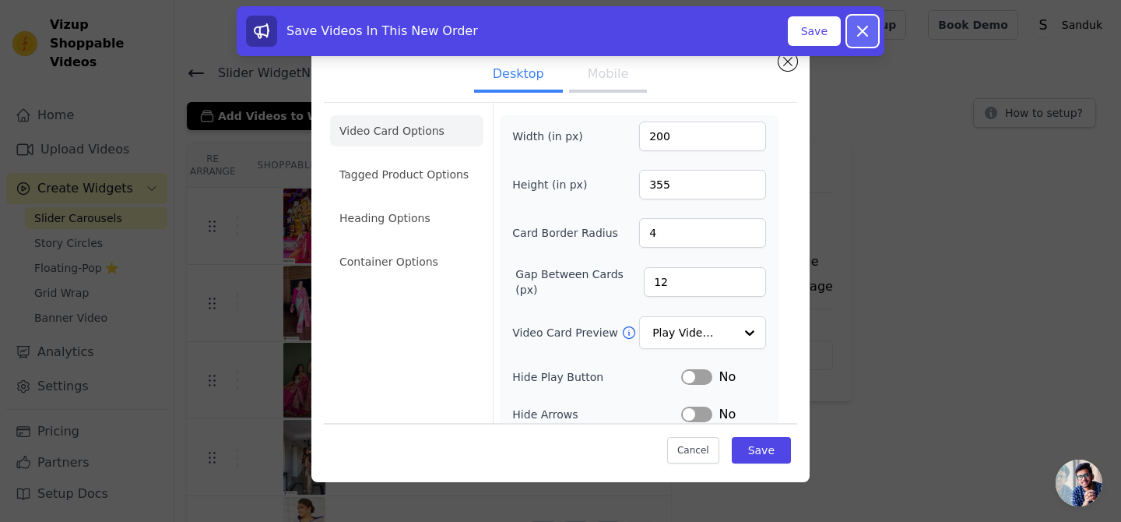
click at [858, 37] on icon at bounding box center [862, 31] width 19 height 19
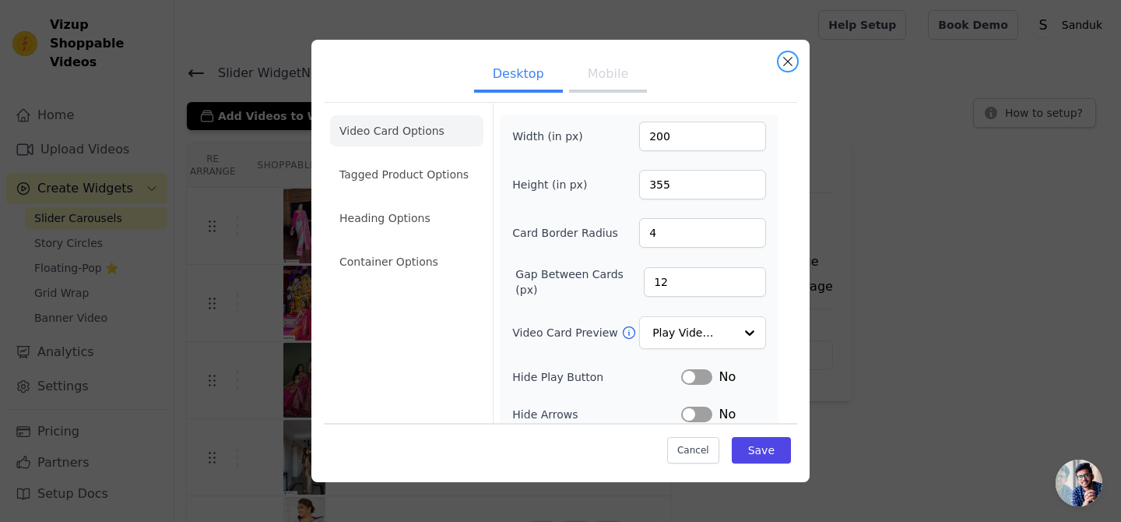
click at [786, 66] on button "Close modal" at bounding box center [788, 61] width 19 height 19
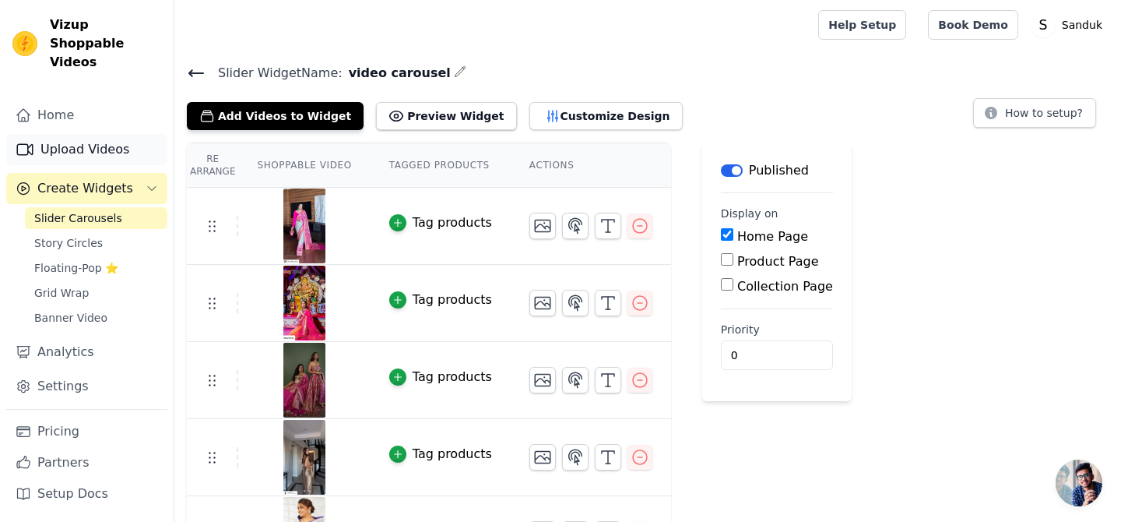
click at [65, 134] on link "Upload Videos" at bounding box center [86, 149] width 161 height 31
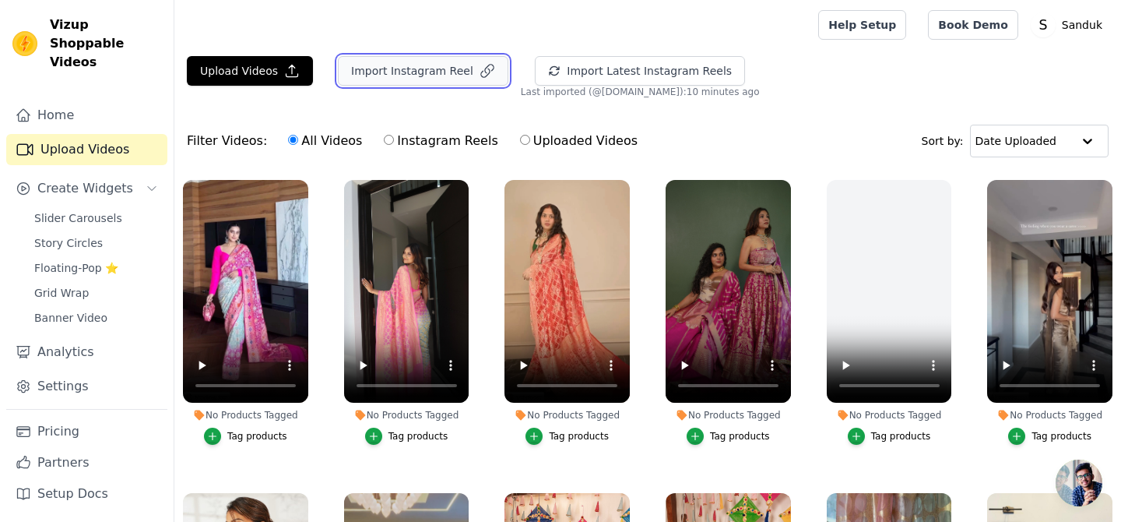
click at [417, 83] on button "Import Instagram Reel" at bounding box center [423, 71] width 171 height 30
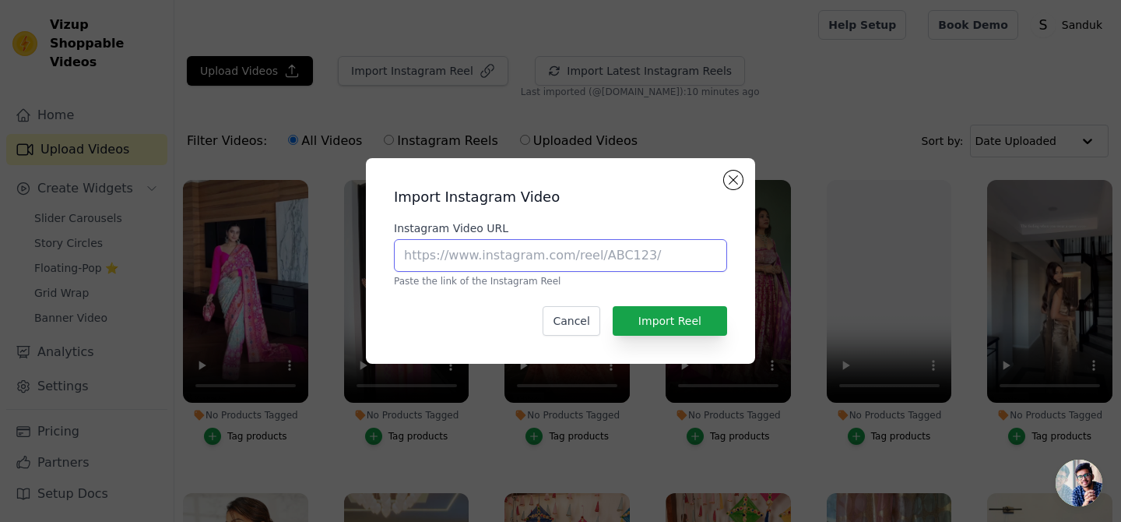
click at [469, 245] on input "Instagram Video URL" at bounding box center [560, 255] width 333 height 33
click at [466, 251] on input "Instagram Video URL" at bounding box center [560, 255] width 333 height 33
paste input "https://www.instagram.com/reel/C6ELwT6IJ_X/?igsh=a2Q5dW41cW0zdTNw"
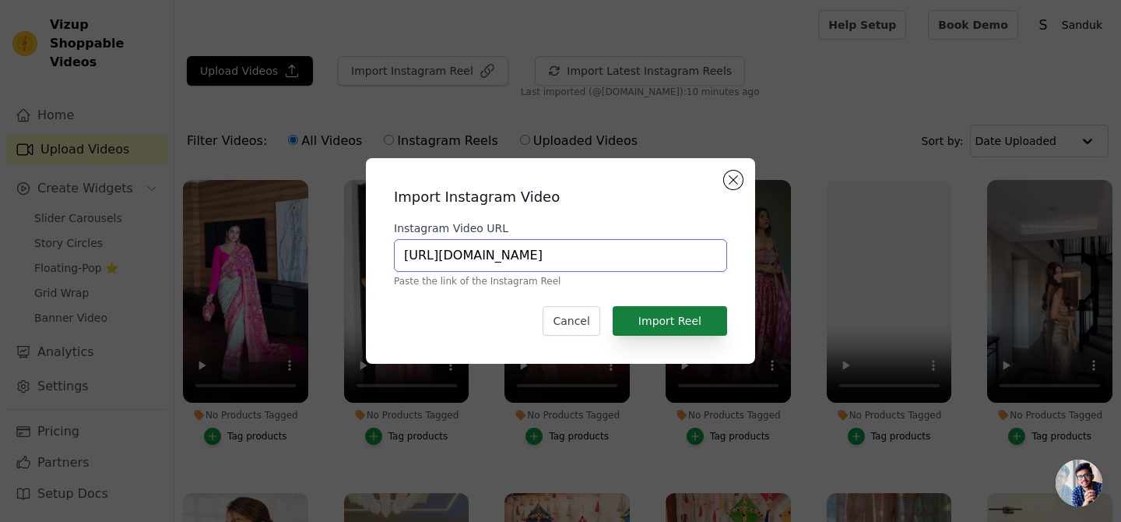
type input "https://www.instagram.com/reel/C6ELwT6IJ_X/?igsh=a2Q5dW41cW0zdTNw"
click at [643, 321] on button "Import Reel" at bounding box center [670, 321] width 114 height 30
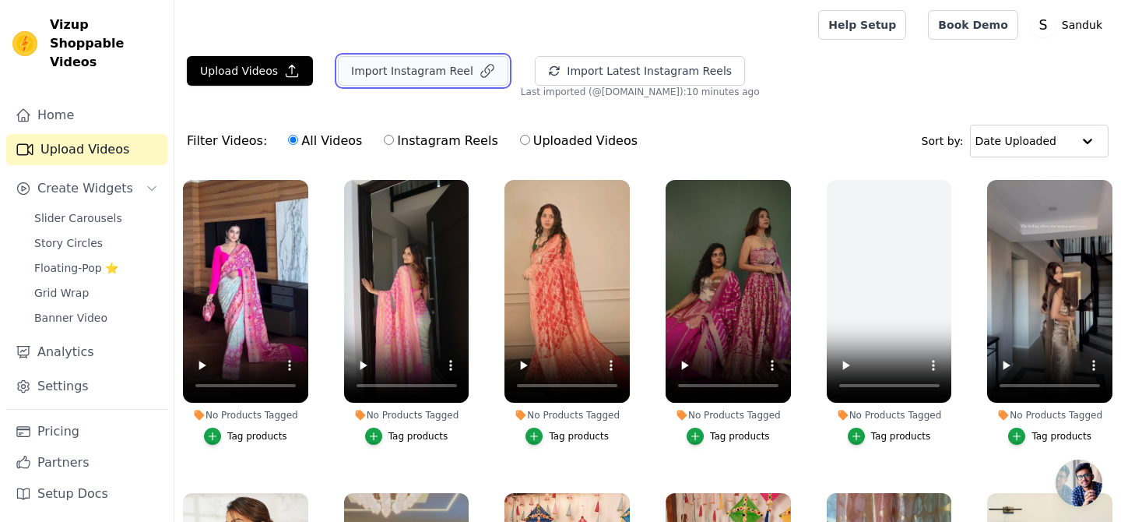
click at [411, 71] on button "Import Instagram Reel" at bounding box center [423, 71] width 171 height 30
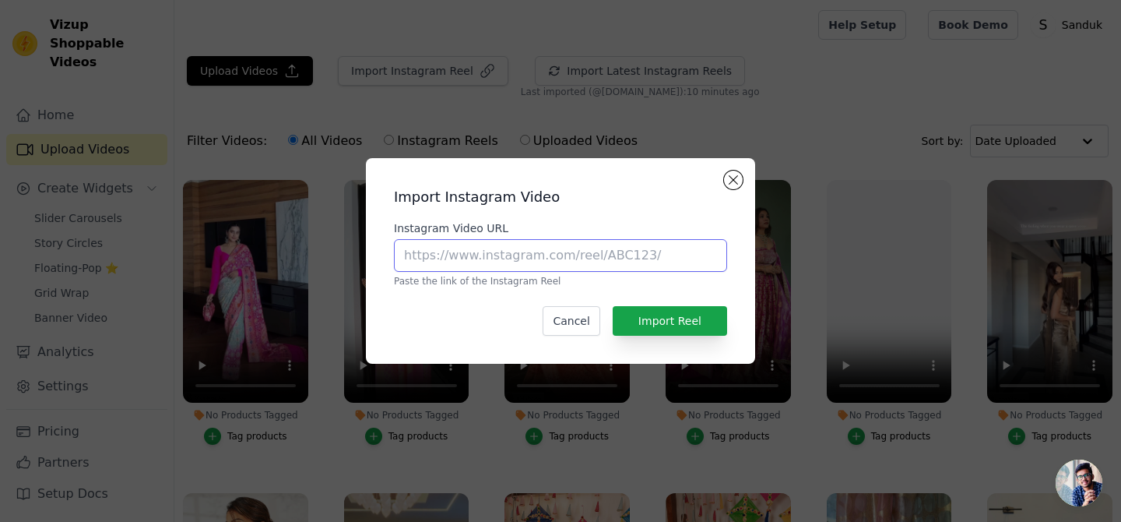
click at [471, 249] on input "Instagram Video URL" at bounding box center [560, 255] width 333 height 33
paste input "https://www.instagram.com/reel/C0_rRoZo0fD/?igsh=aWhhZnV0czc1d21n"
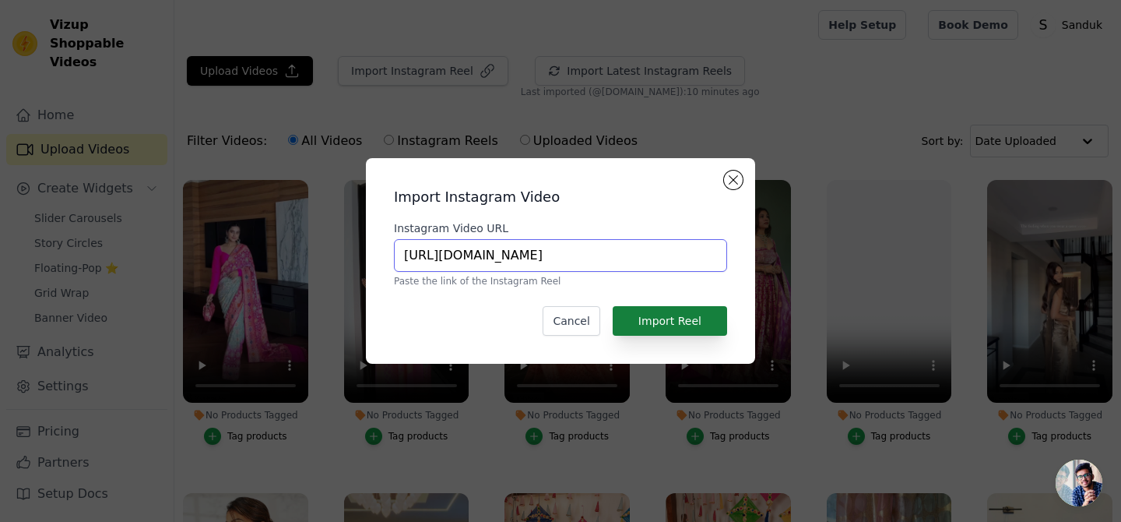
type input "https://www.instagram.com/reel/C0_rRoZo0fD/?igsh=aWhhZnV0czc1d21n"
click at [676, 322] on button "Import Reel" at bounding box center [670, 321] width 114 height 30
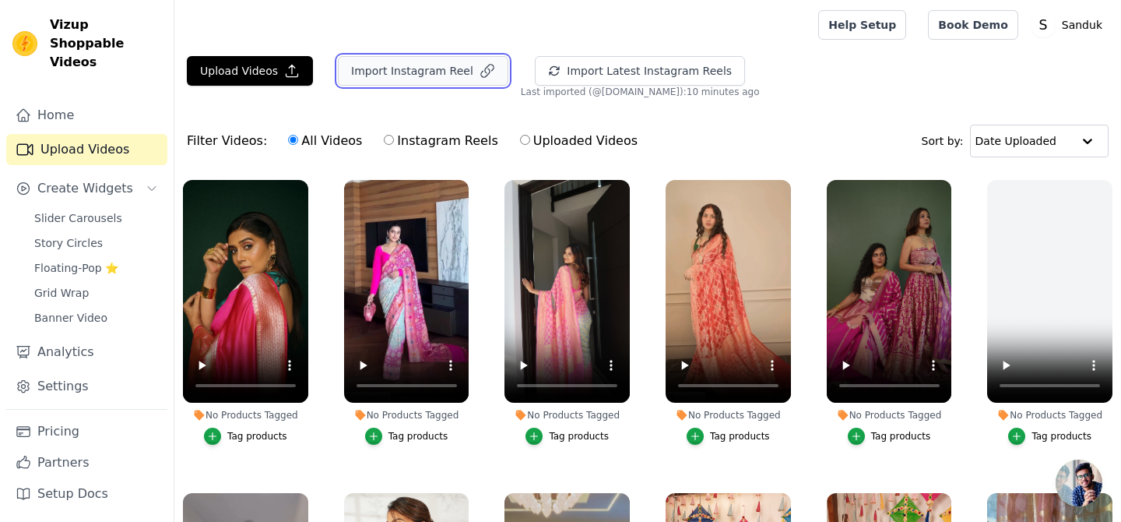
click at [427, 79] on button "Import Instagram Reel" at bounding box center [423, 71] width 171 height 30
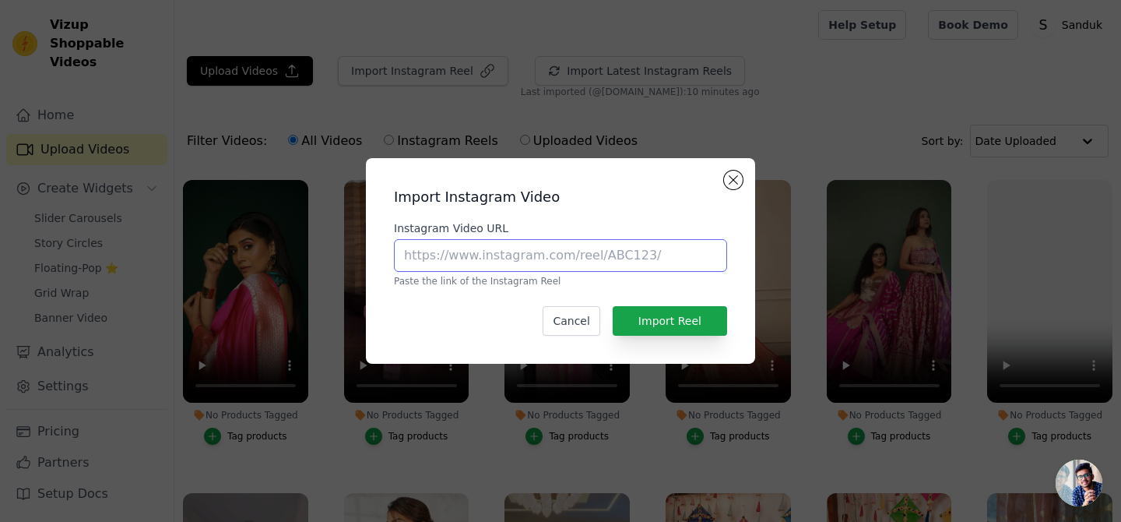
click at [454, 259] on input "Instagram Video URL" at bounding box center [560, 255] width 333 height 33
paste input "https://www.instagram.com/reel/C6ELwT6IJ_X/?igsh=a2Q5dW41cW0zdTNw"
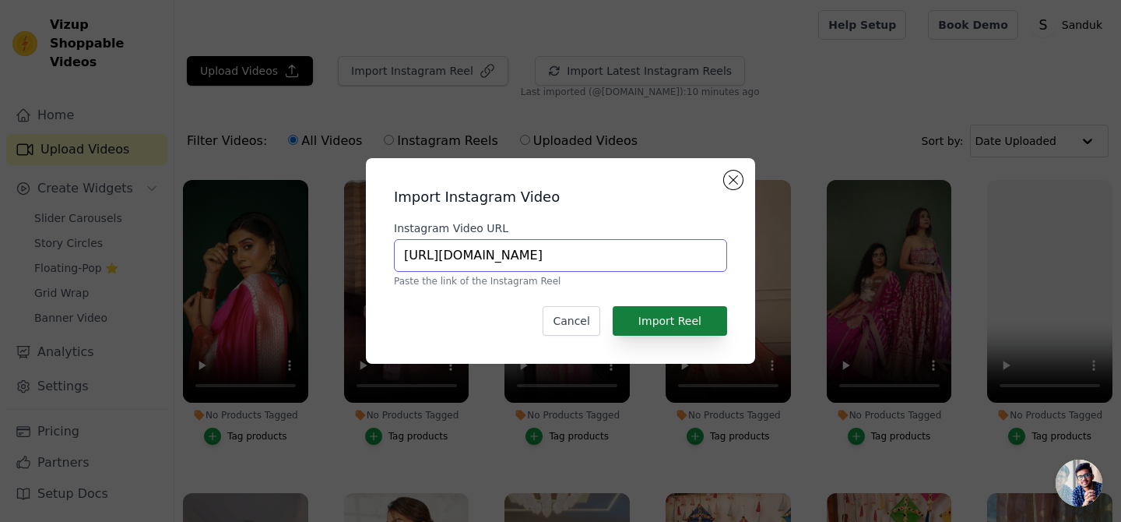
type input "https://www.instagram.com/reel/C6ELwT6IJ_X/?igsh=a2Q5dW41cW0zdTNw"
click at [670, 327] on button "Import Reel" at bounding box center [670, 321] width 114 height 30
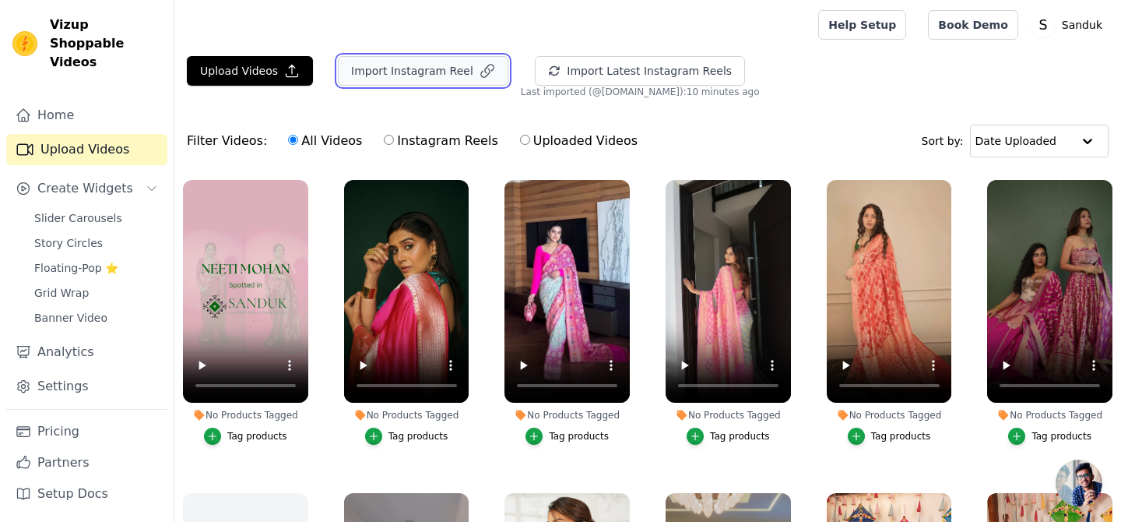
click at [459, 76] on button "Import Instagram Reel" at bounding box center [423, 71] width 171 height 30
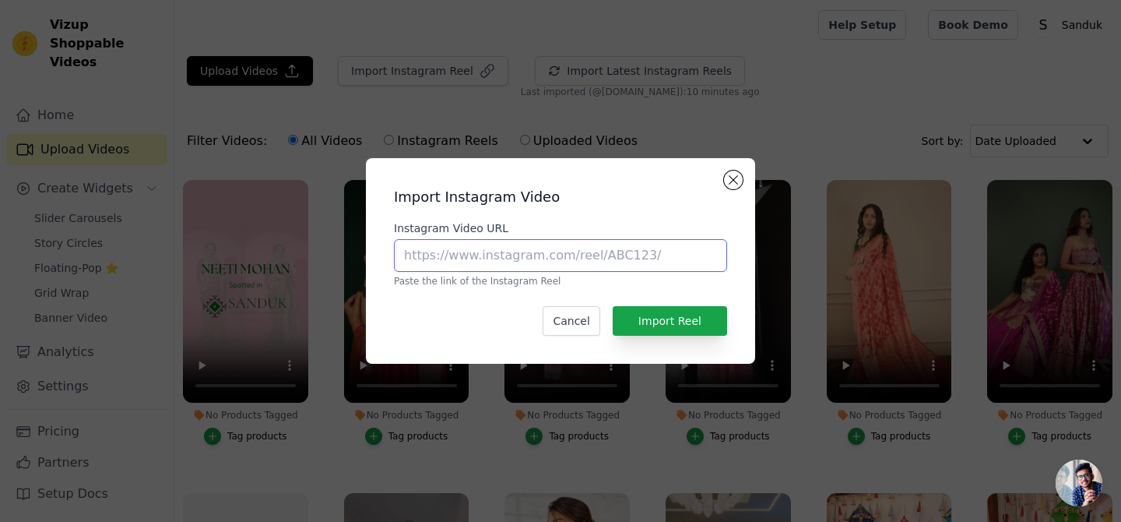
click at [458, 262] on input "Instagram Video URL" at bounding box center [560, 255] width 333 height 33
paste input "https://www.instagram.com/reel/C53QrSFoaxD/?igsh=MWZyMGFlZWxtczQ5dQ=="
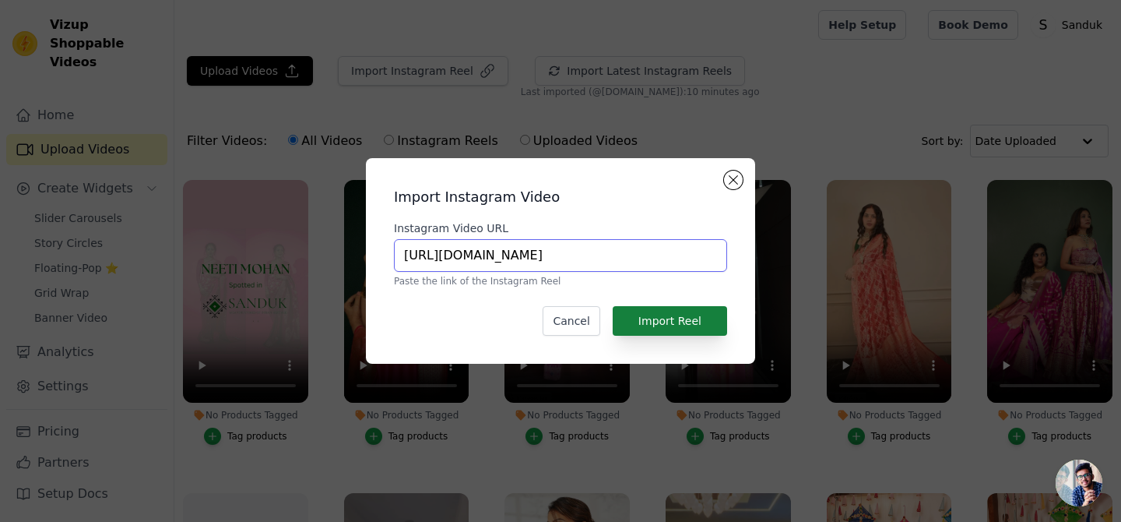
type input "https://www.instagram.com/reel/C53QrSFoaxD/?igsh=MWZyMGFlZWxtczQ5dQ=="
click at [693, 316] on button "Import Reel" at bounding box center [670, 321] width 114 height 30
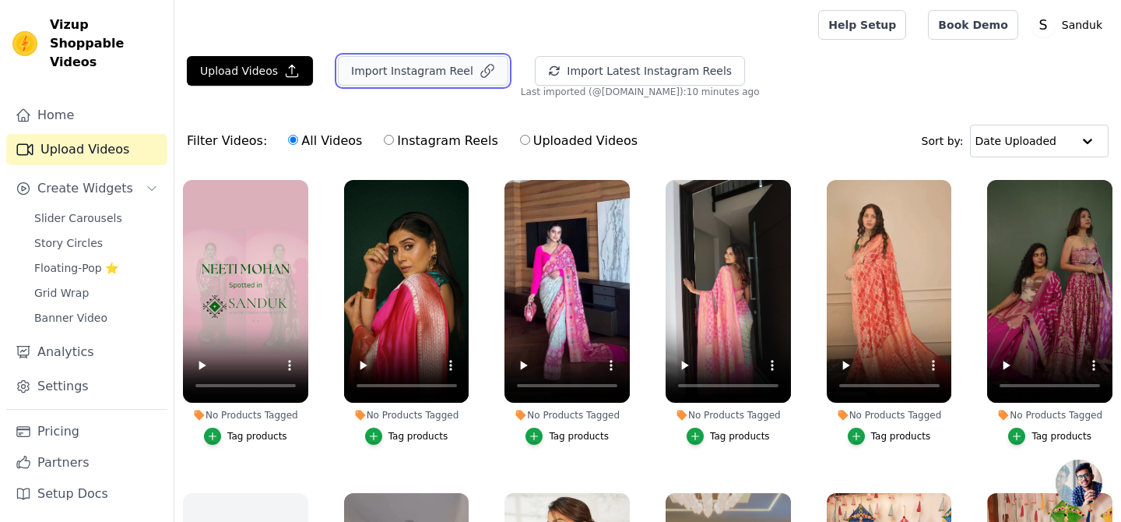
click at [420, 68] on button "Import Instagram Reel" at bounding box center [423, 71] width 171 height 30
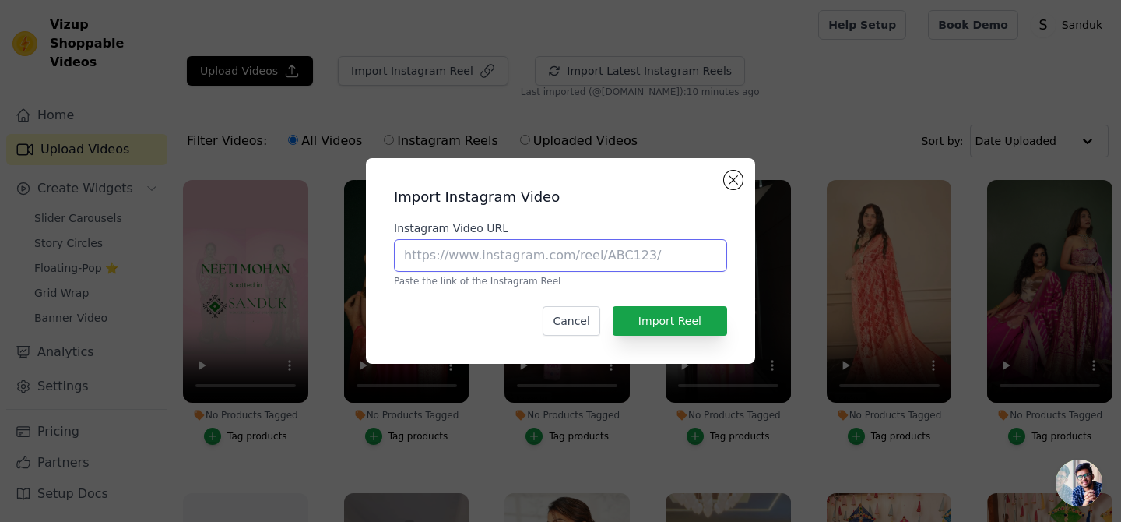
click at [453, 250] on input "Instagram Video URL" at bounding box center [560, 255] width 333 height 33
paste input "https://www.instagram.com/reel/DI3rqdjNBKN/?igsh=cmx5aWk4MHFyMG9j"
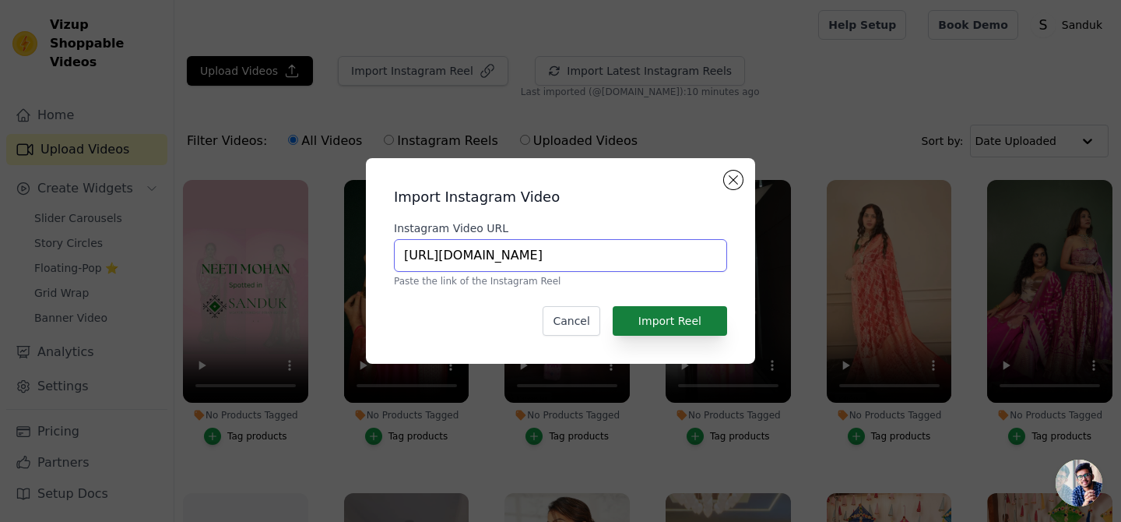
type input "https://www.instagram.com/reel/DI3rqdjNBKN/?igsh=cmx5aWk4MHFyMG9j"
click at [661, 323] on button "Import Reel" at bounding box center [670, 321] width 114 height 30
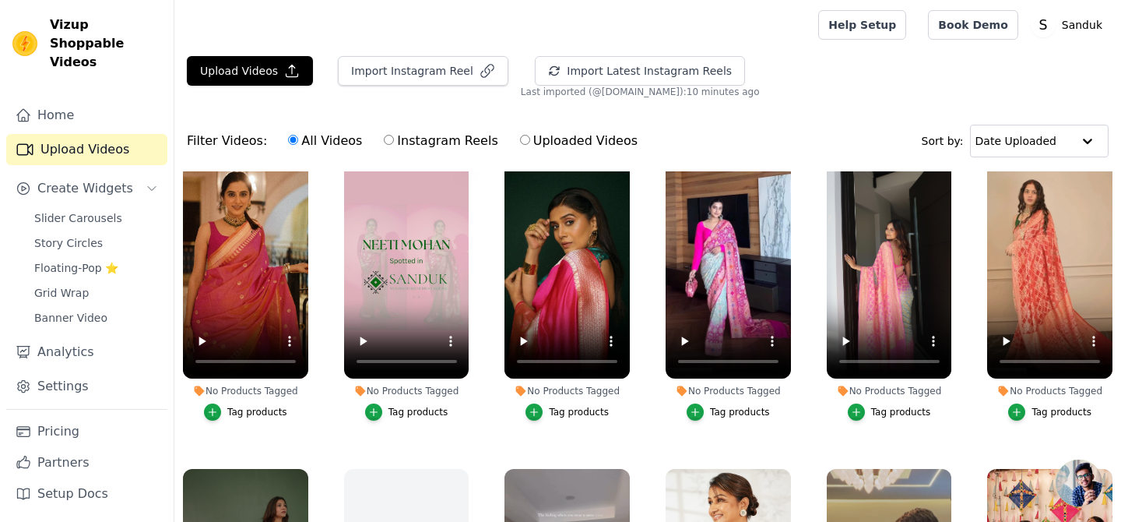
scroll to position [0, 0]
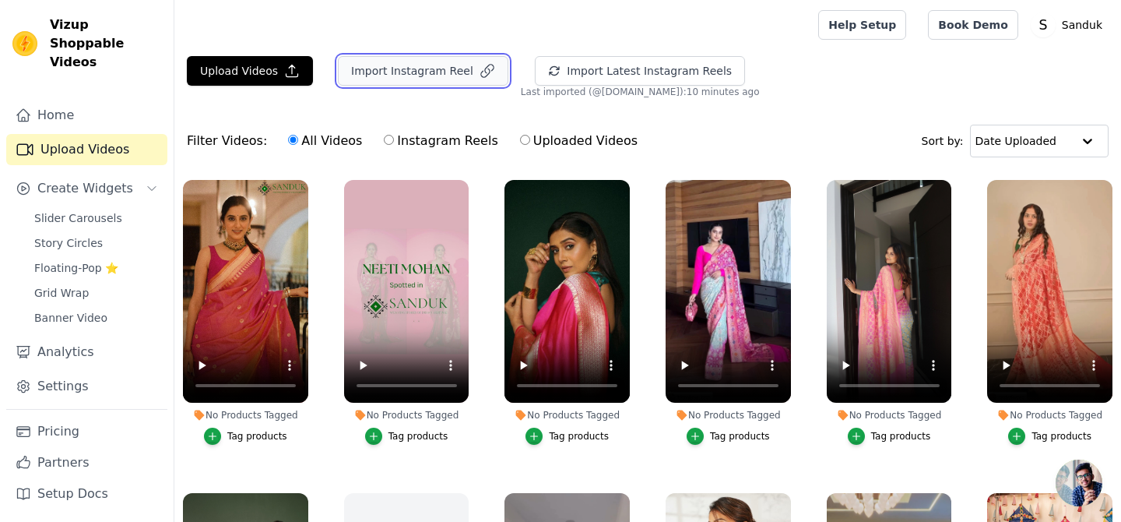
click at [409, 83] on button "Import Instagram Reel" at bounding box center [423, 71] width 171 height 30
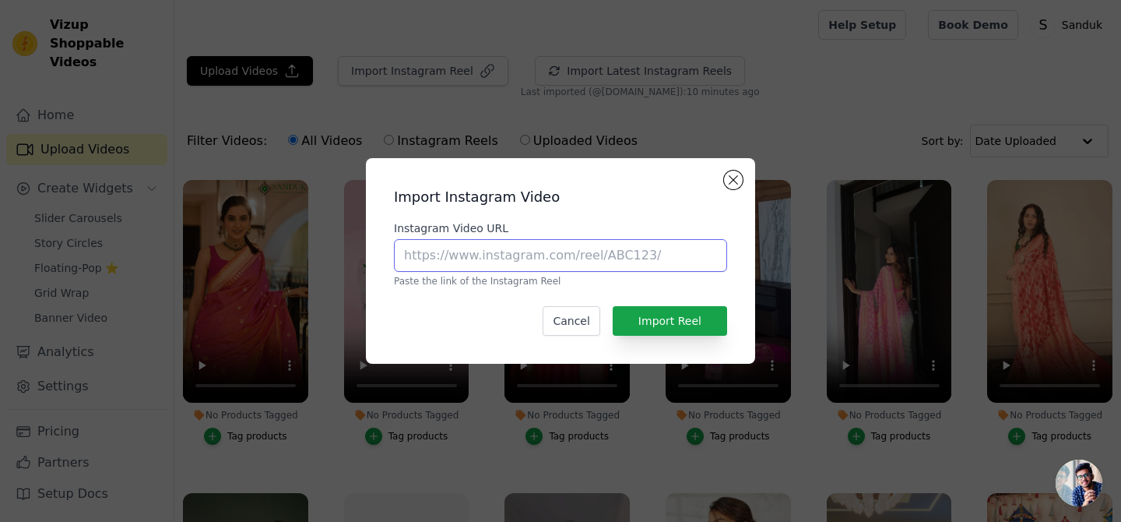
click at [452, 248] on input "Instagram Video URL" at bounding box center [560, 255] width 333 height 33
paste input "https://www.instagram.com/reel/DI3rqdjNBKN/?igsh=cmx5aWk4MHFyMG9j"
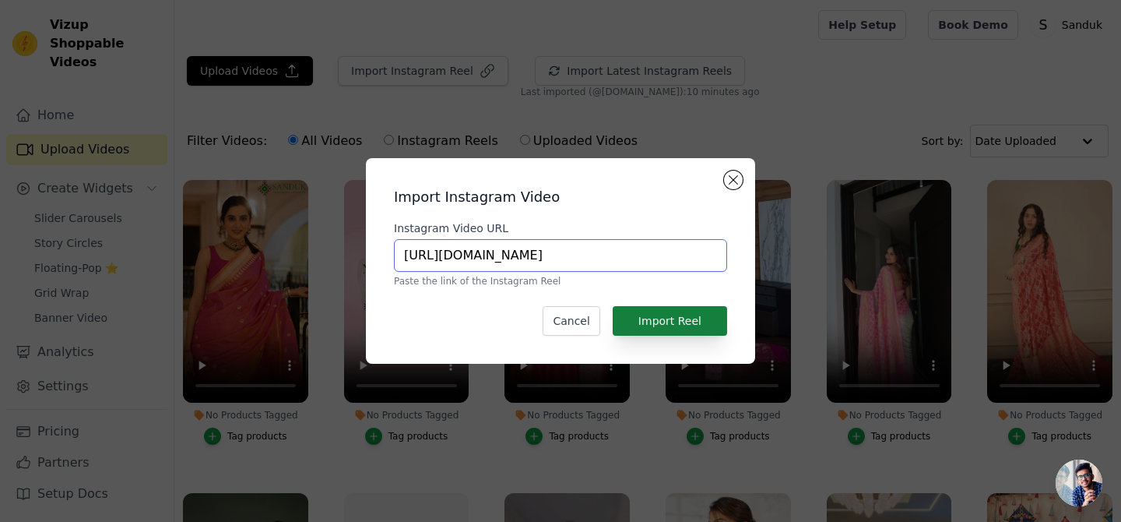
type input "https://www.instagram.com/reel/DI3rqdjNBKN/?igsh=cmx5aWk4MHFyMG9j"
click at [680, 319] on button "Import Reel" at bounding box center [670, 321] width 114 height 30
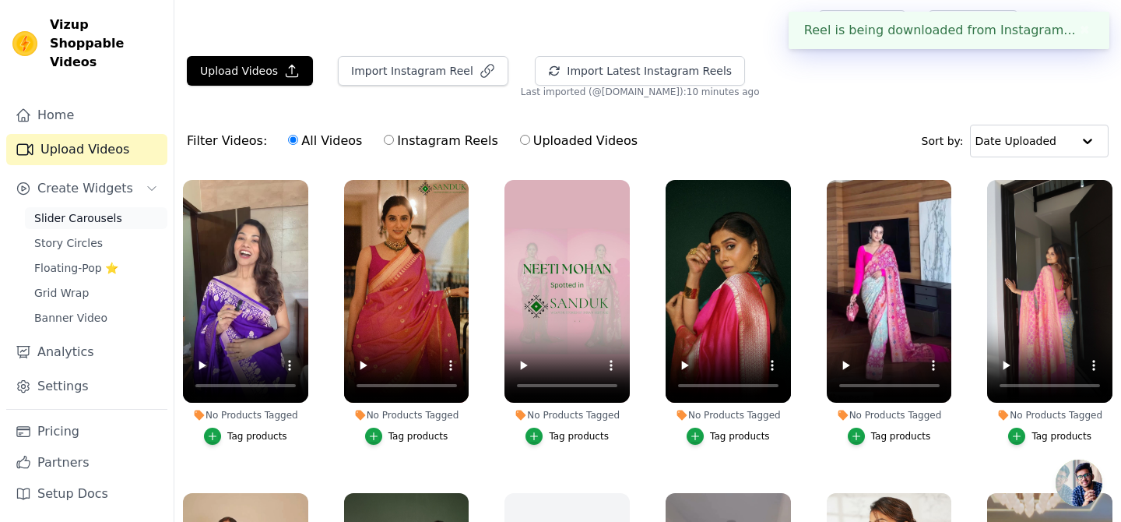
click at [80, 210] on span "Slider Carousels" at bounding box center [78, 218] width 88 height 16
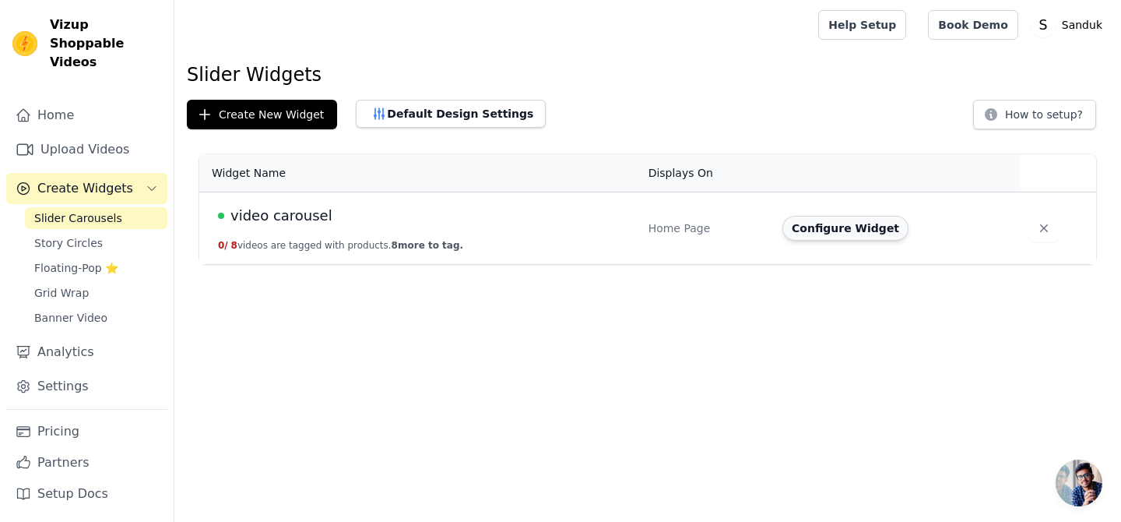
click at [800, 233] on button "Configure Widget" at bounding box center [845, 228] width 126 height 25
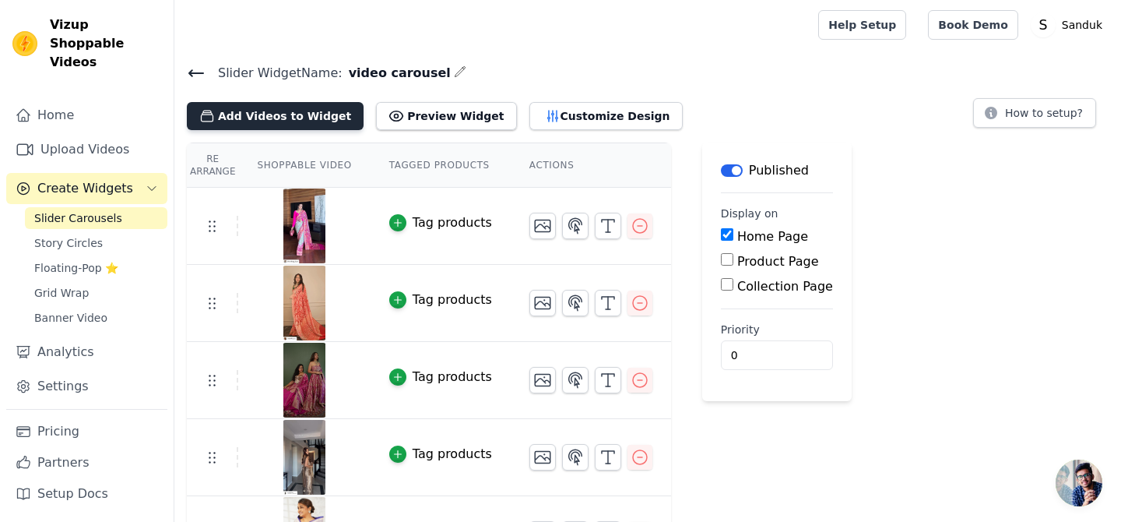
click at [307, 114] on button "Add Videos to Widget" at bounding box center [275, 116] width 177 height 28
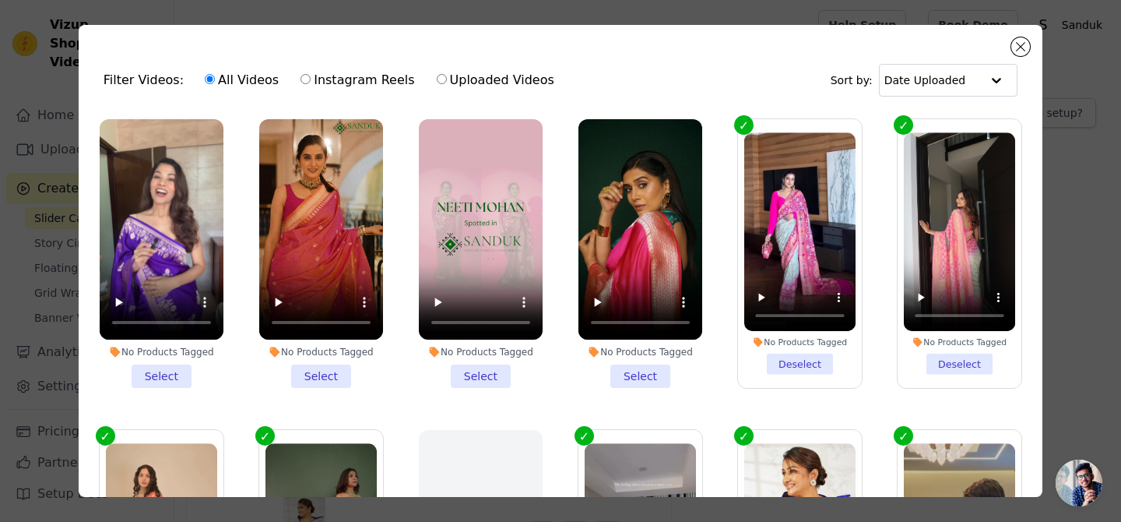
click at [167, 380] on li "No Products Tagged Select" at bounding box center [162, 253] width 124 height 269
click at [0, 0] on input "No Products Tagged Select" at bounding box center [0, 0] width 0 height 0
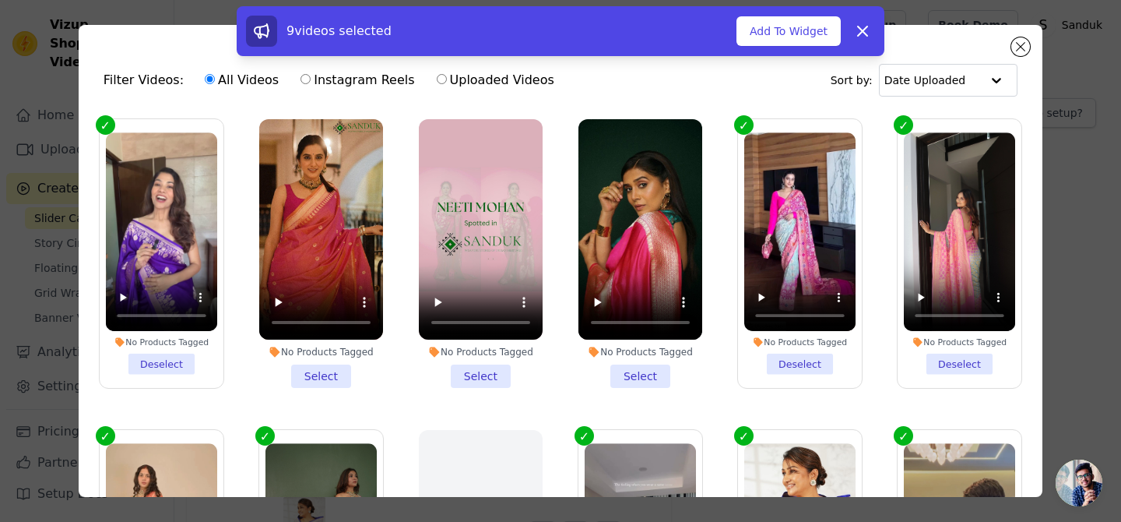
click at [490, 382] on li "No Products Tagged Select" at bounding box center [481, 253] width 124 height 269
click at [0, 0] on input "No Products Tagged Select" at bounding box center [0, 0] width 0 height 0
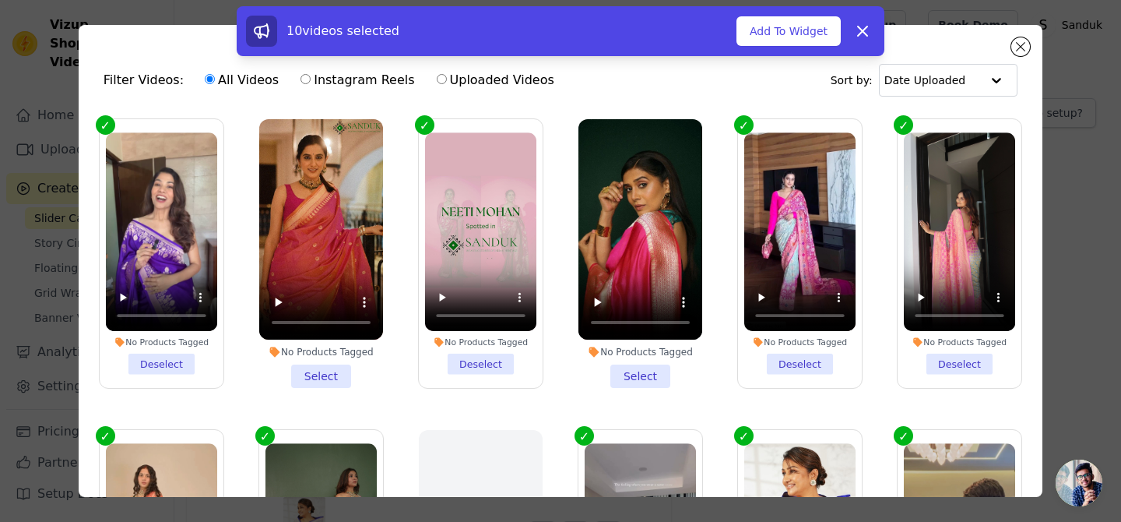
click at [628, 379] on li "No Products Tagged Select" at bounding box center [640, 253] width 124 height 269
click at [0, 0] on input "No Products Tagged Select" at bounding box center [0, 0] width 0 height 0
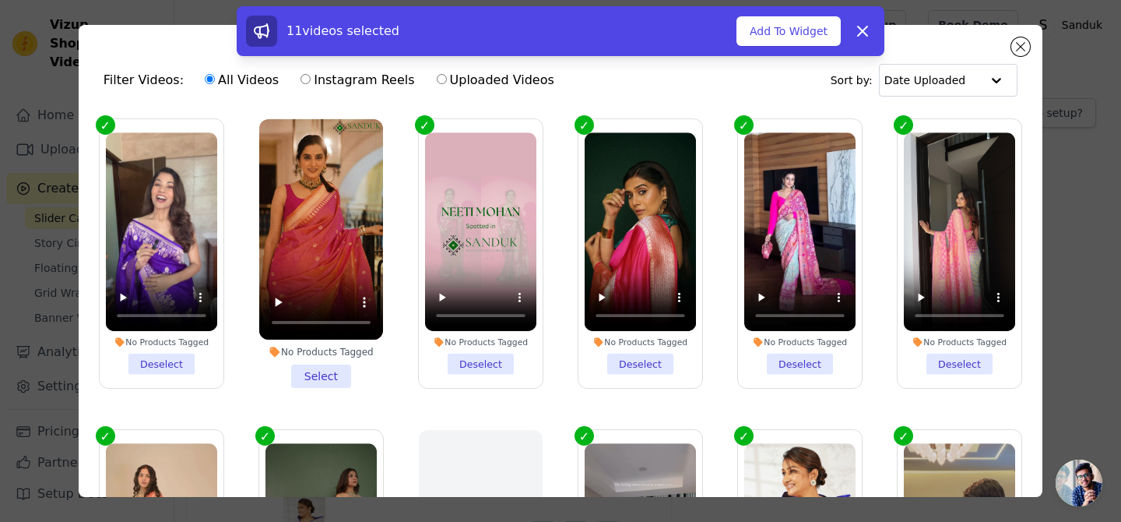
click at [322, 383] on li "No Products Tagged Select" at bounding box center [321, 253] width 124 height 269
click at [0, 0] on input "No Products Tagged Select" at bounding box center [0, 0] width 0 height 0
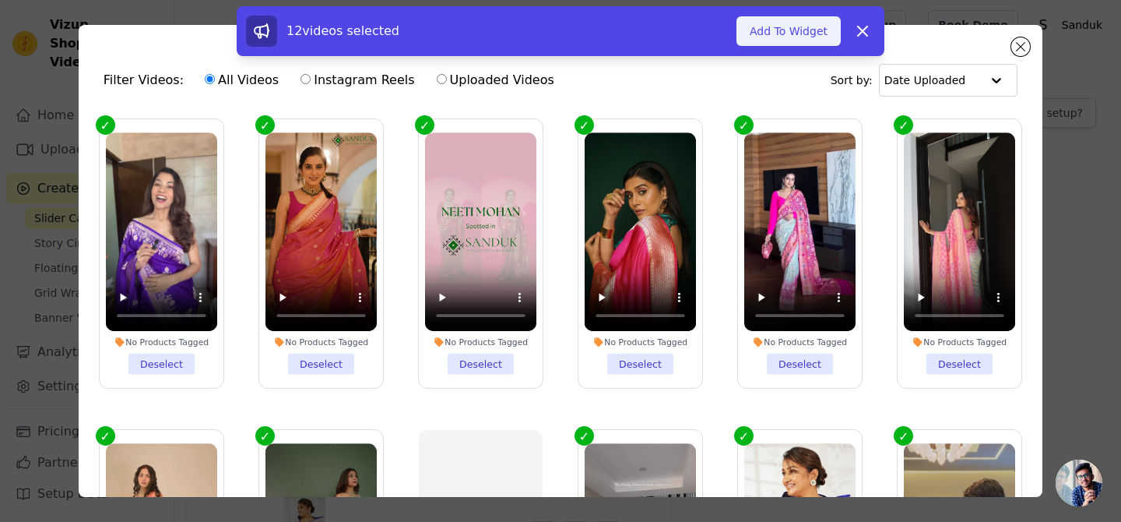
click at [774, 39] on button "Add To Widget" at bounding box center [789, 31] width 104 height 30
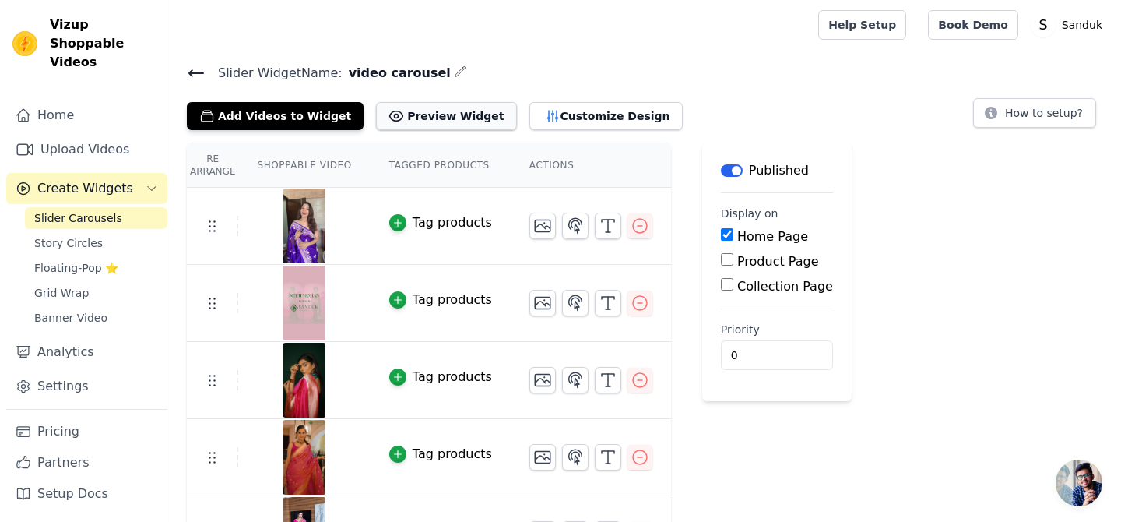
click at [444, 121] on button "Preview Widget" at bounding box center [446, 116] width 140 height 28
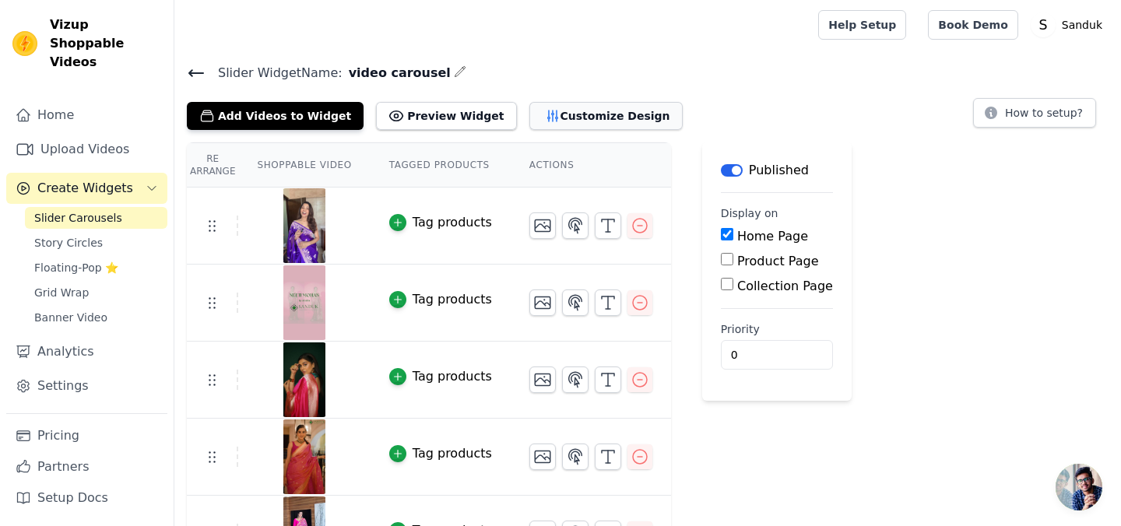
click at [529, 102] on button "Customize Design" at bounding box center [605, 116] width 153 height 28
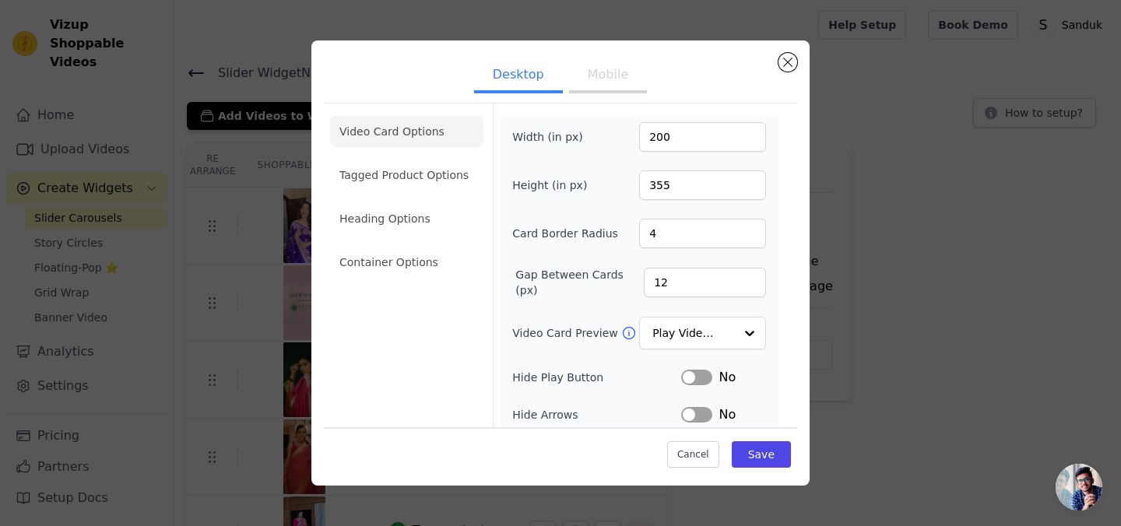
click at [605, 86] on button "Mobile" at bounding box center [608, 76] width 78 height 34
click at [484, 88] on button "Desktop" at bounding box center [518, 76] width 89 height 34
click at [656, 135] on input "200" at bounding box center [702, 137] width 127 height 30
type input "400"
click at [675, 187] on input "355" at bounding box center [702, 186] width 127 height 30
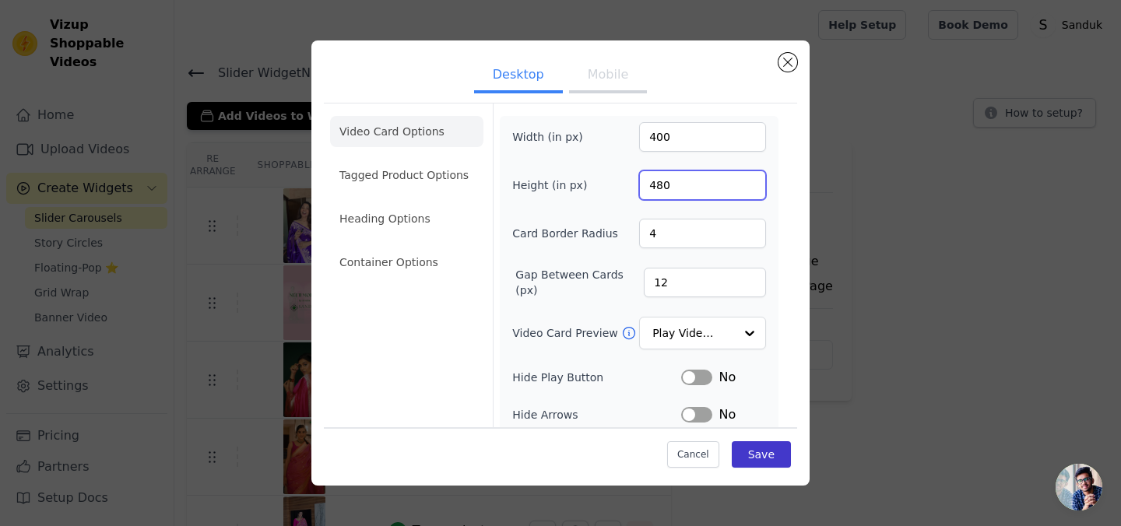
type input "480"
click at [757, 452] on button "Save" at bounding box center [761, 454] width 59 height 26
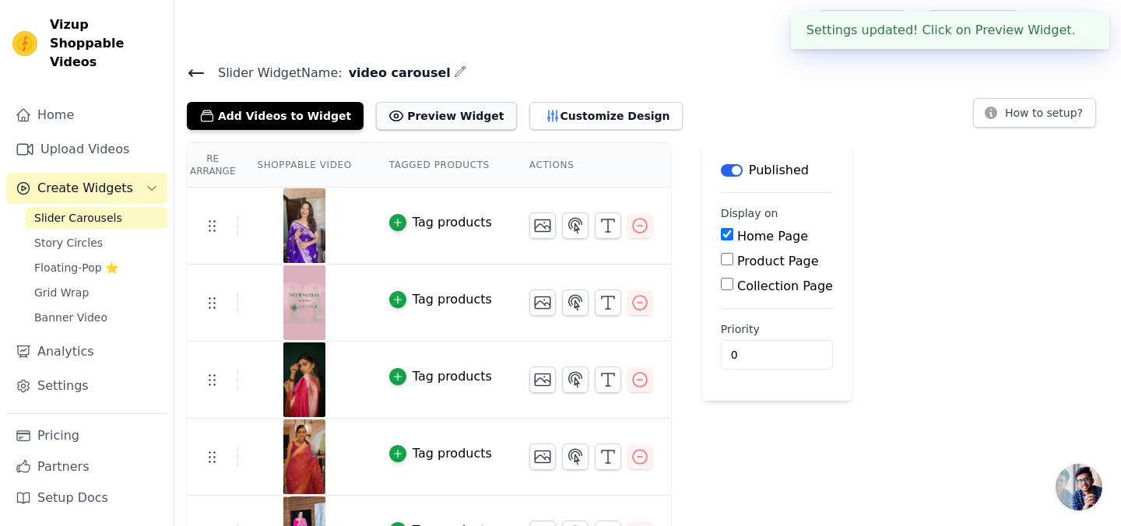
click at [457, 119] on button "Preview Widget" at bounding box center [446, 116] width 140 height 28
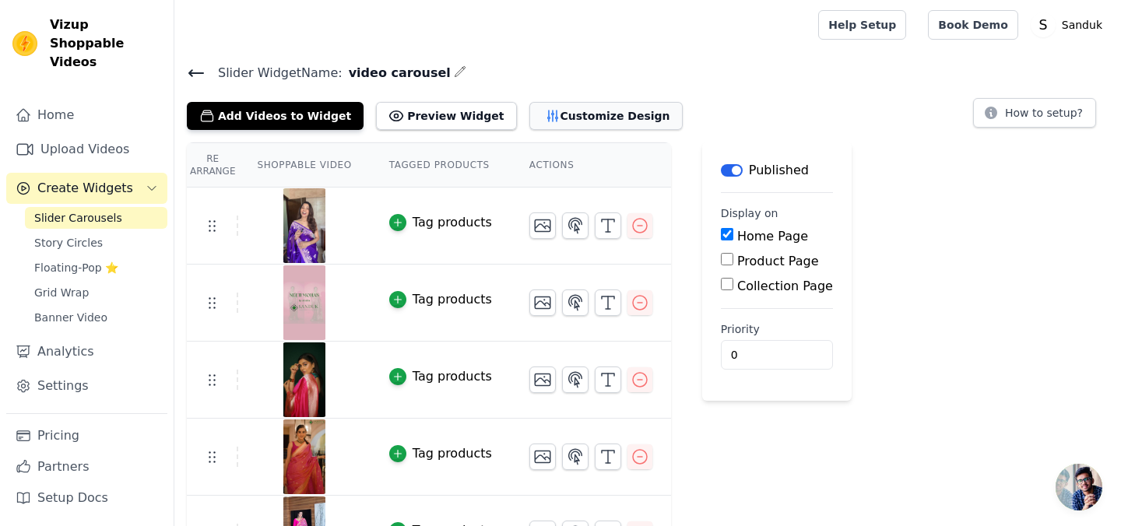
click at [575, 113] on button "Customize Design" at bounding box center [605, 116] width 153 height 28
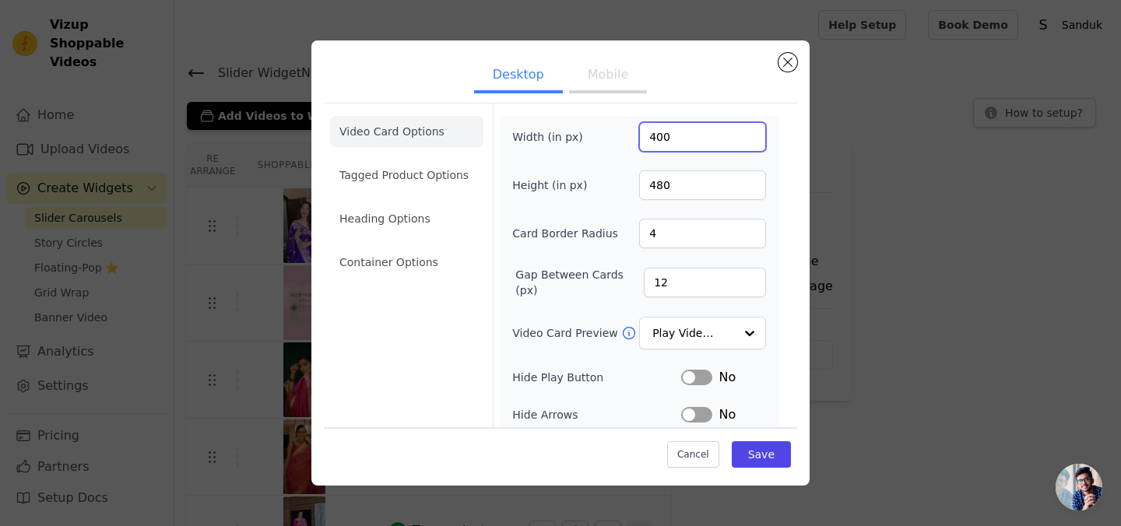
click at [656, 139] on input "400" at bounding box center [702, 137] width 127 height 30
click at [668, 191] on input "480" at bounding box center [702, 186] width 127 height 30
click at [669, 140] on input "270" at bounding box center [702, 137] width 127 height 30
type input "250"
click at [663, 185] on input "480" at bounding box center [702, 186] width 127 height 30
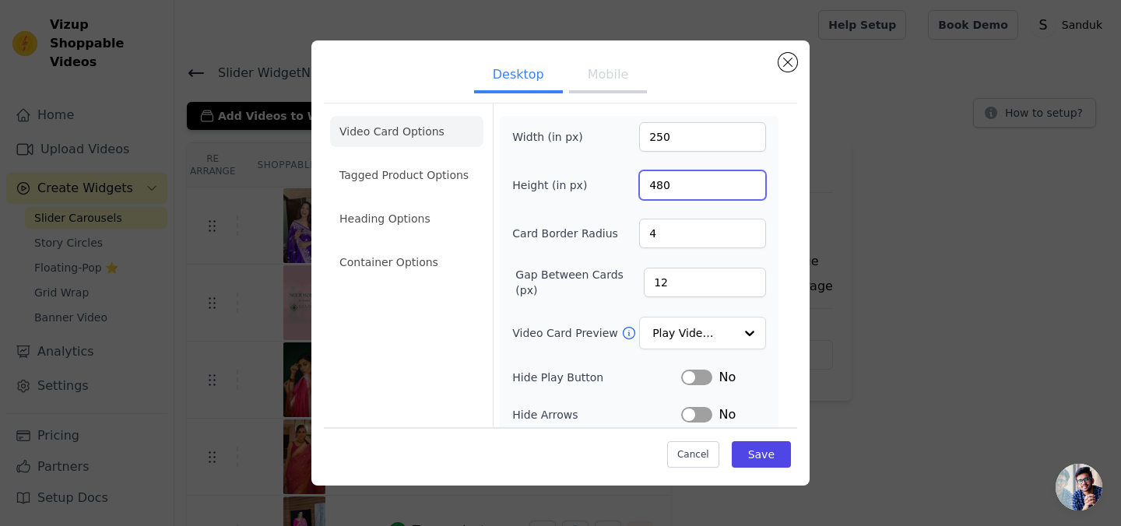
click at [689, 191] on input "480" at bounding box center [702, 186] width 127 height 30
type input "355"
click at [511, 365] on div "Width (in px) 250 Height (in px) 355 Card Border Radius 4 Gap Between Cards (px…" at bounding box center [639, 354] width 279 height 476
click at [747, 287] on input "11" at bounding box center [705, 283] width 122 height 30
click at [747, 287] on input "10" at bounding box center [705, 283] width 122 height 30
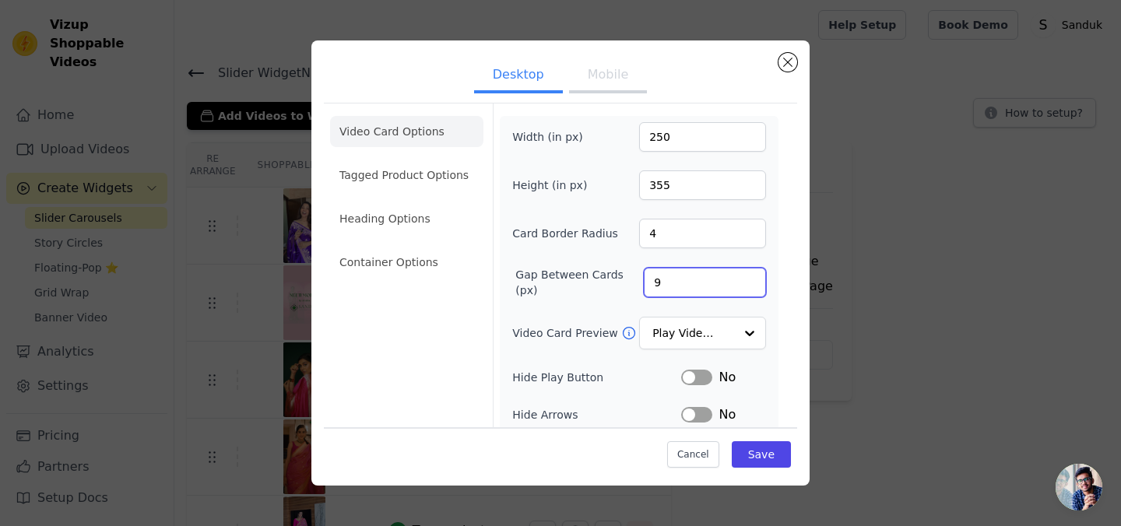
click at [747, 287] on input "9" at bounding box center [705, 283] width 122 height 30
type input "8"
click at [747, 287] on input "8" at bounding box center [705, 283] width 122 height 30
click at [754, 452] on button "Save" at bounding box center [761, 454] width 59 height 26
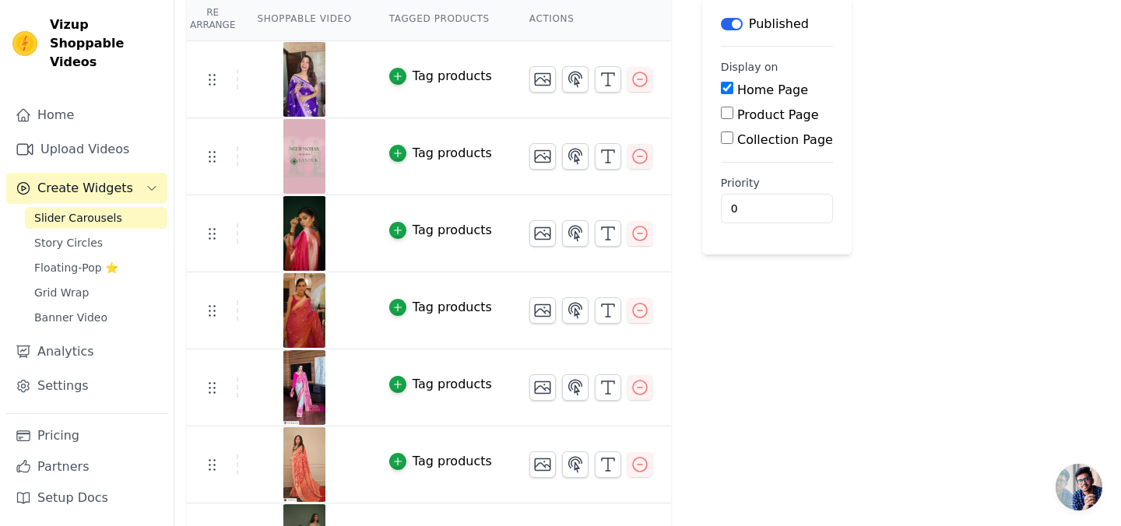
scroll to position [153, 0]
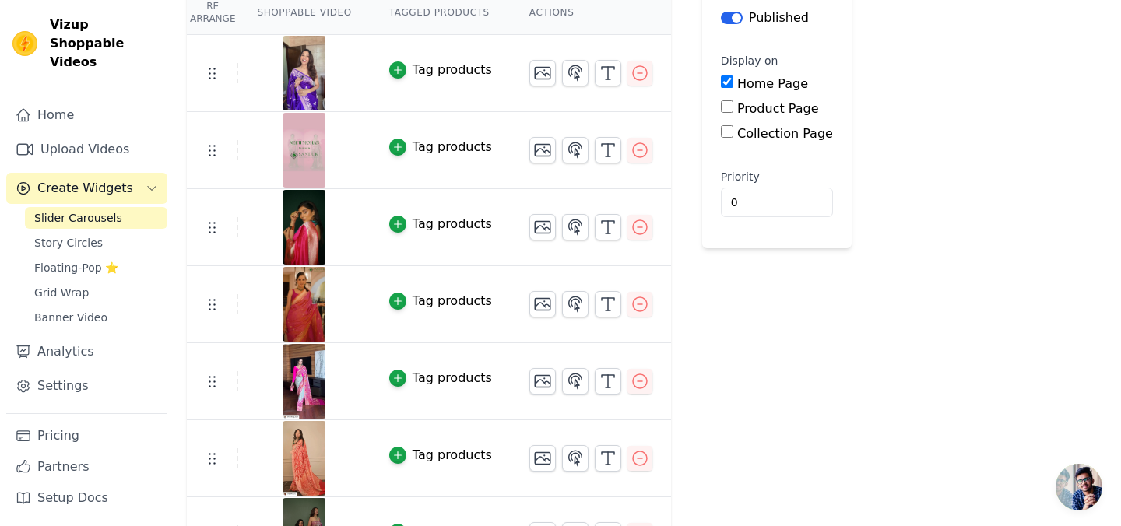
click at [311, 171] on img at bounding box center [305, 150] width 44 height 75
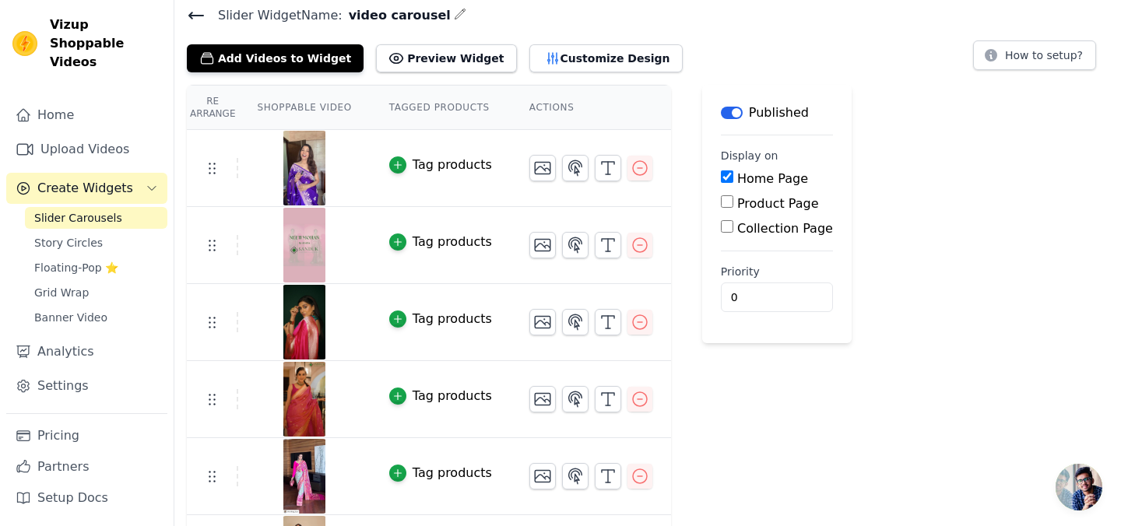
scroll to position [0, 0]
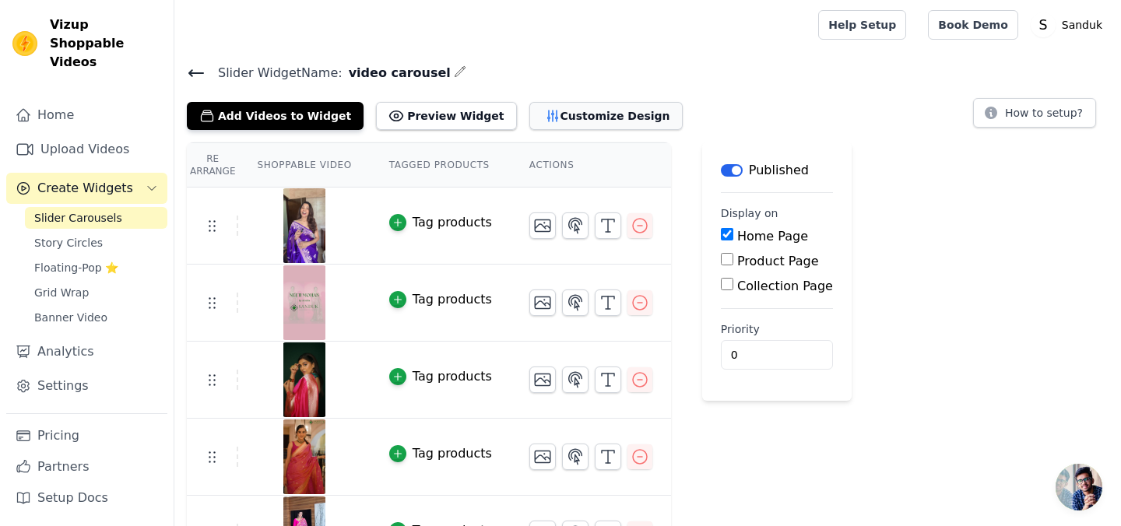
click at [585, 128] on button "Customize Design" at bounding box center [605, 116] width 153 height 28
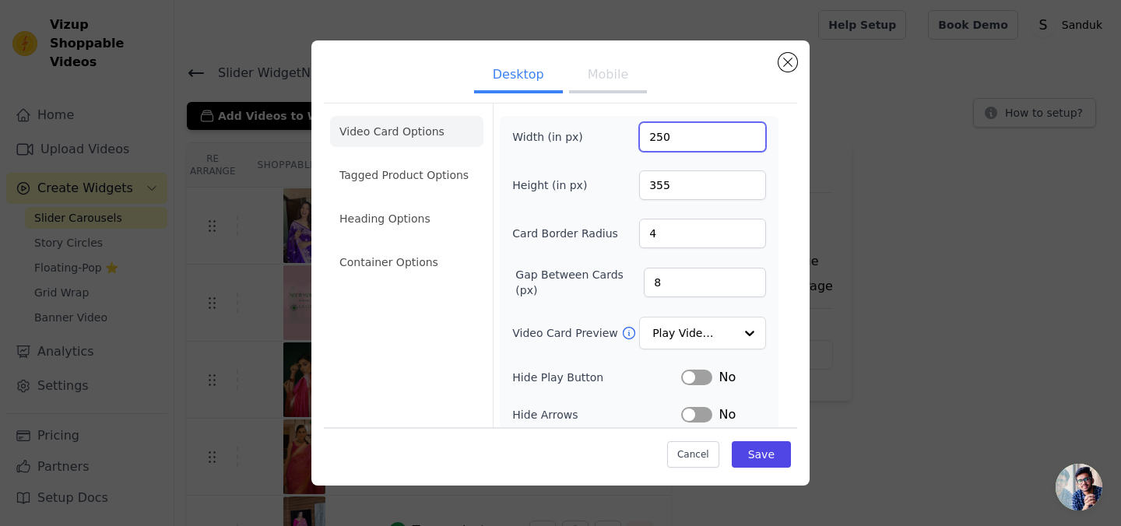
click at [659, 139] on input "250" at bounding box center [702, 137] width 127 height 30
type input "200"
click at [757, 455] on button "Save" at bounding box center [761, 454] width 59 height 26
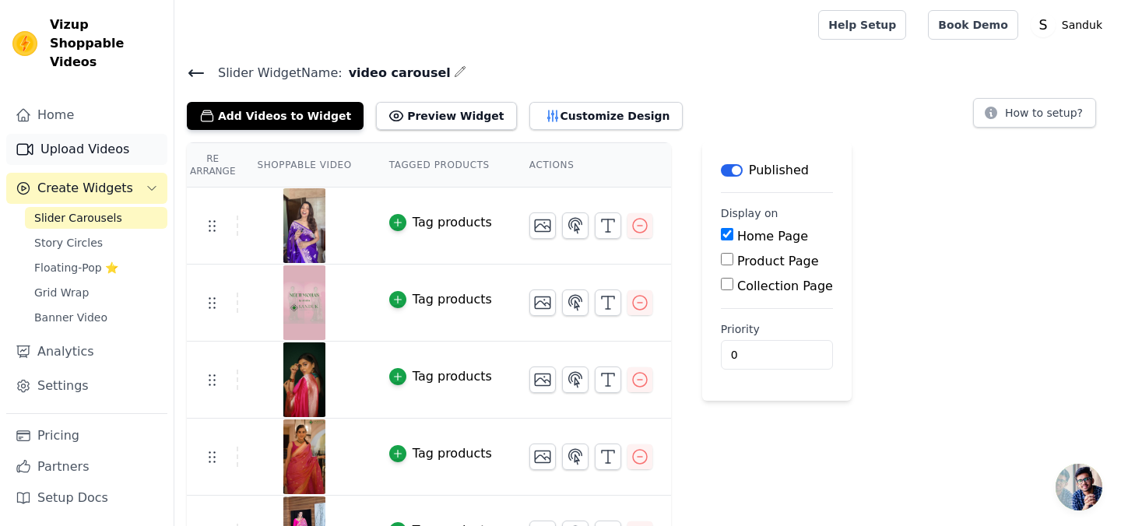
click at [101, 134] on link "Upload Videos" at bounding box center [86, 149] width 161 height 31
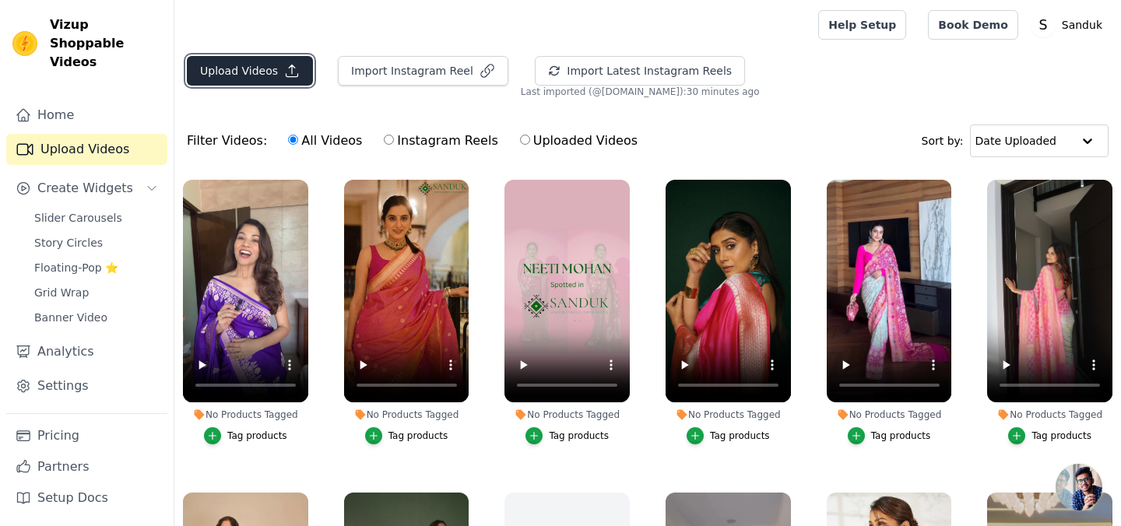
click at [223, 72] on button "Upload Videos" at bounding box center [250, 71] width 126 height 30
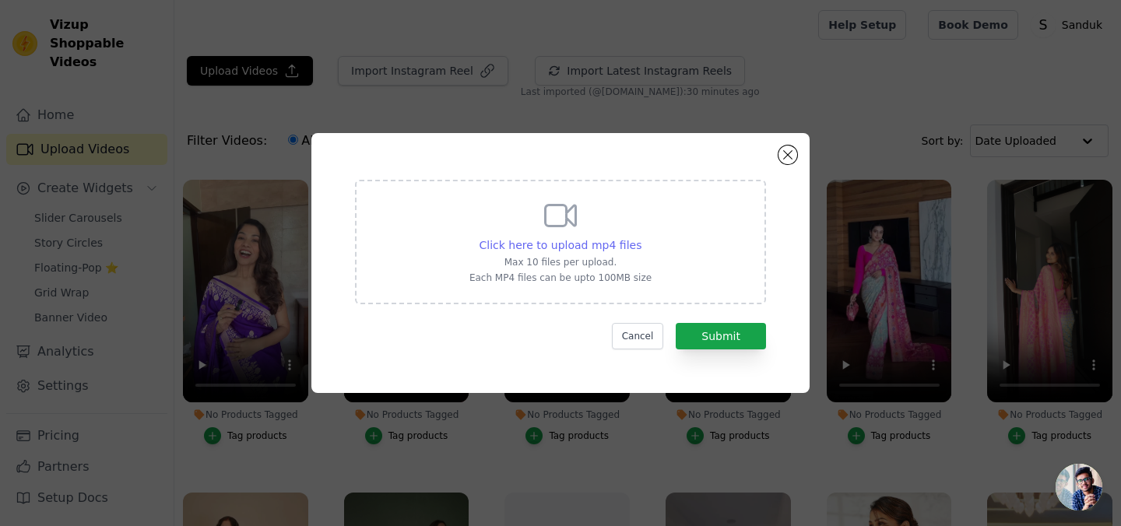
click at [573, 241] on span "Click here to upload mp4 files" at bounding box center [561, 245] width 163 height 12
click at [641, 237] on input "Click here to upload mp4 files Max 10 files per upload. Each MP4 files can be u…" at bounding box center [641, 237] width 1 height 1
click at [553, 241] on span "Click here to upload mp4 files" at bounding box center [561, 245] width 163 height 12
click at [641, 237] on input "Click here to upload mp4 files Max 10 files per upload. Each MP4 files can be u…" at bounding box center [641, 237] width 1 height 1
click at [547, 239] on span "Click here to upload mp4 files" at bounding box center [561, 245] width 163 height 12
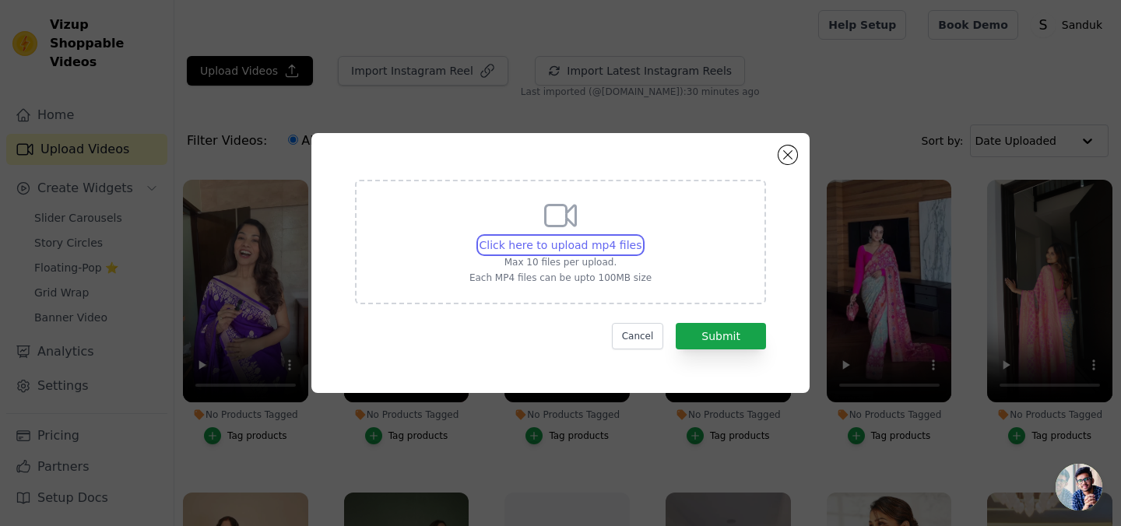
click at [641, 237] on input "Click here to upload mp4 files Max 10 files per upload. Each MP4 files can be u…" at bounding box center [641, 237] width 1 height 1
click at [600, 241] on span "Click here to upload mp4 files" at bounding box center [561, 245] width 163 height 12
click at [641, 237] on input "Click here to upload mp4 files Max 10 files per upload. Each MP4 files can be u…" at bounding box center [641, 237] width 1 height 1
click at [624, 248] on span "Click here to upload mp4 files" at bounding box center [561, 245] width 163 height 12
click at [641, 237] on input "Click here to upload mp4 files Max 10 files per upload. Each MP4 files can be u…" at bounding box center [641, 237] width 1 height 1
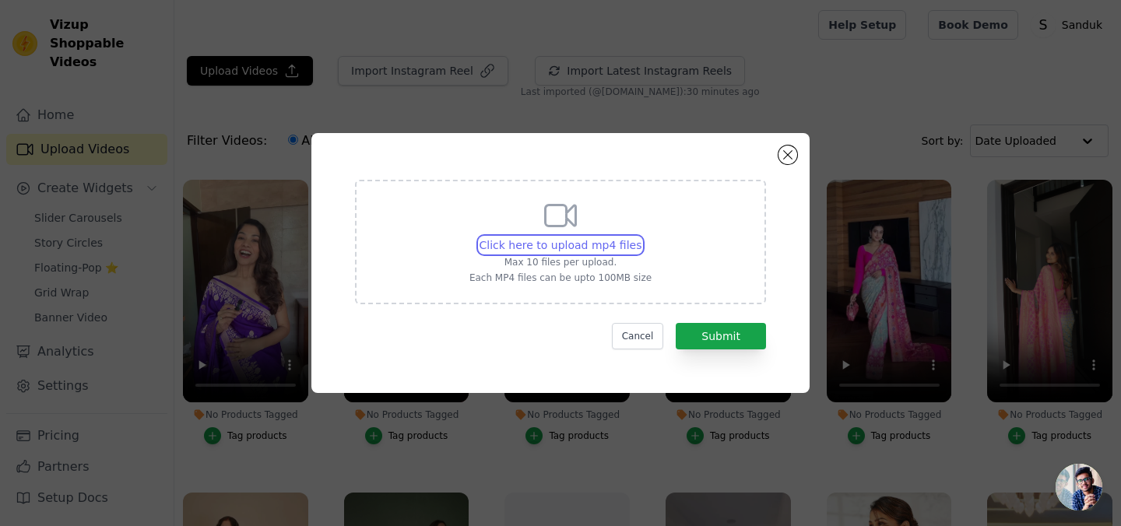
type input "C:\fakepath\Extra Story 4.MP4"
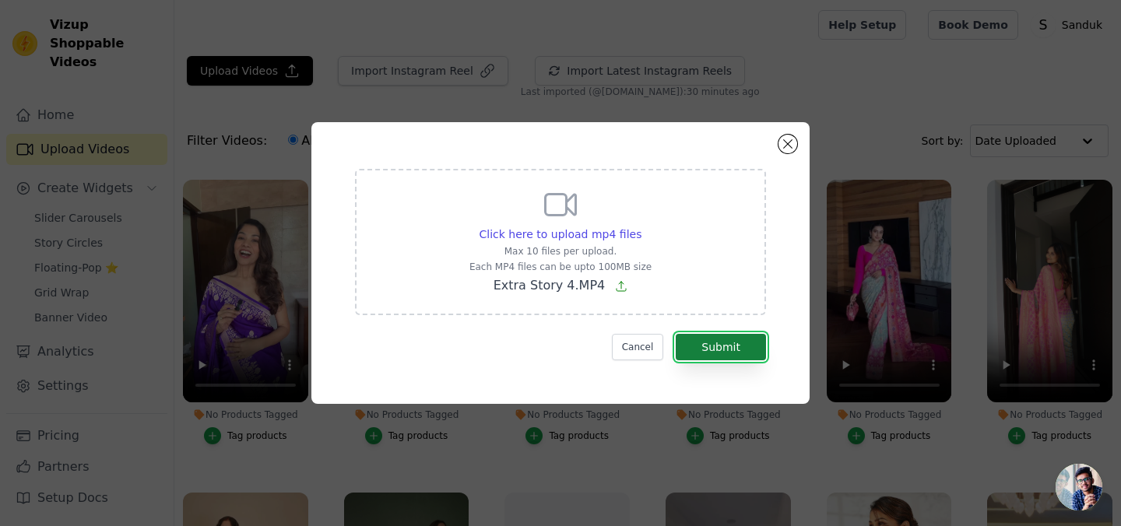
click at [727, 344] on button "Submit" at bounding box center [721, 347] width 90 height 26
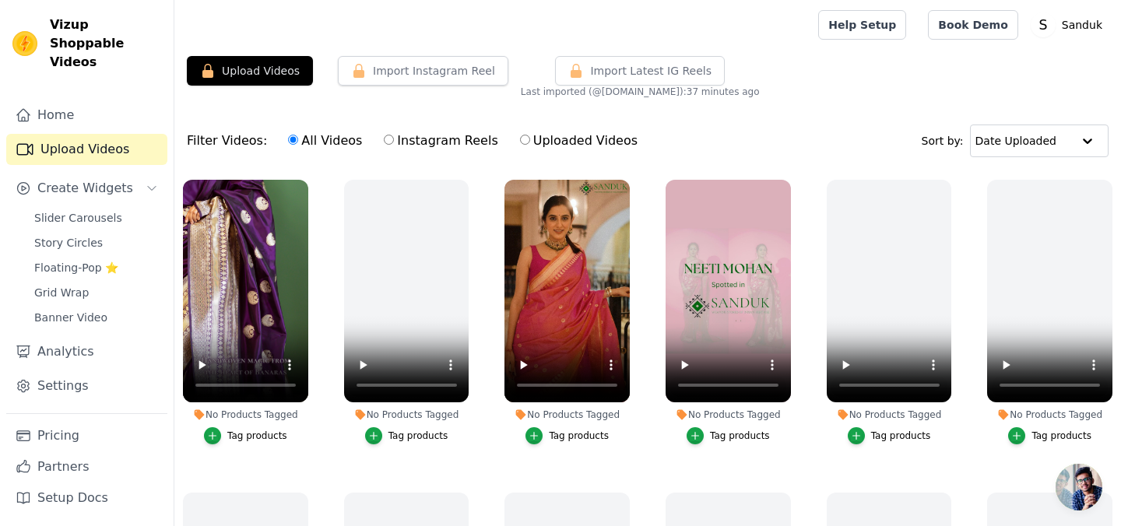
click at [111, 134] on link "Upload Videos" at bounding box center [86, 149] width 161 height 31
click at [231, 72] on button "Upload Videos" at bounding box center [250, 71] width 126 height 30
click at [115, 134] on link "Upload Videos" at bounding box center [86, 149] width 161 height 31
click at [244, 69] on button "Upload Videos" at bounding box center [250, 71] width 126 height 30
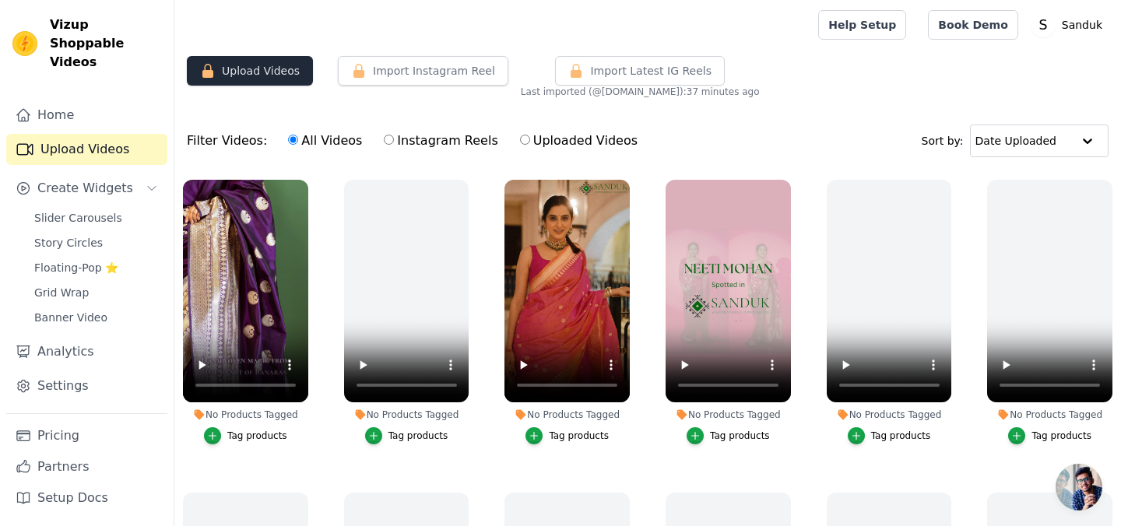
click at [244, 69] on button "Upload Videos" at bounding box center [250, 71] width 126 height 30
click at [75, 134] on link "Upload Videos" at bounding box center [86, 149] width 161 height 31
click at [214, 65] on icon "button" at bounding box center [208, 71] width 16 height 16
click at [219, 76] on button "Upload Videos" at bounding box center [250, 71] width 126 height 30
click at [387, 69] on button "Import Instagram Reel" at bounding box center [423, 71] width 171 height 30
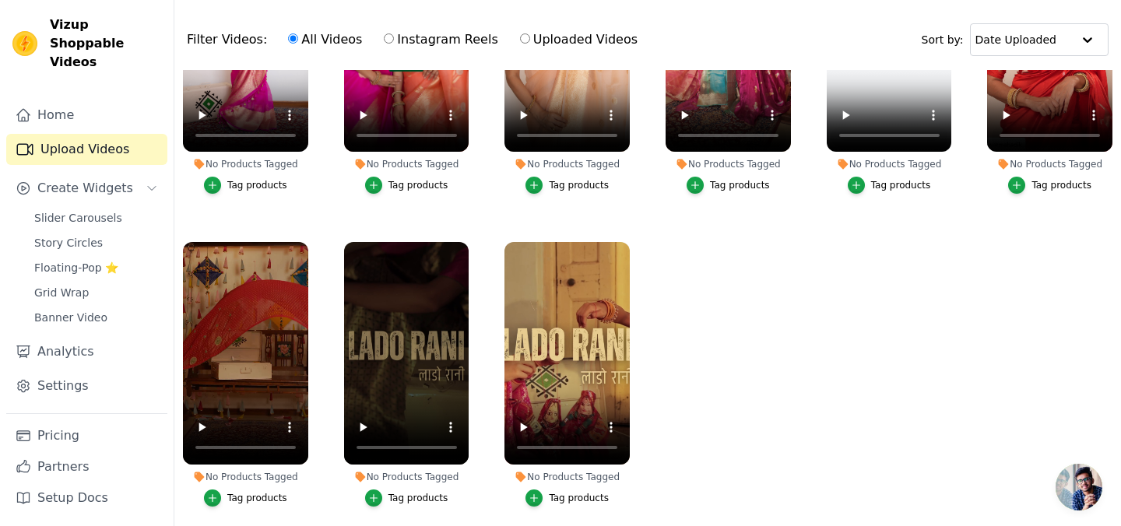
scroll to position [159, 0]
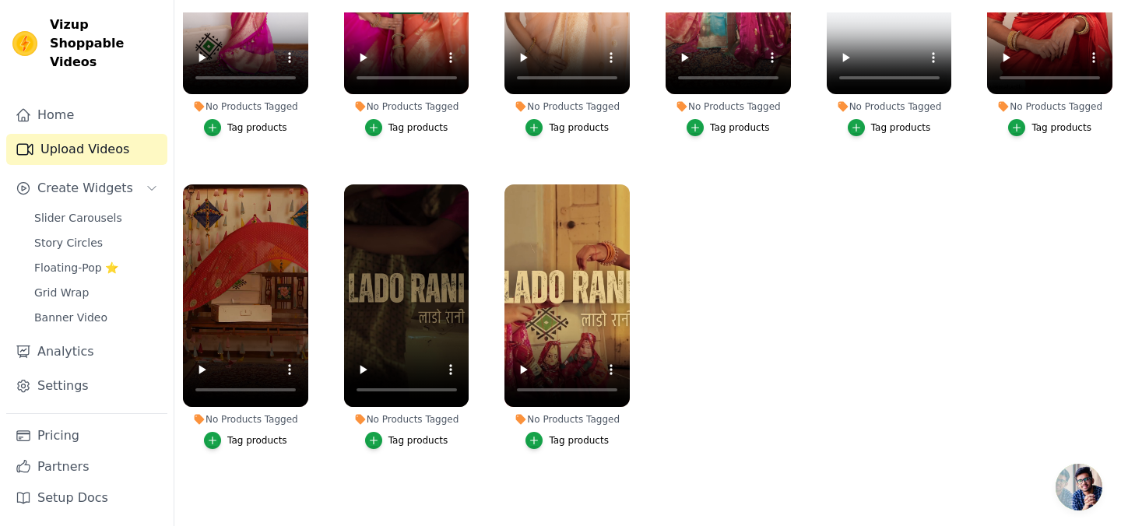
click at [682, 356] on ul "No Products Tagged Tag products No Products Tagged Tag products No Products Tag…" at bounding box center [647, 250] width 947 height 476
click at [628, 189] on icon "button" at bounding box center [627, 188] width 6 height 6
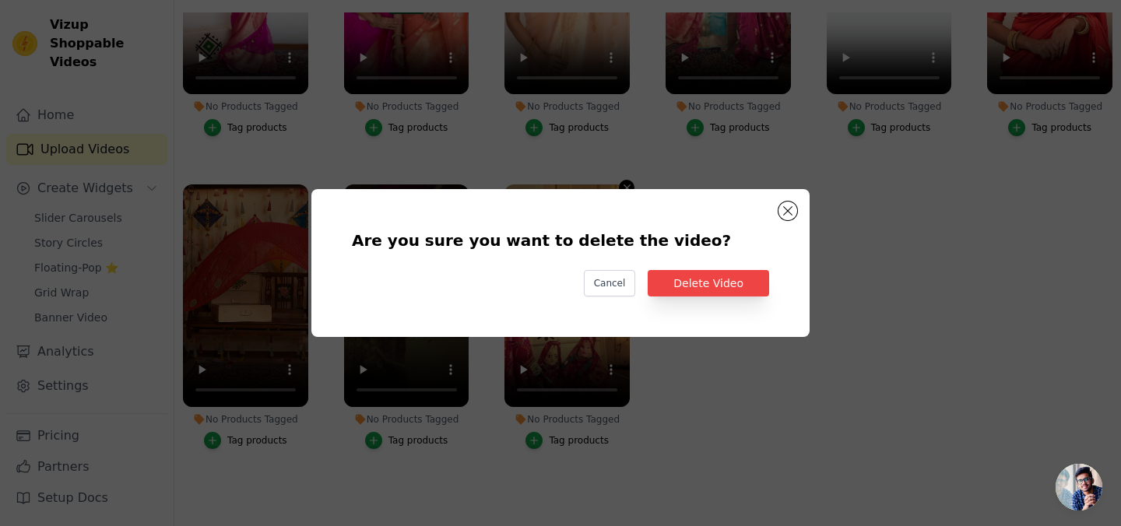
scroll to position [0, 0]
click at [683, 279] on button "Delete Video" at bounding box center [708, 283] width 121 height 26
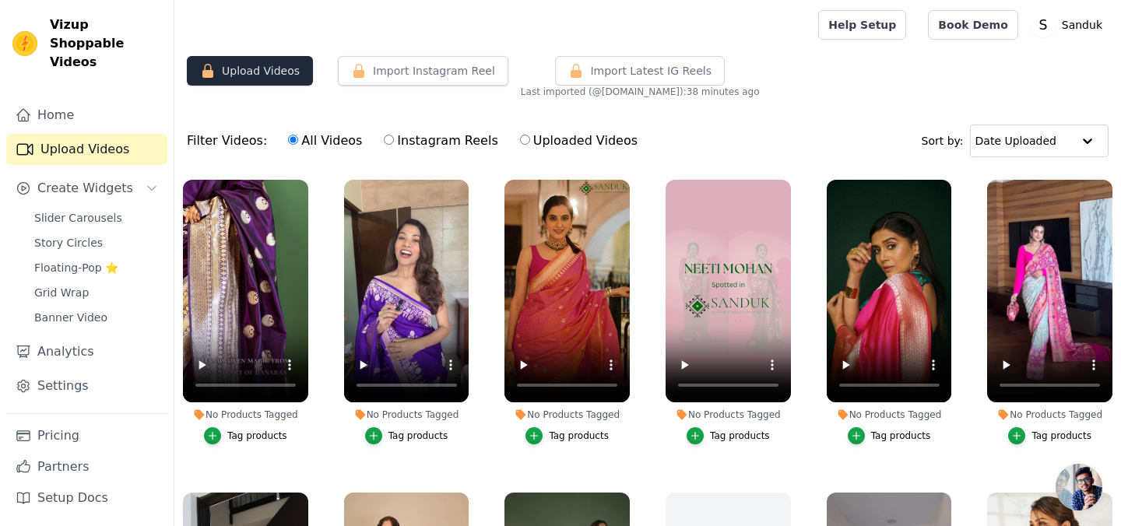
click at [265, 65] on button "Upload Videos" at bounding box center [250, 71] width 126 height 30
click at [378, 81] on button "Import Instagram Reel" at bounding box center [423, 71] width 171 height 30
click at [577, 79] on button "Import Latest IG Reels" at bounding box center [640, 71] width 170 height 30
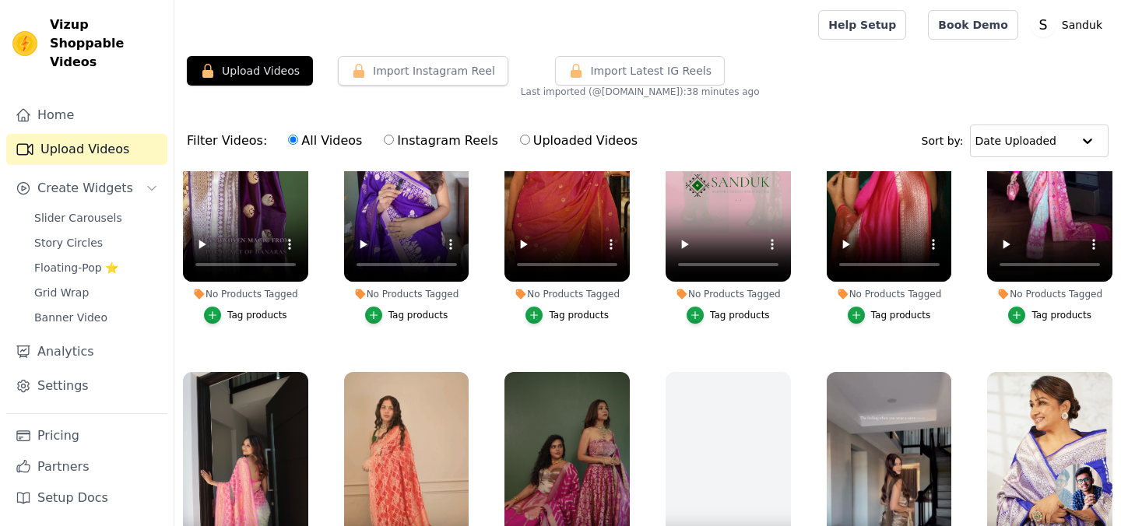
scroll to position [123, 0]
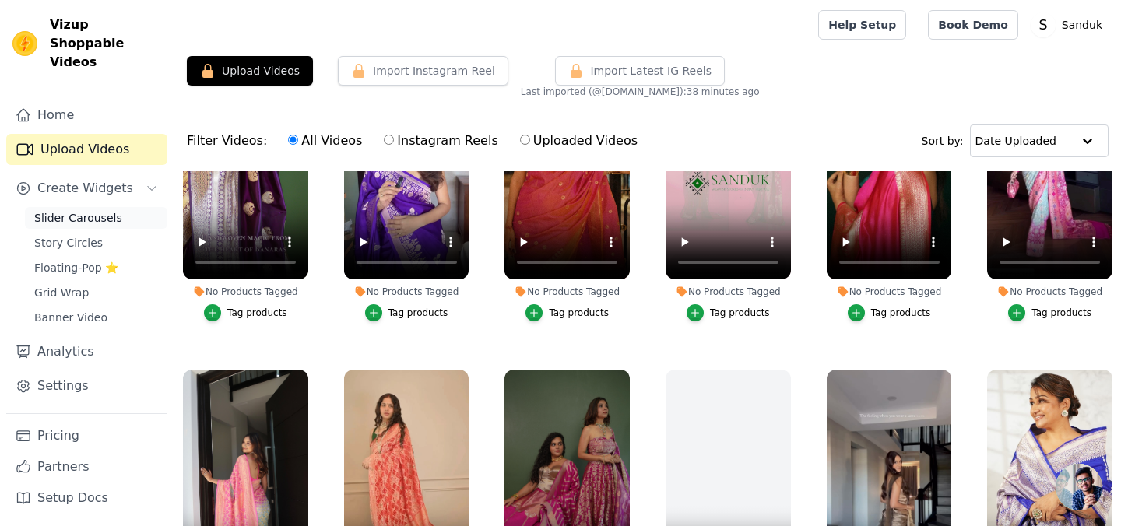
click at [88, 210] on span "Slider Carousels" at bounding box center [78, 218] width 88 height 16
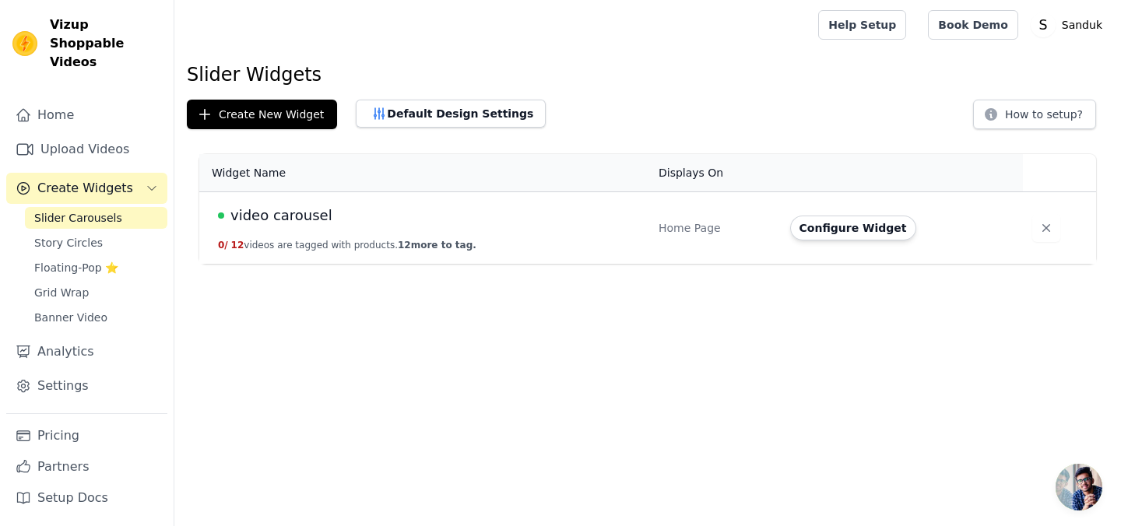
click at [272, 220] on span "video carousel" at bounding box center [281, 216] width 102 height 22
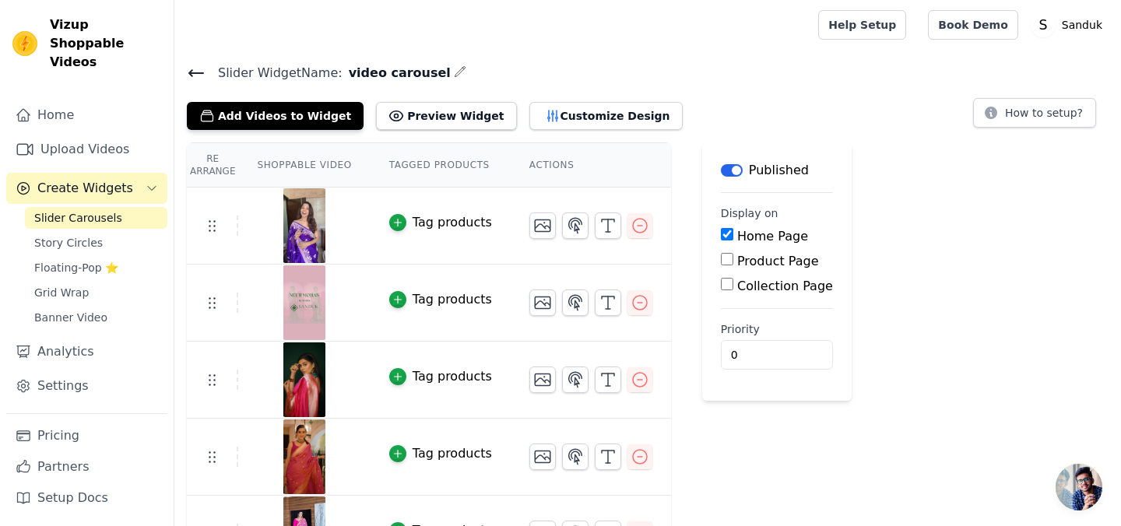
click at [192, 71] on icon at bounding box center [196, 73] width 19 height 19
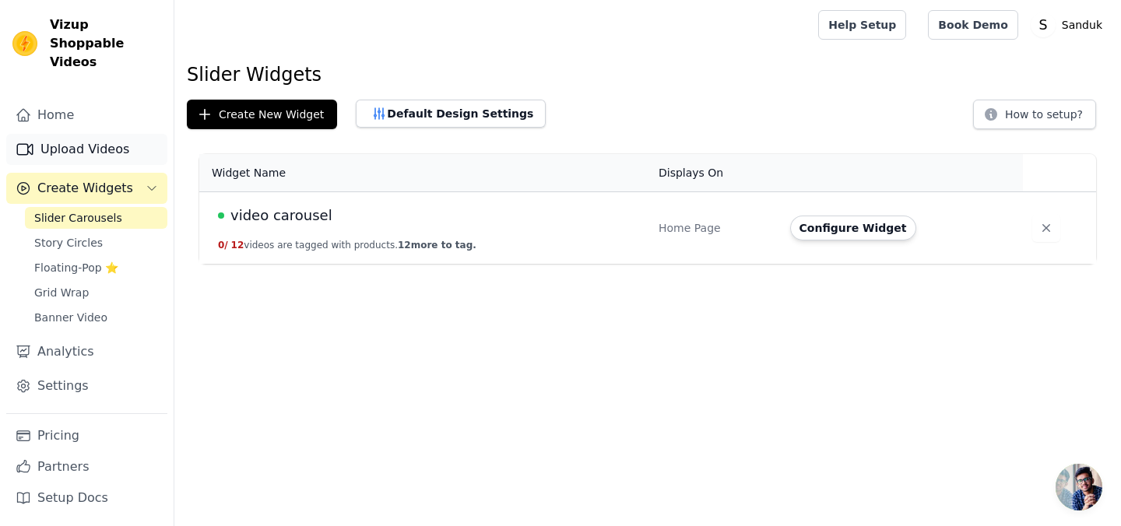
click at [93, 134] on link "Upload Videos" at bounding box center [86, 149] width 161 height 31
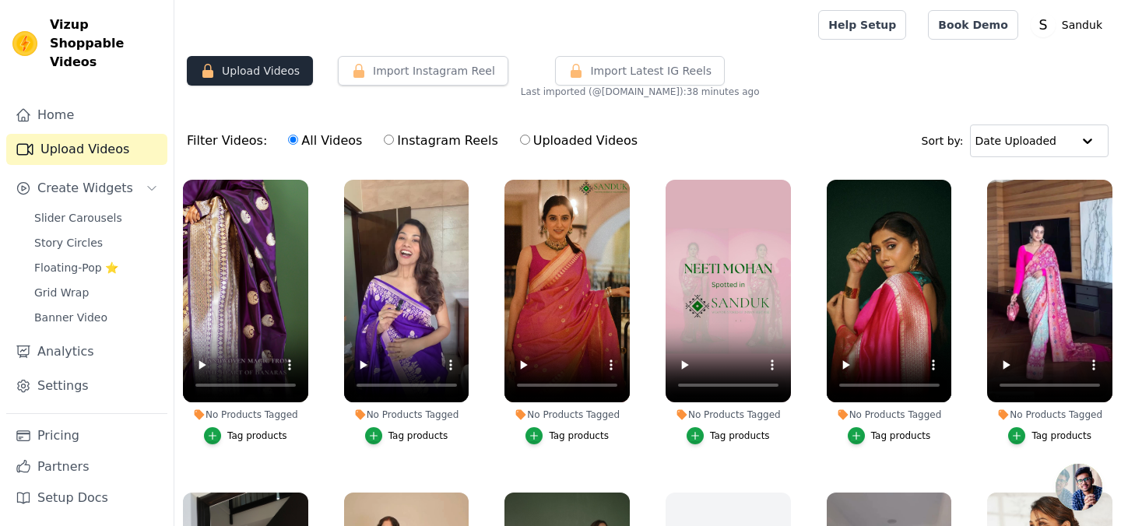
click at [236, 79] on button "Upload Videos" at bounding box center [250, 71] width 126 height 30
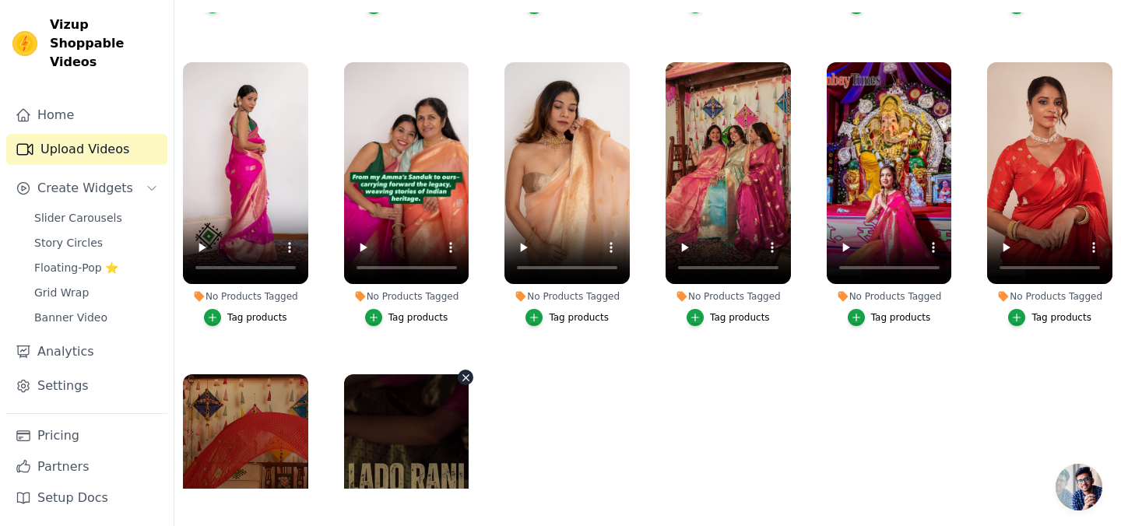
scroll to position [1400, 0]
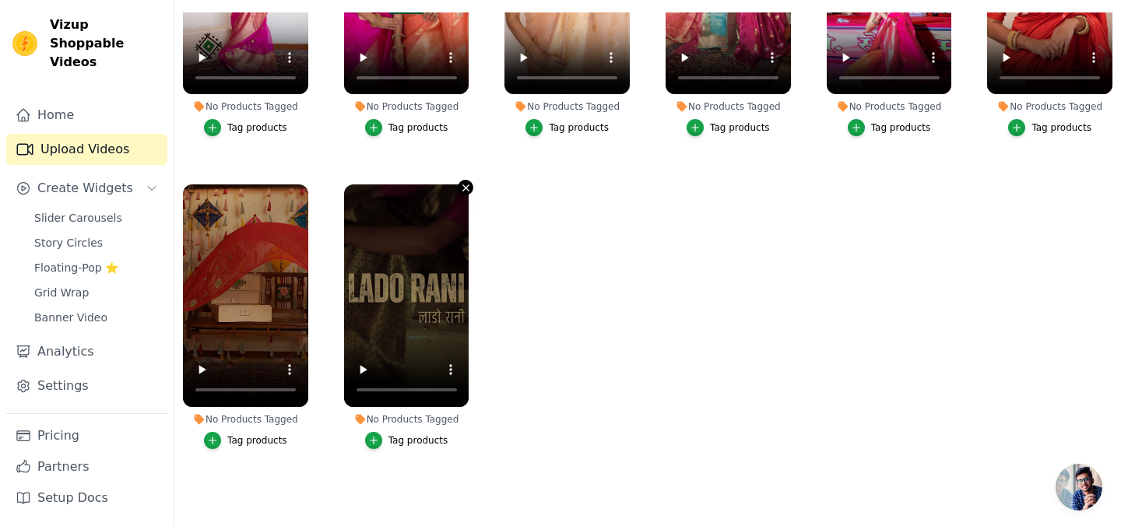
click at [461, 184] on icon "button" at bounding box center [466, 188] width 12 height 12
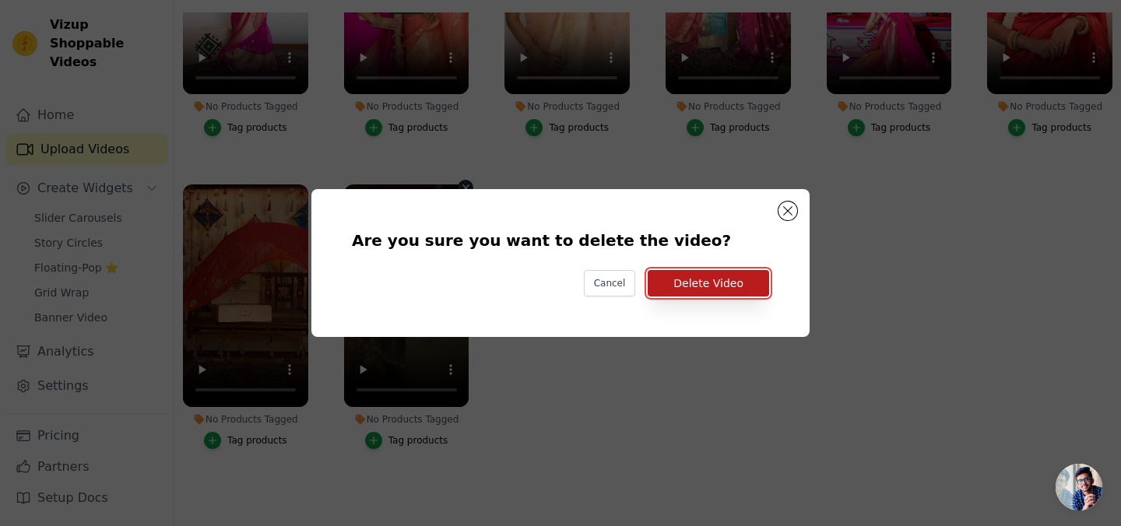
click at [663, 280] on button "Delete Video" at bounding box center [708, 283] width 121 height 26
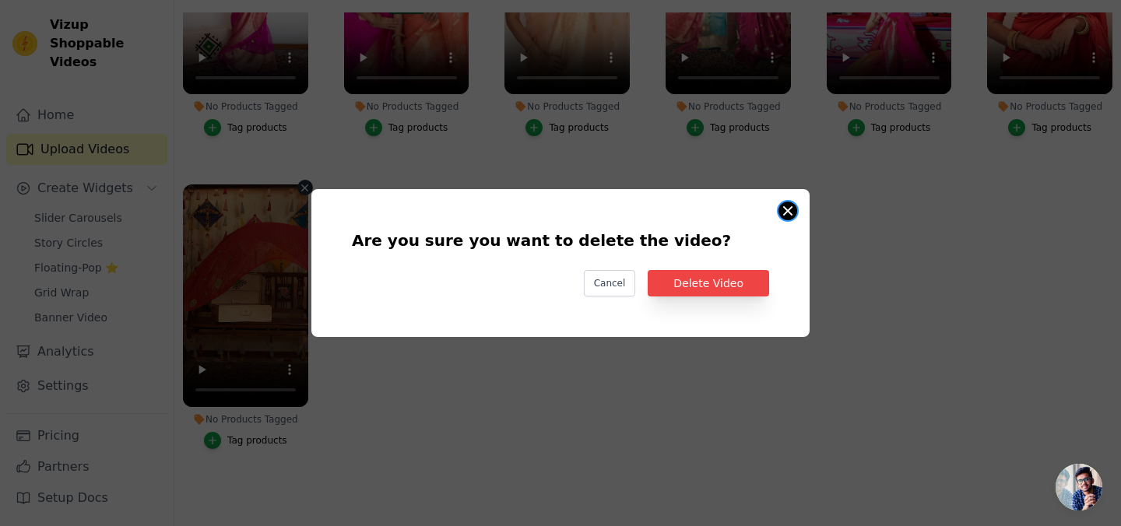
click at [786, 210] on button "Are you sure you want to delete the video? Cancel Delete Video No Products Tagg…" at bounding box center [788, 211] width 19 height 19
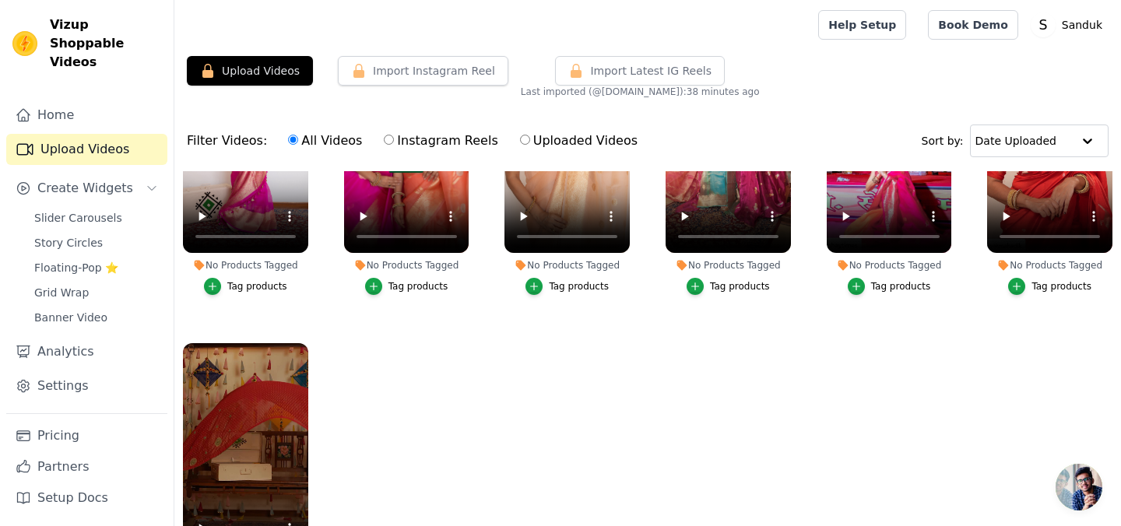
scroll to position [159, 0]
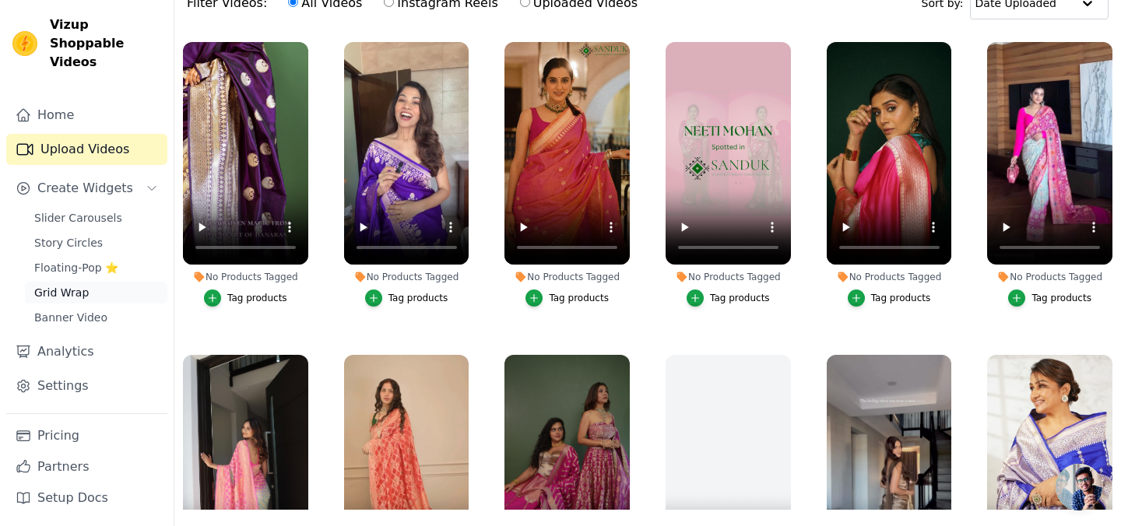
scroll to position [159, 0]
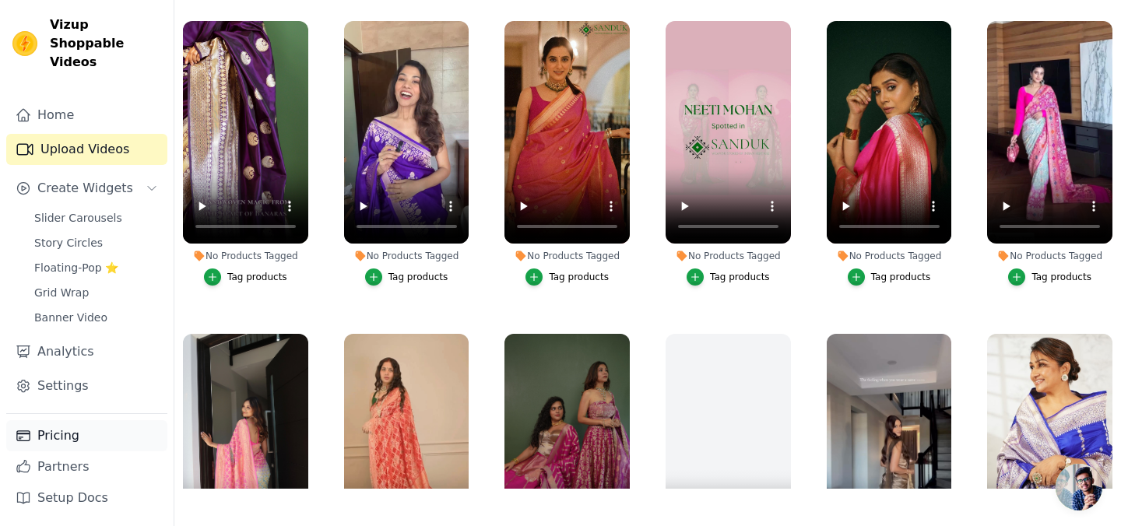
click at [39, 431] on link "Pricing" at bounding box center [86, 435] width 161 height 31
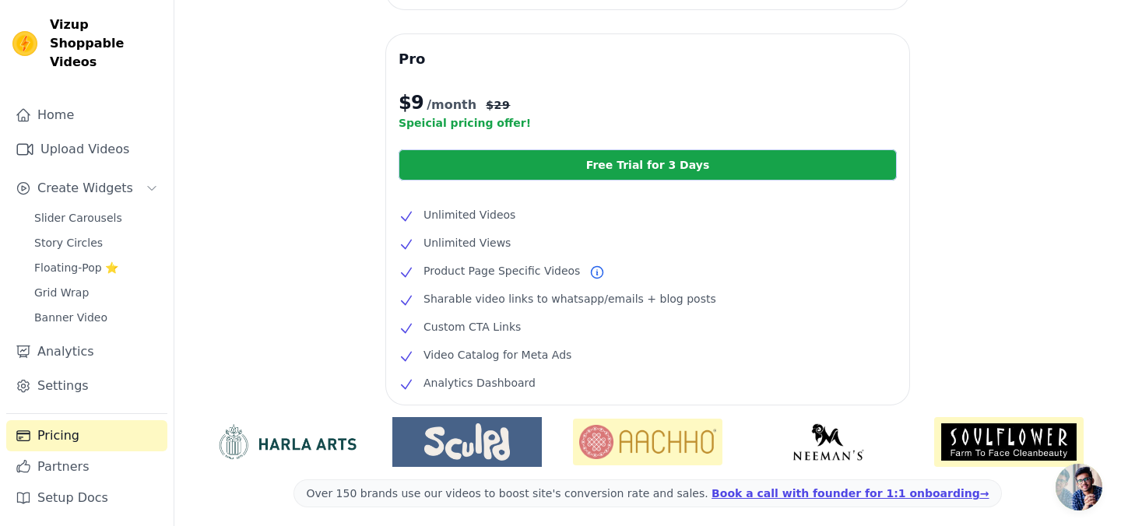
scroll to position [277, 0]
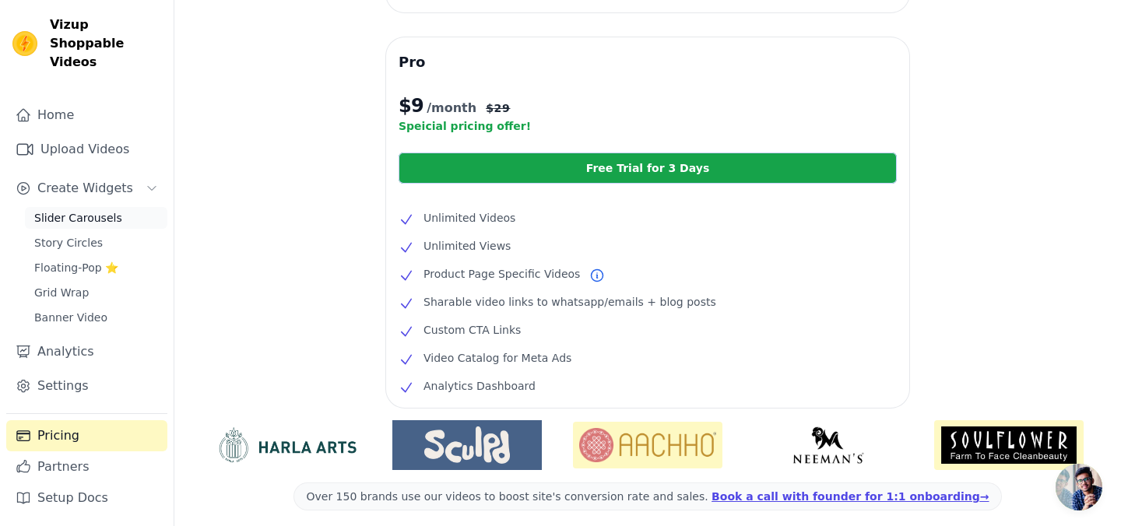
click at [95, 210] on span "Slider Carousels" at bounding box center [78, 218] width 88 height 16
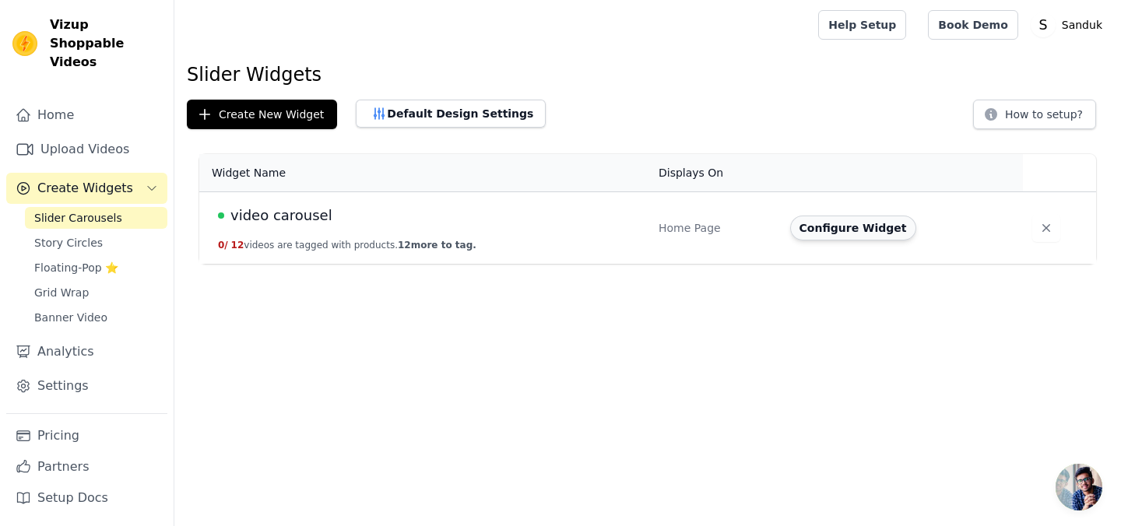
click at [838, 229] on button "Configure Widget" at bounding box center [853, 228] width 126 height 25
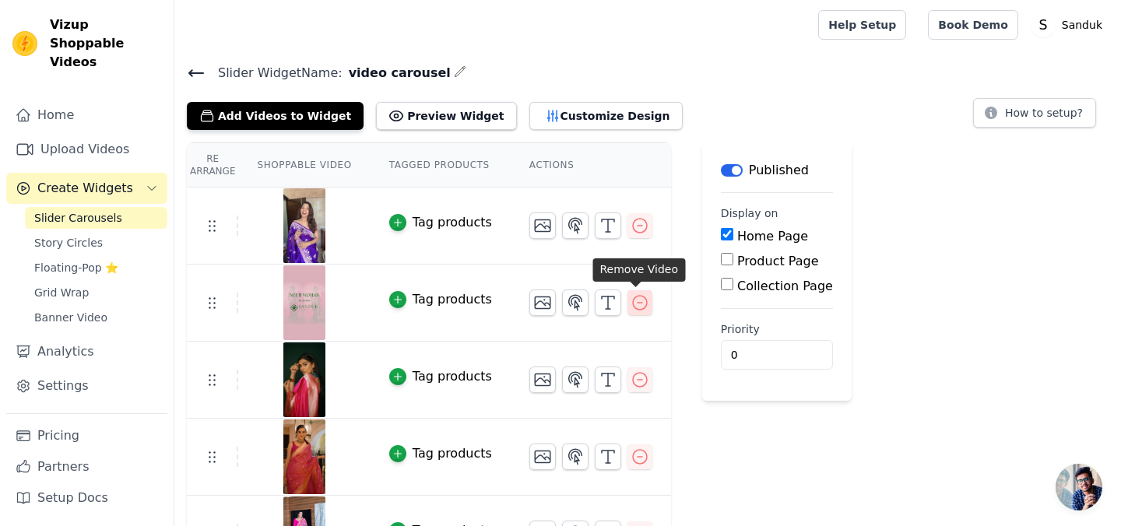
click at [642, 308] on icon "button" at bounding box center [640, 303] width 19 height 19
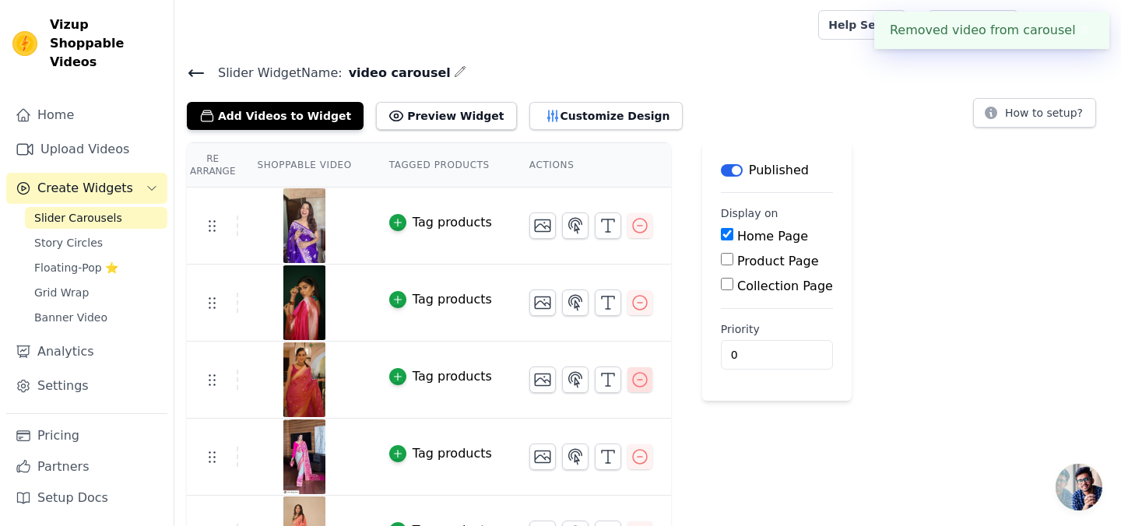
click at [633, 378] on icon "button" at bounding box center [640, 380] width 14 height 14
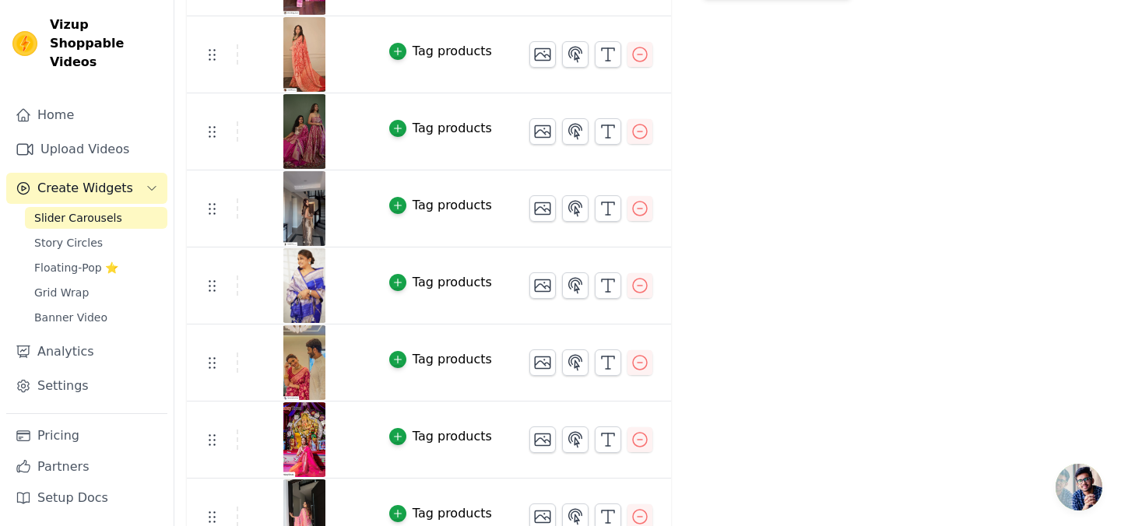
scroll to position [431, 0]
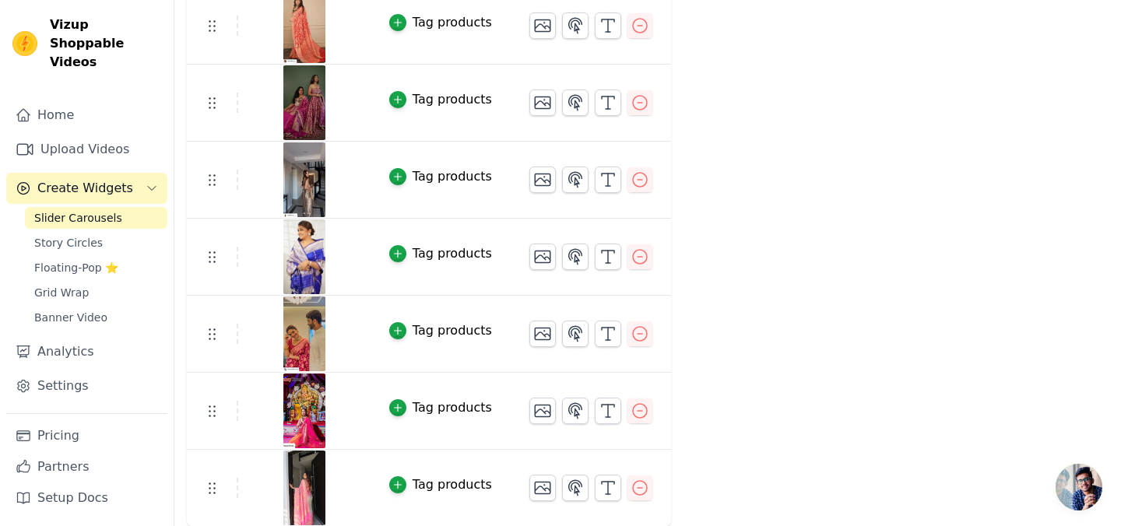
click at [122, 207] on link "Slider Carousels" at bounding box center [96, 218] width 142 height 22
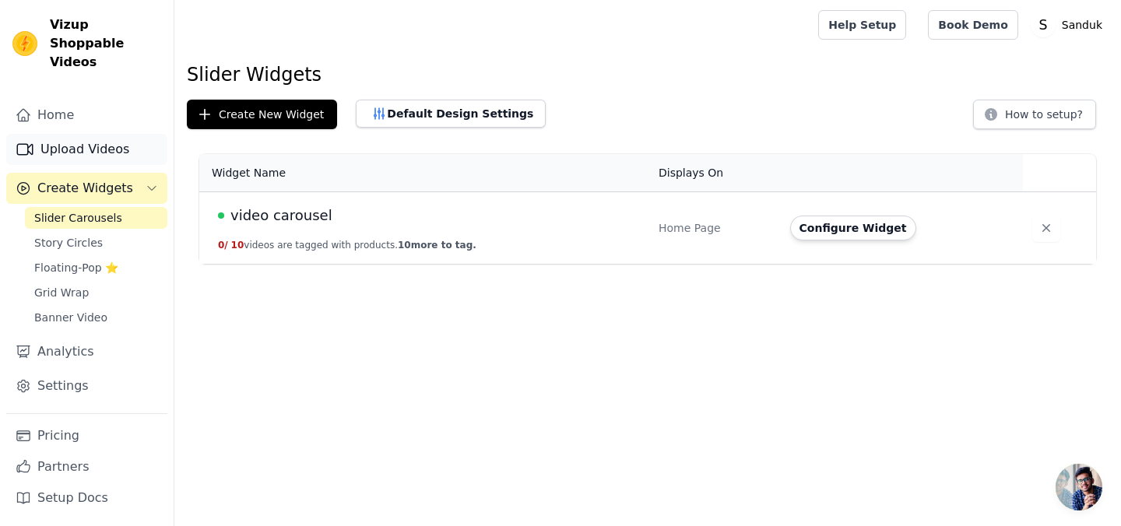
click at [75, 134] on link "Upload Videos" at bounding box center [86, 149] width 161 height 31
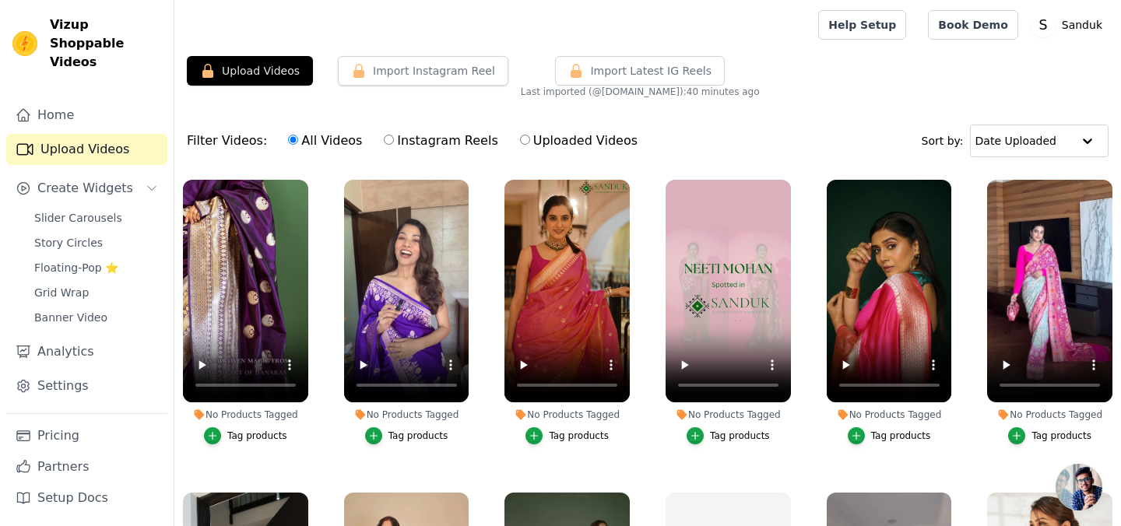
click at [428, 146] on label "Instagram Reels" at bounding box center [440, 141] width 115 height 20
click at [394, 145] on input "Instagram Reels" at bounding box center [389, 140] width 10 height 10
radio input "true"
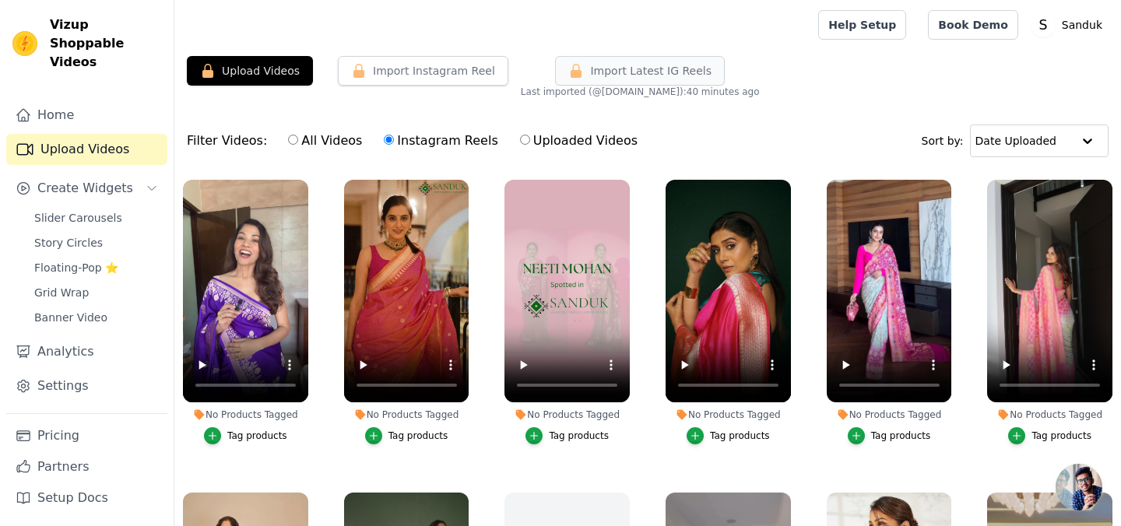
click at [590, 78] on span "Import Latest IG Reels" at bounding box center [650, 71] width 121 height 16
click at [274, 75] on button "Upload Videos" at bounding box center [250, 71] width 126 height 30
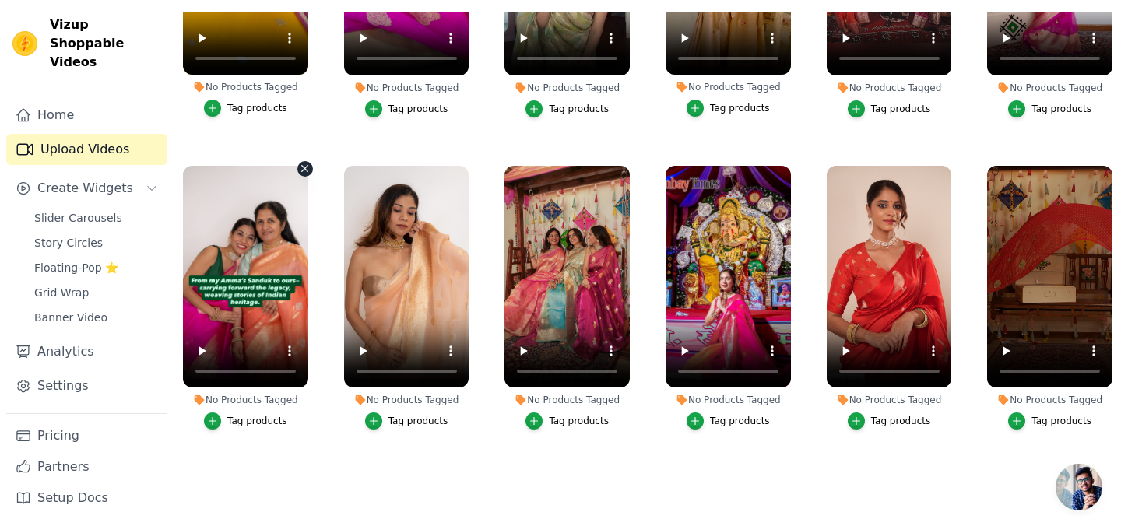
scroll to position [1112, 0]
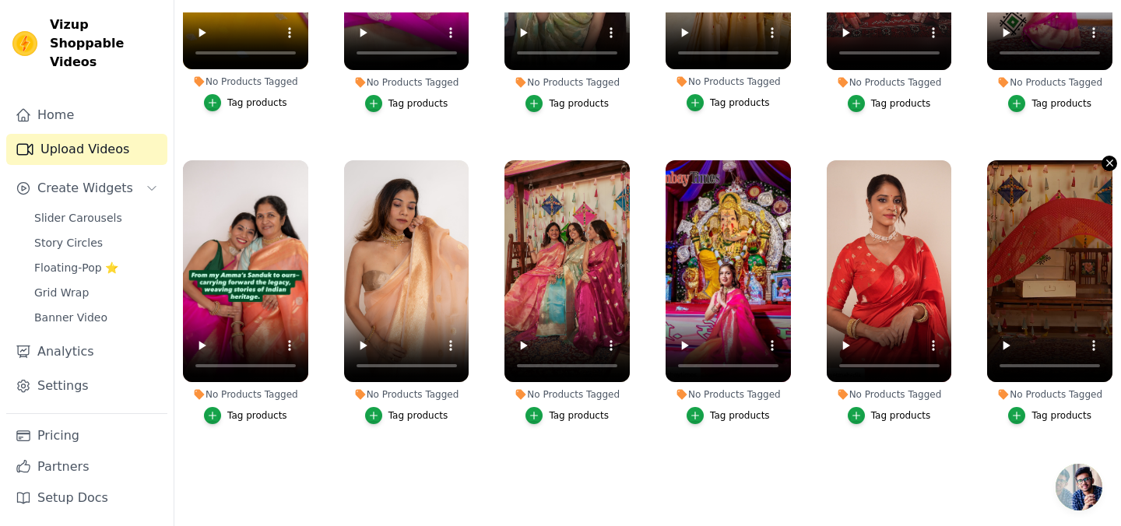
click at [1104, 163] on icon "button" at bounding box center [1110, 163] width 12 height 12
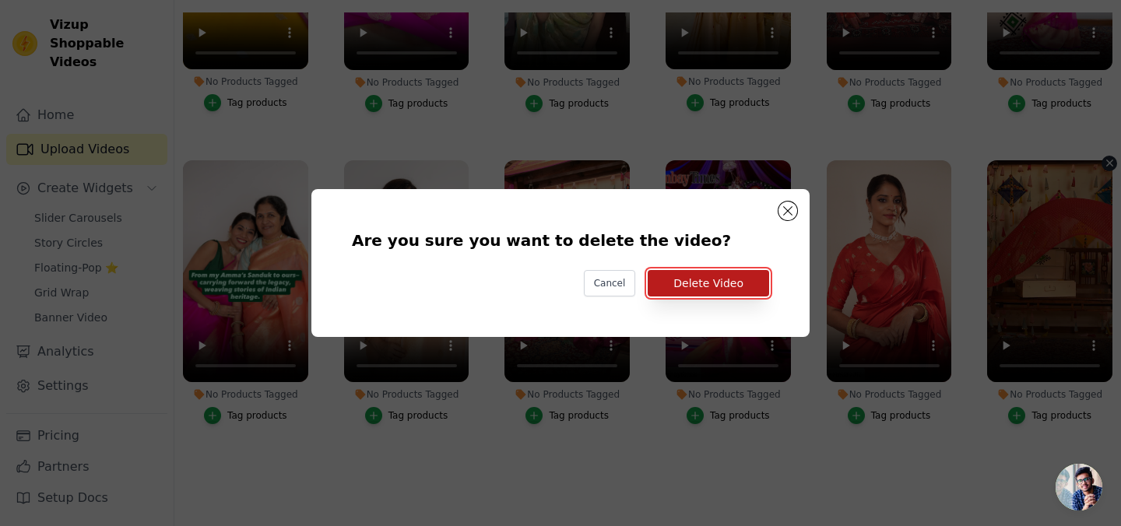
click at [714, 289] on button "Delete Video" at bounding box center [708, 283] width 121 height 26
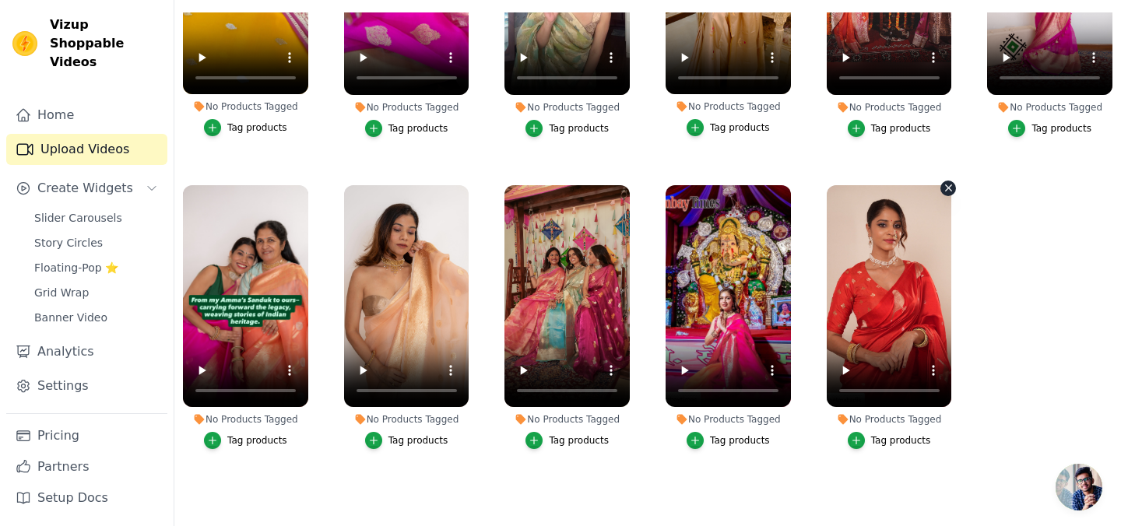
scroll to position [1087, 0]
click at [944, 188] on icon "button" at bounding box center [949, 188] width 12 height 12
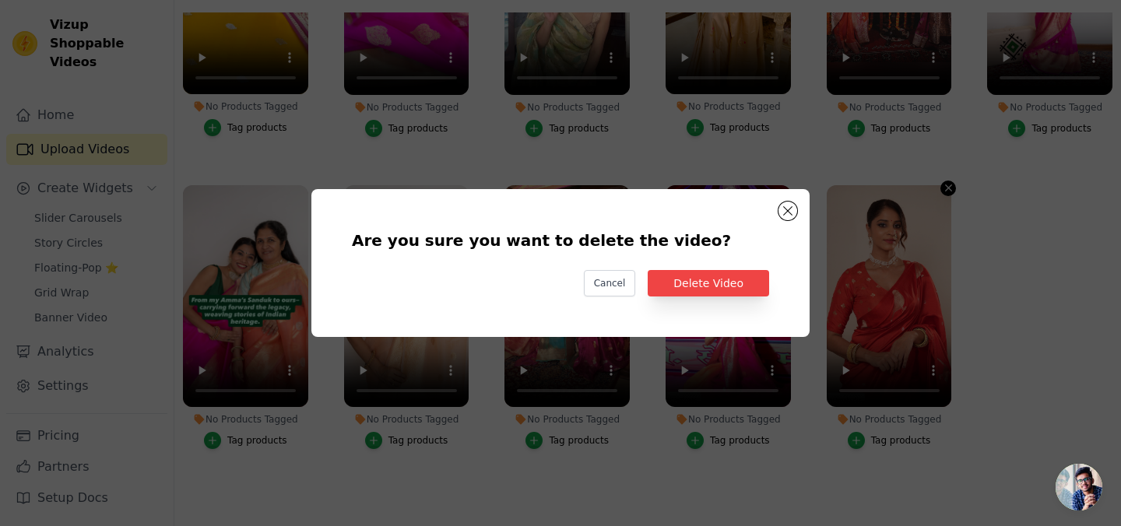
scroll to position [0, 0]
click at [731, 281] on button "Delete Video" at bounding box center [708, 283] width 121 height 26
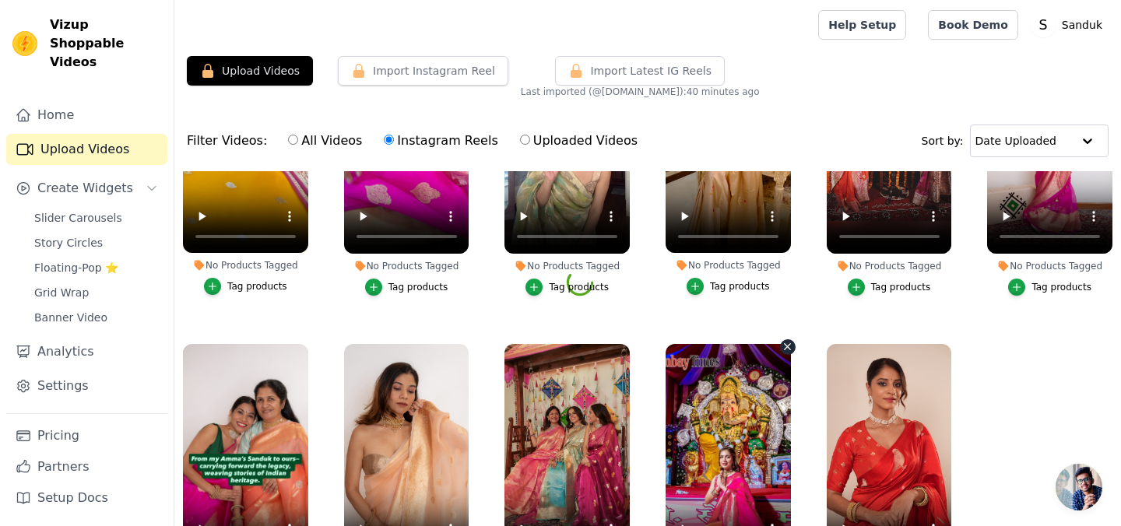
scroll to position [159, 0]
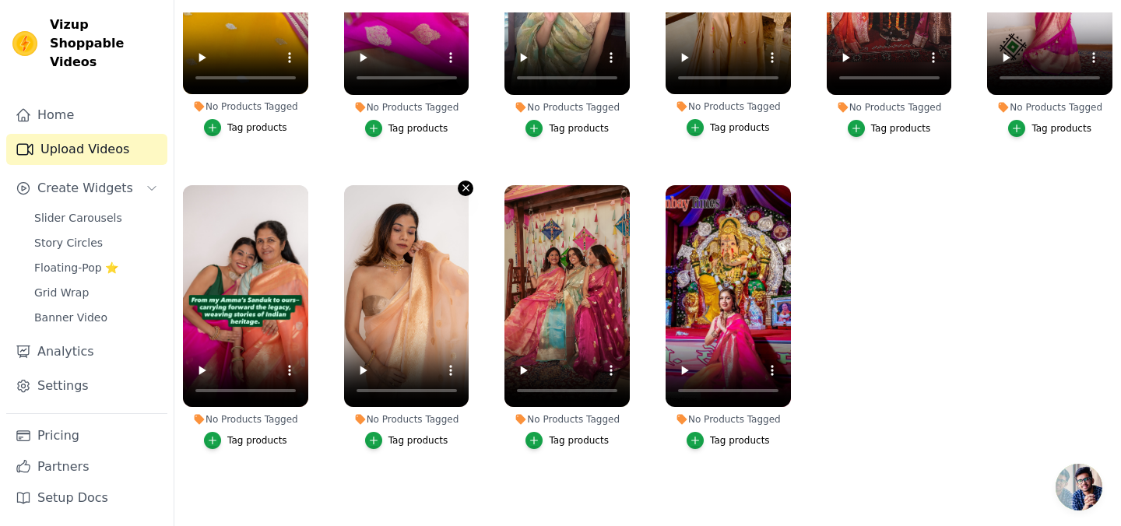
click at [468, 189] on icon "button" at bounding box center [466, 188] width 12 height 12
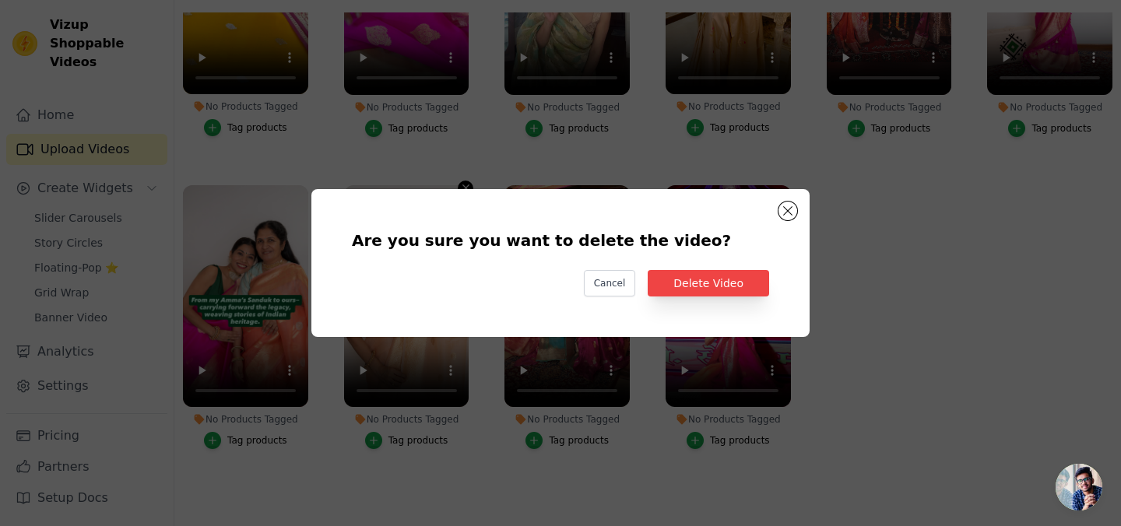
scroll to position [0, 0]
click at [743, 283] on button "Delete Video" at bounding box center [708, 283] width 121 height 26
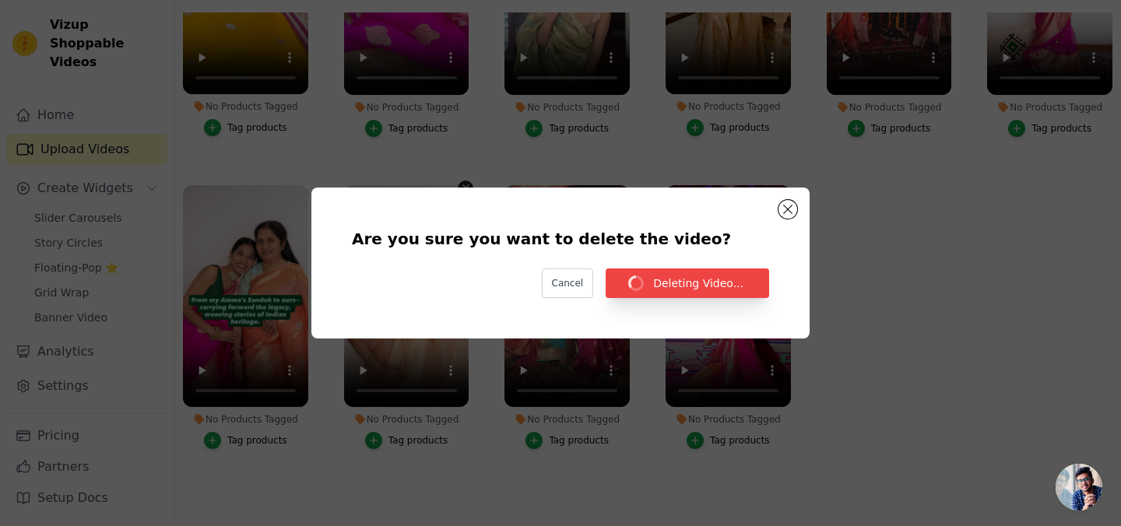
scroll to position [159, 0]
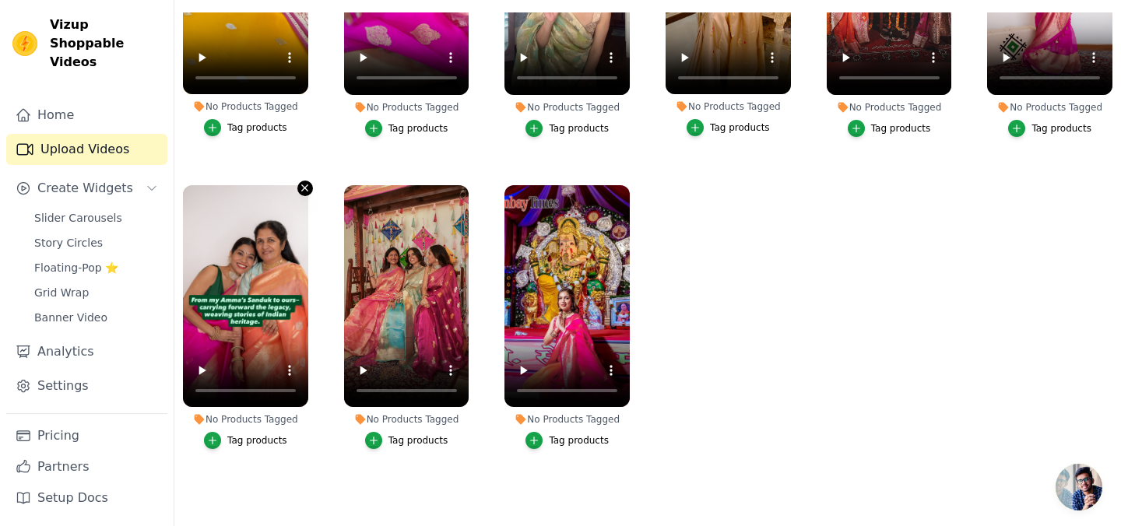
click at [304, 189] on icon "button" at bounding box center [305, 188] width 12 height 12
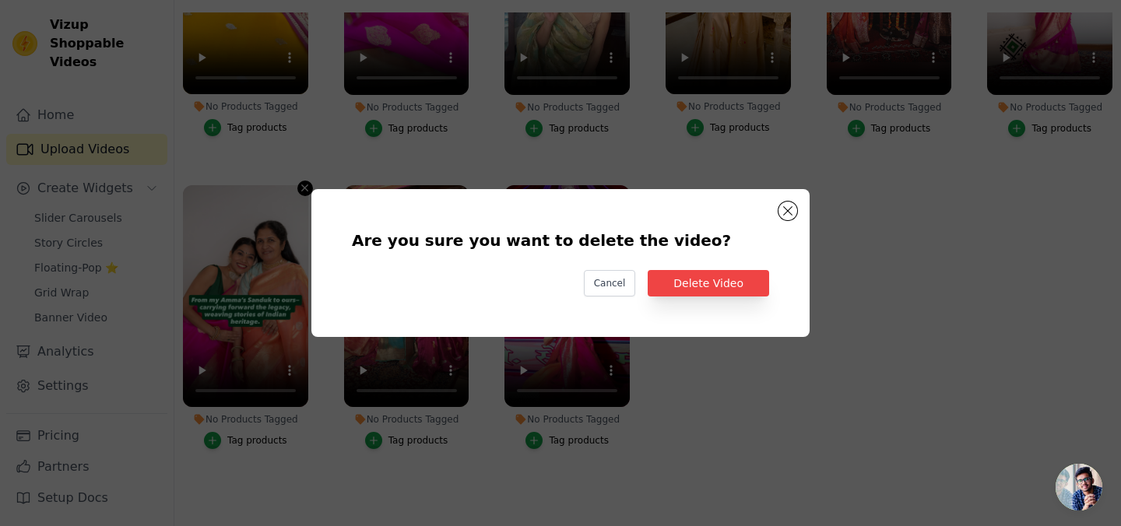
scroll to position [0, 0]
click at [720, 291] on button "Delete Video" at bounding box center [708, 283] width 121 height 26
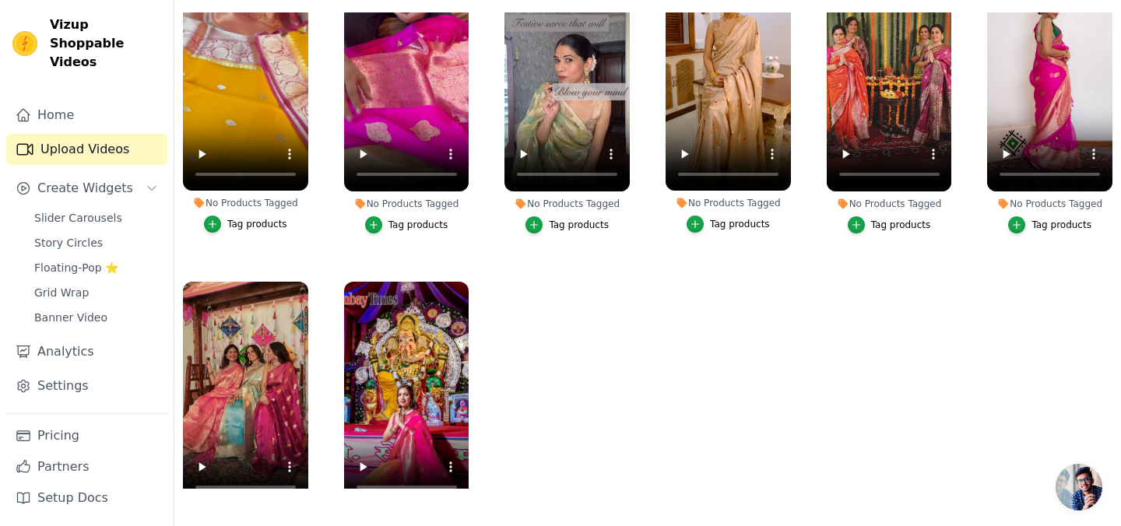
scroll to position [992, 0]
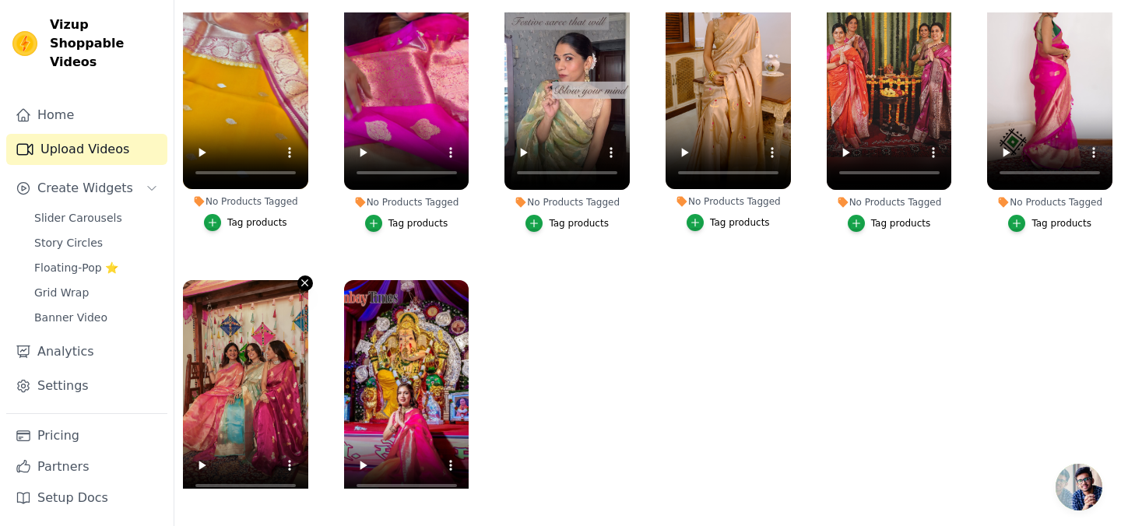
click at [304, 284] on icon "button" at bounding box center [305, 283] width 12 height 12
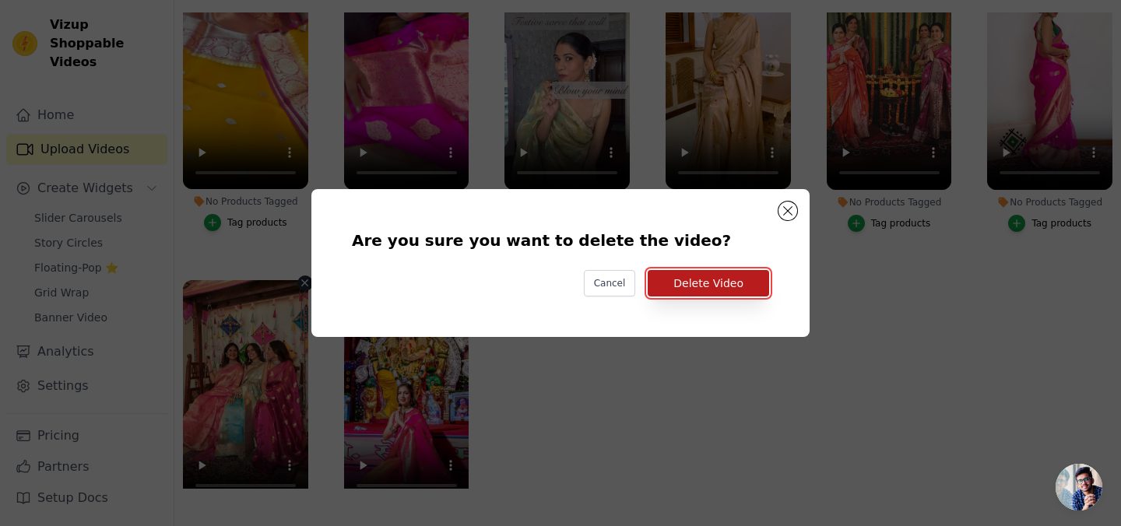
click at [718, 285] on button "Delete Video" at bounding box center [708, 283] width 121 height 26
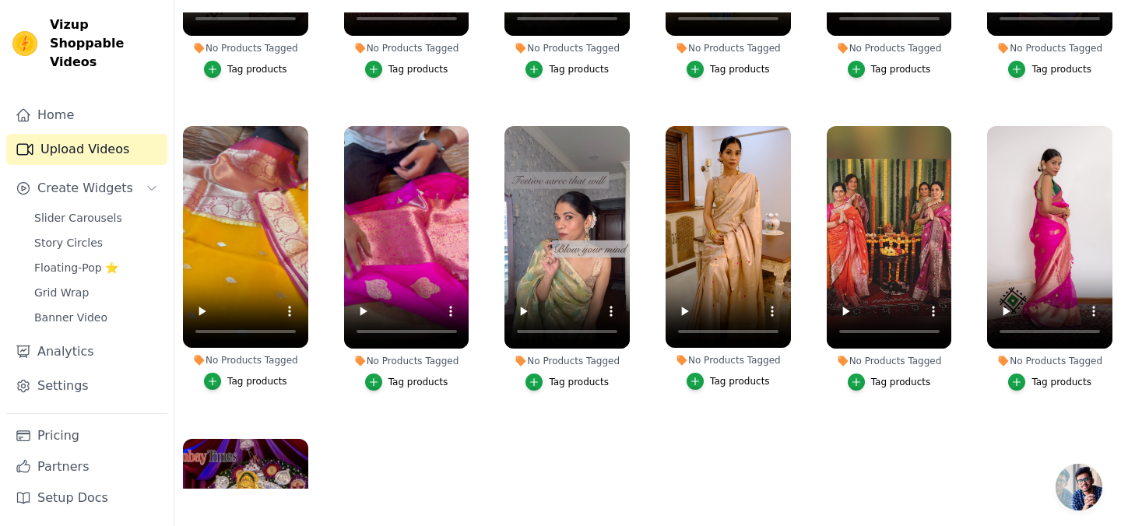
scroll to position [831, 0]
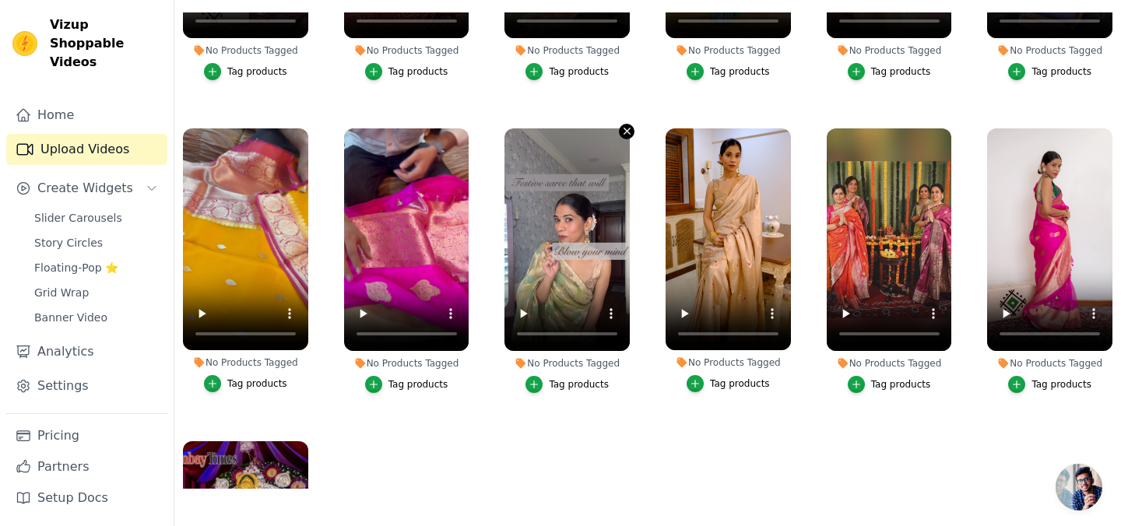
click at [629, 134] on icon "button" at bounding box center [627, 131] width 6 height 6
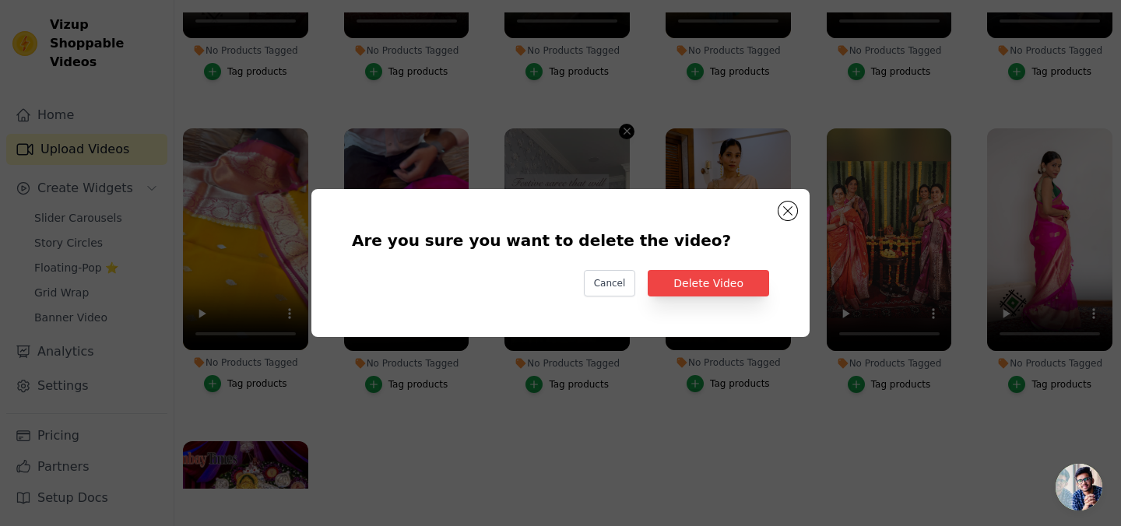
scroll to position [0, 0]
click at [683, 279] on button "Delete Video" at bounding box center [708, 283] width 121 height 26
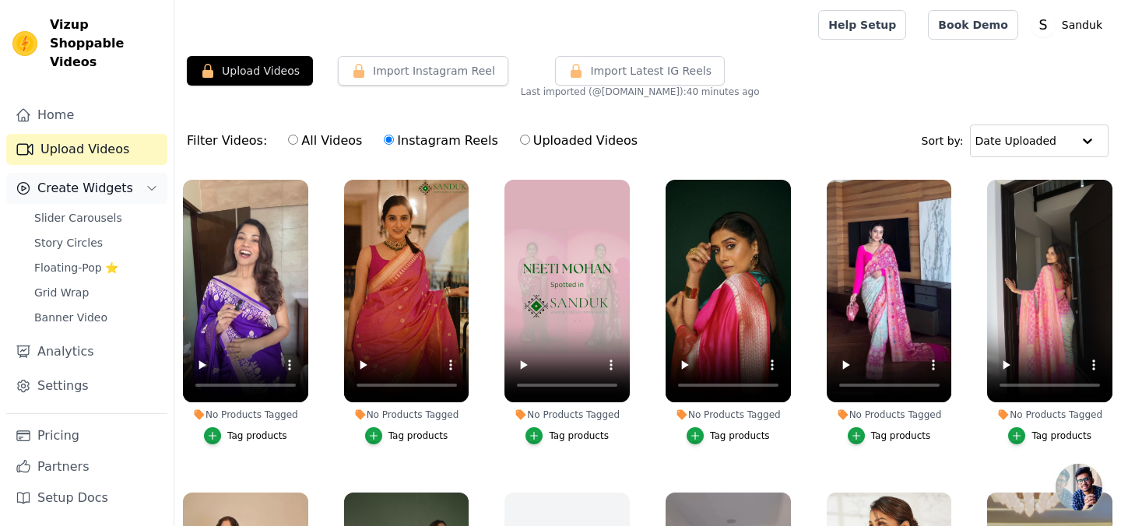
click at [86, 179] on span "Create Widgets" at bounding box center [85, 188] width 96 height 19
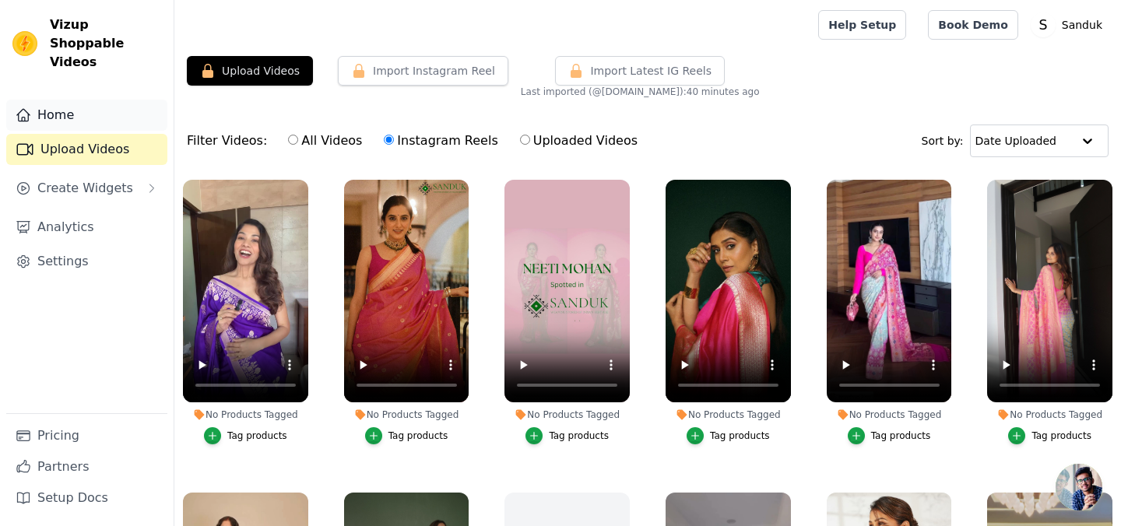
click at [47, 104] on link "Home" at bounding box center [86, 115] width 161 height 31
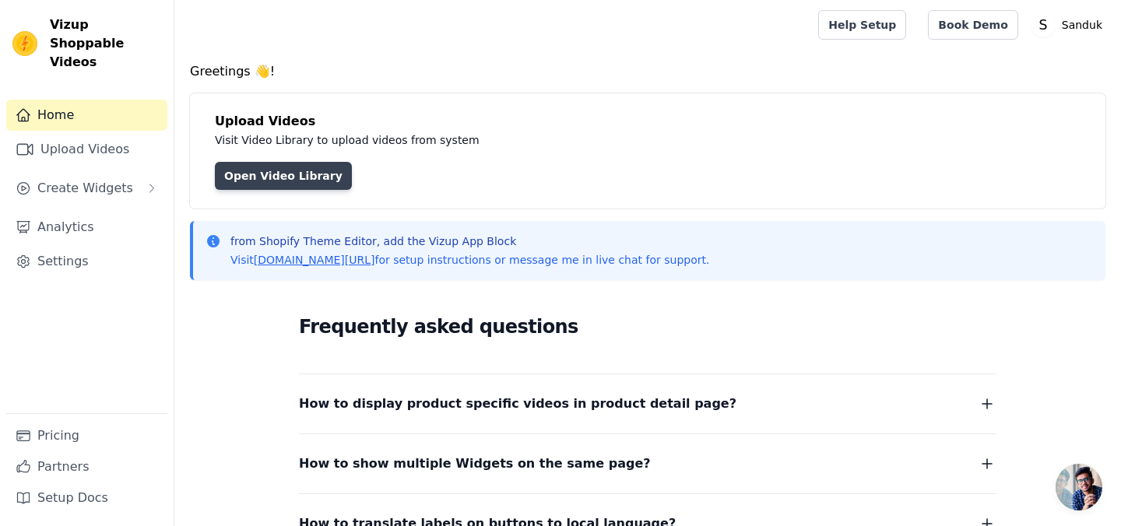
click at [269, 176] on link "Open Video Library" at bounding box center [283, 176] width 137 height 28
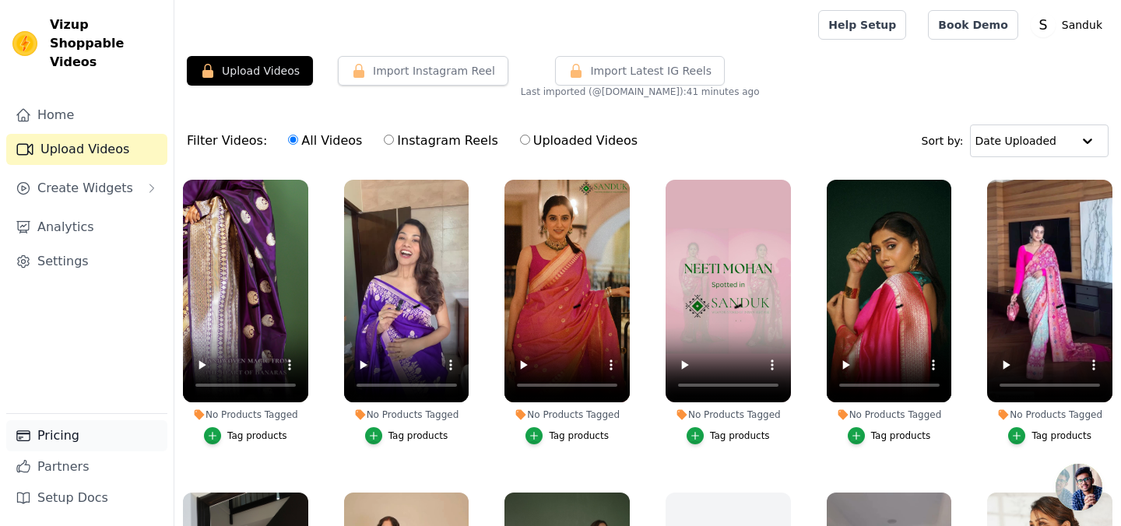
click at [62, 432] on link "Pricing" at bounding box center [86, 435] width 161 height 31
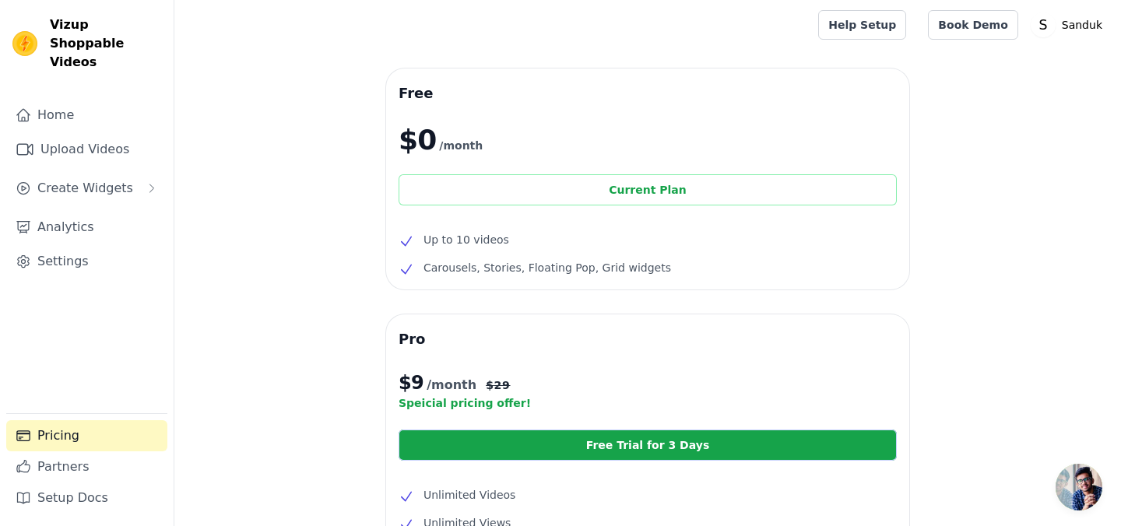
click at [596, 195] on div "Current Plan" at bounding box center [648, 189] width 498 height 31
click at [576, 271] on span "Carousels, Stories, Floating Pop, Grid widgets" at bounding box center [548, 267] width 248 height 19
click at [428, 231] on span "Up to 10 videos" at bounding box center [467, 239] width 86 height 19
click at [431, 146] on span "$0" at bounding box center [417, 140] width 37 height 31
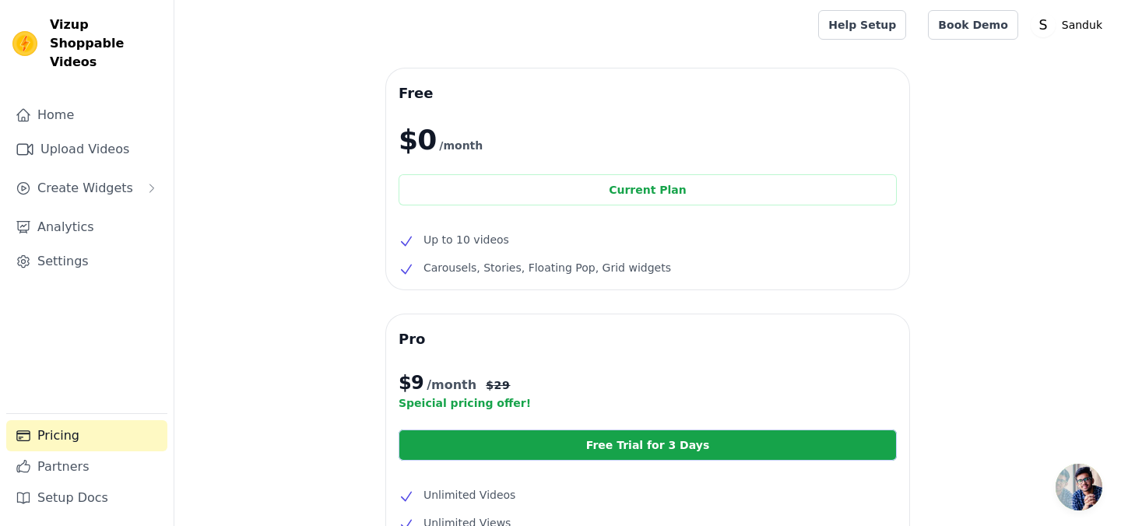
click at [432, 146] on span "$0" at bounding box center [417, 140] width 37 height 31
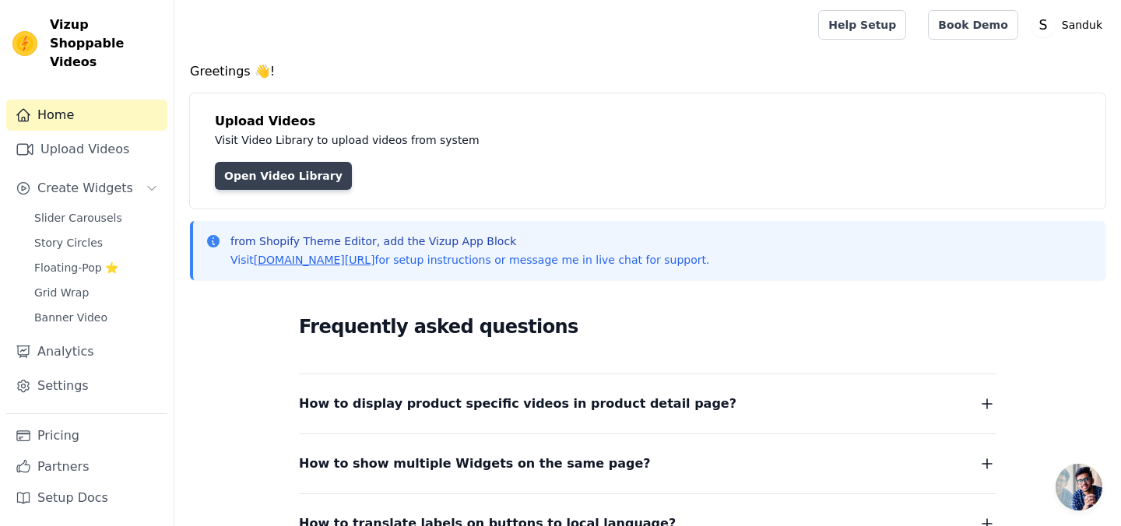
click at [303, 172] on link "Open Video Library" at bounding box center [283, 176] width 137 height 28
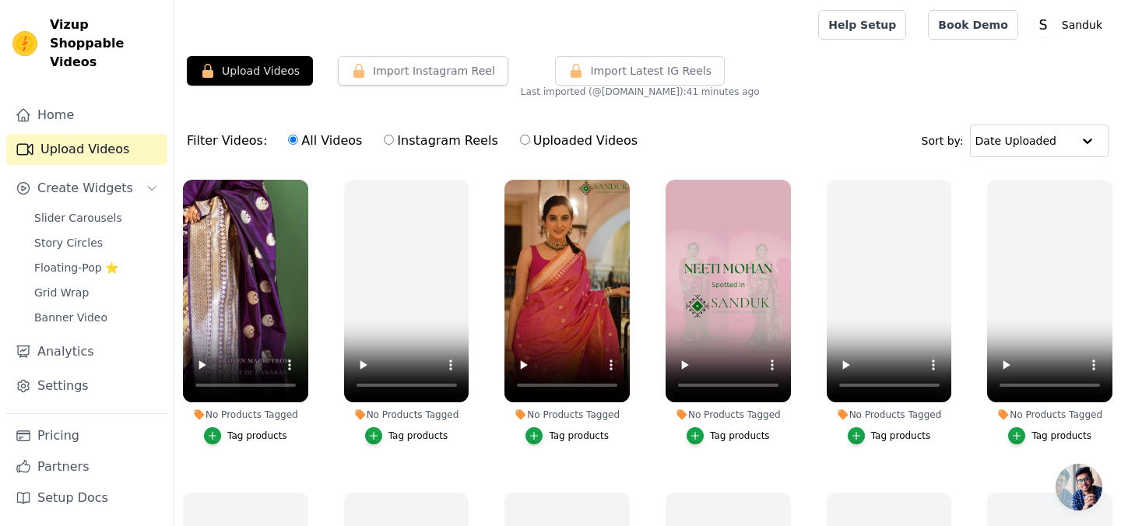
scroll to position [159, 0]
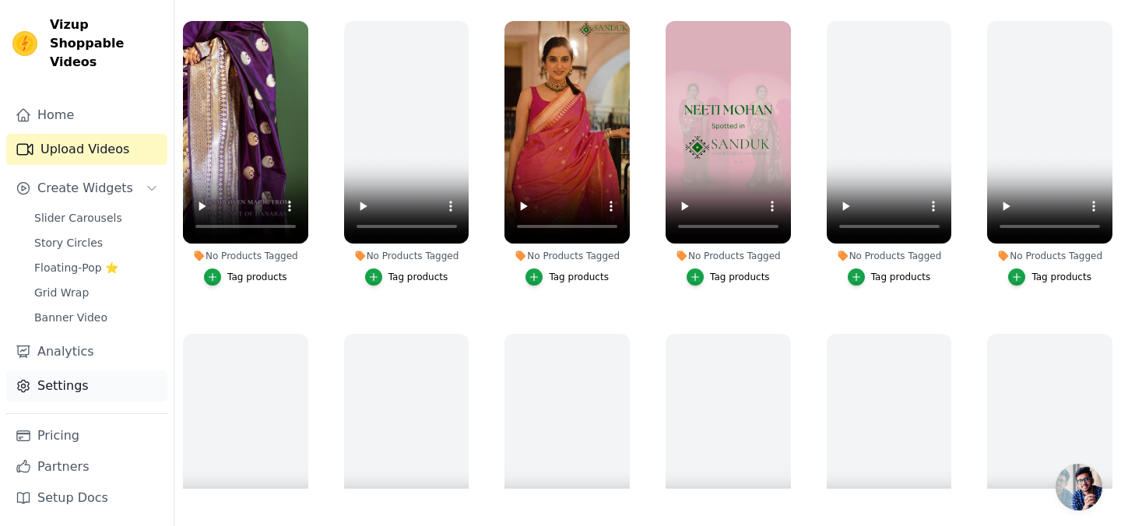
click at [62, 372] on link "Settings" at bounding box center [86, 386] width 161 height 31
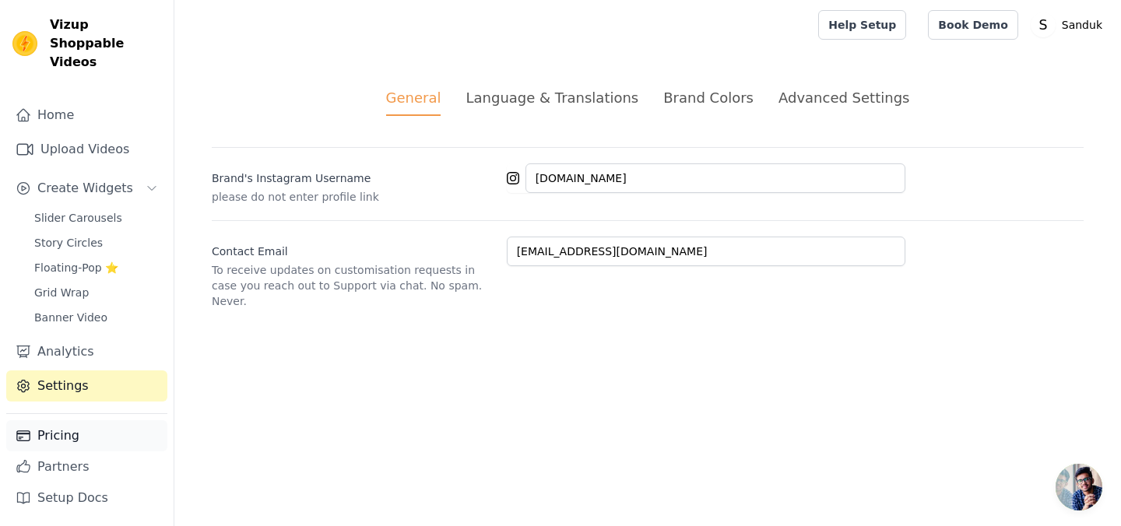
click at [72, 435] on link "Pricing" at bounding box center [86, 435] width 161 height 31
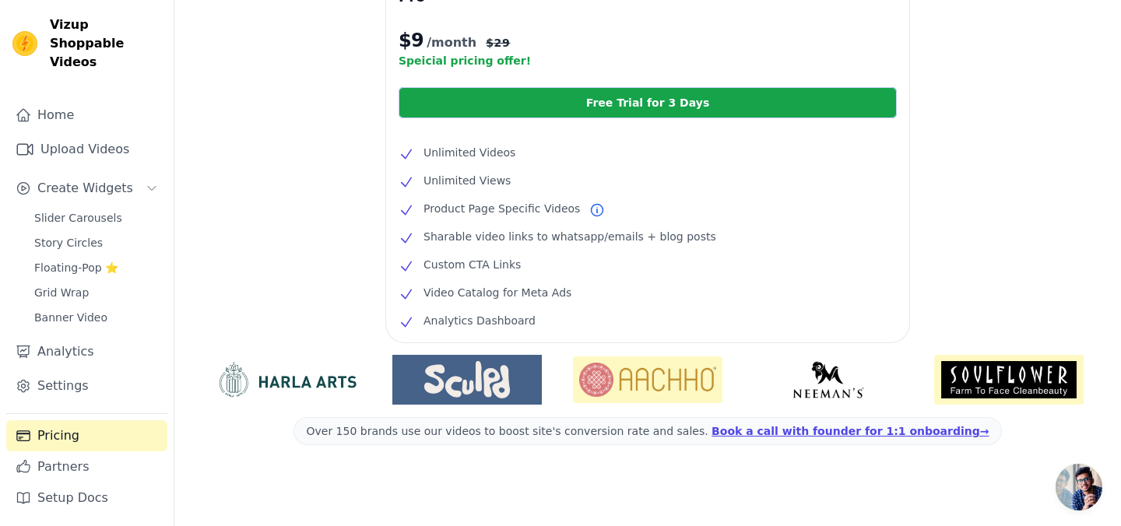
scroll to position [349, 0]
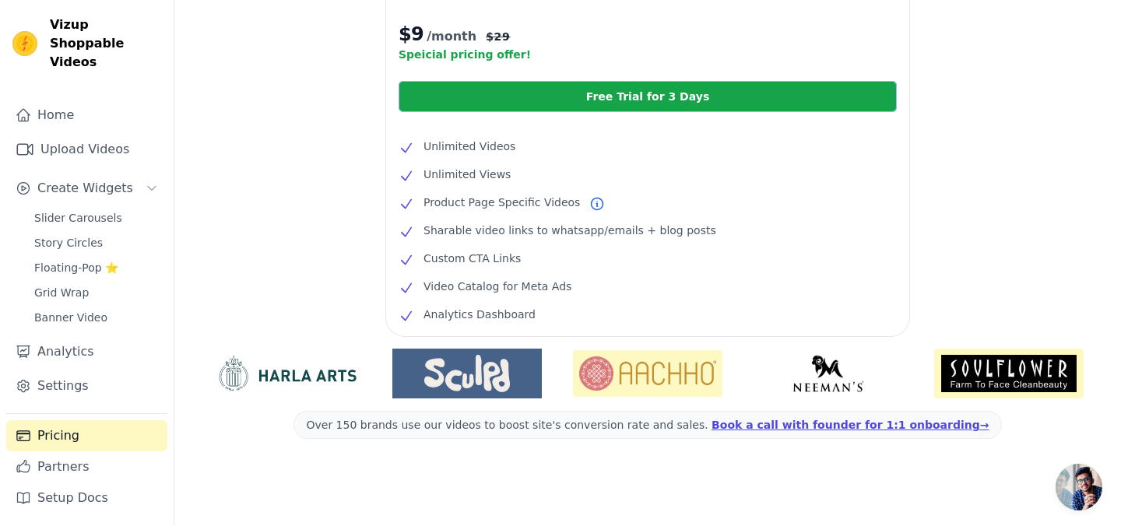
click at [649, 94] on link "Free Trial for 3 Days" at bounding box center [648, 96] width 498 height 31
